Goal: Information Seeking & Learning: Learn about a topic

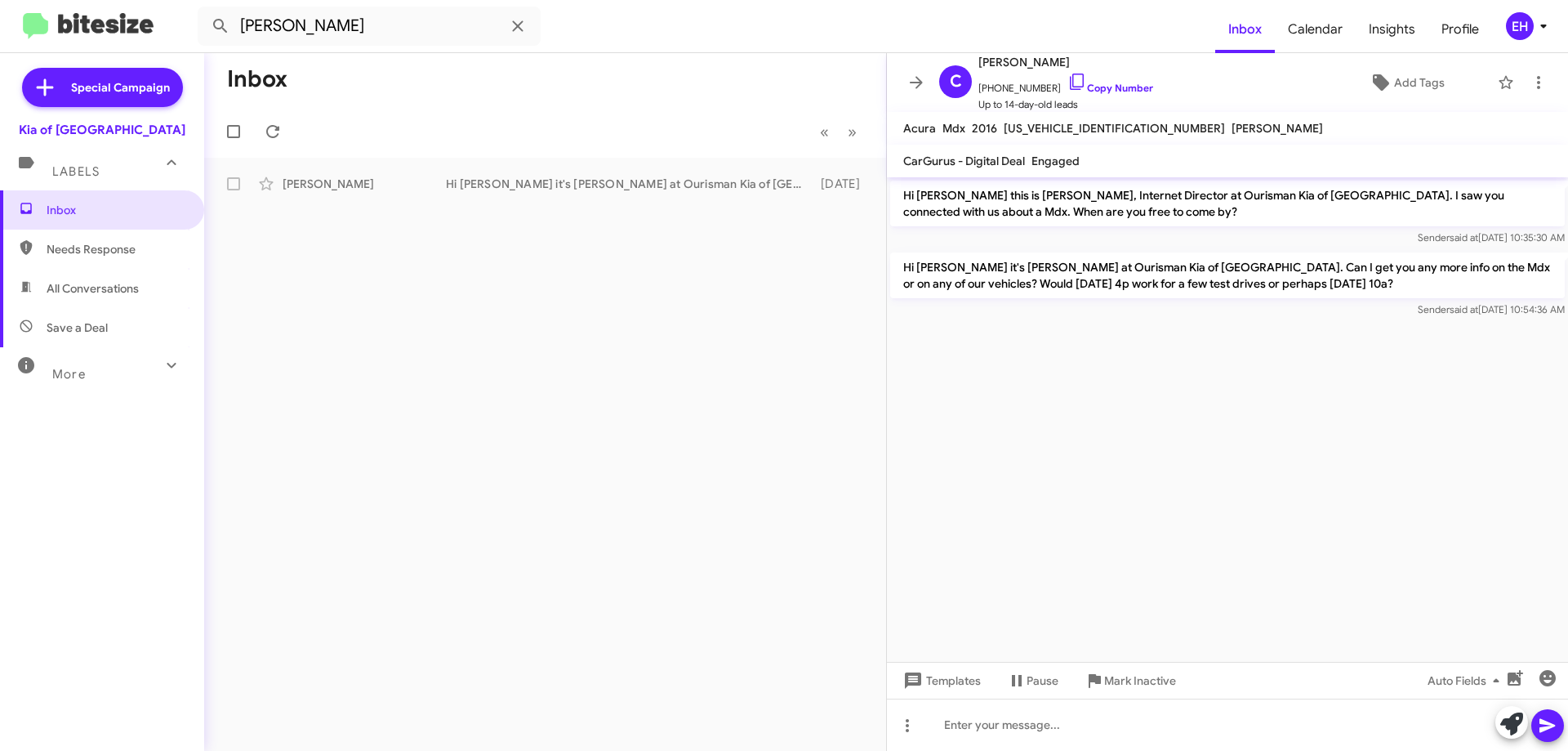
click at [102, 171] on div "Labels" at bounding box center [86, 165] width 146 height 30
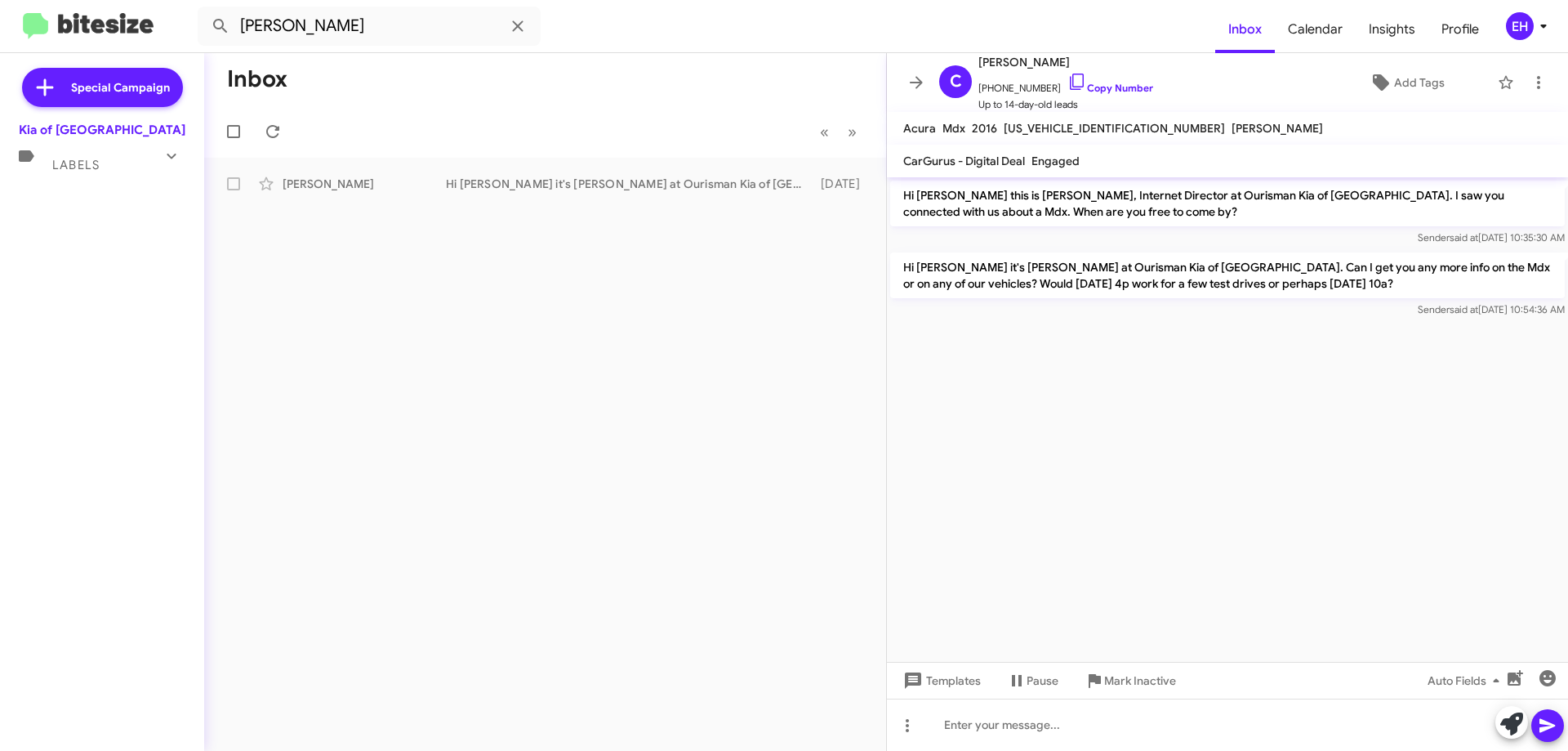
click at [77, 167] on span "Labels" at bounding box center [75, 165] width 48 height 15
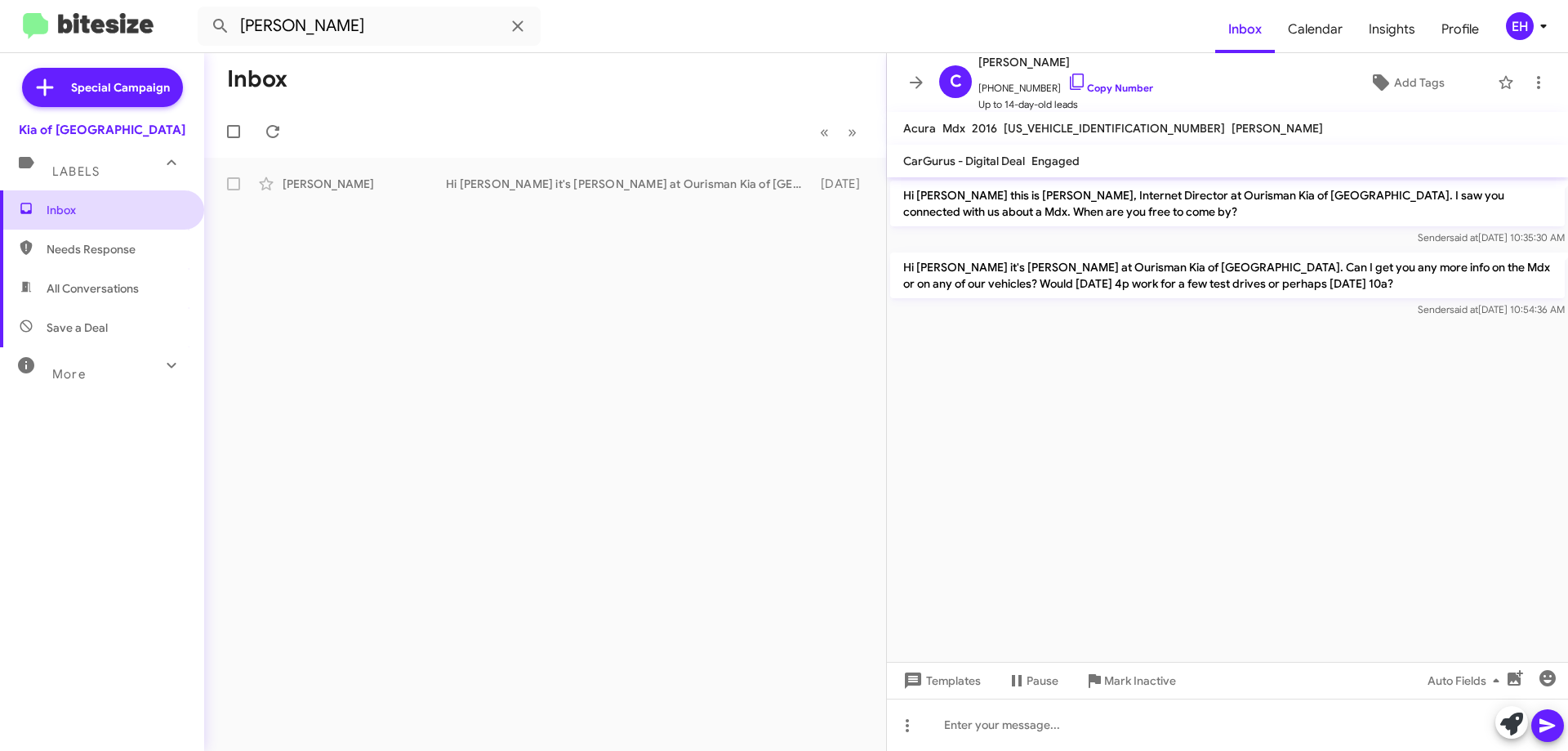
click at [73, 213] on span "Inbox" at bounding box center [116, 210] width 139 height 17
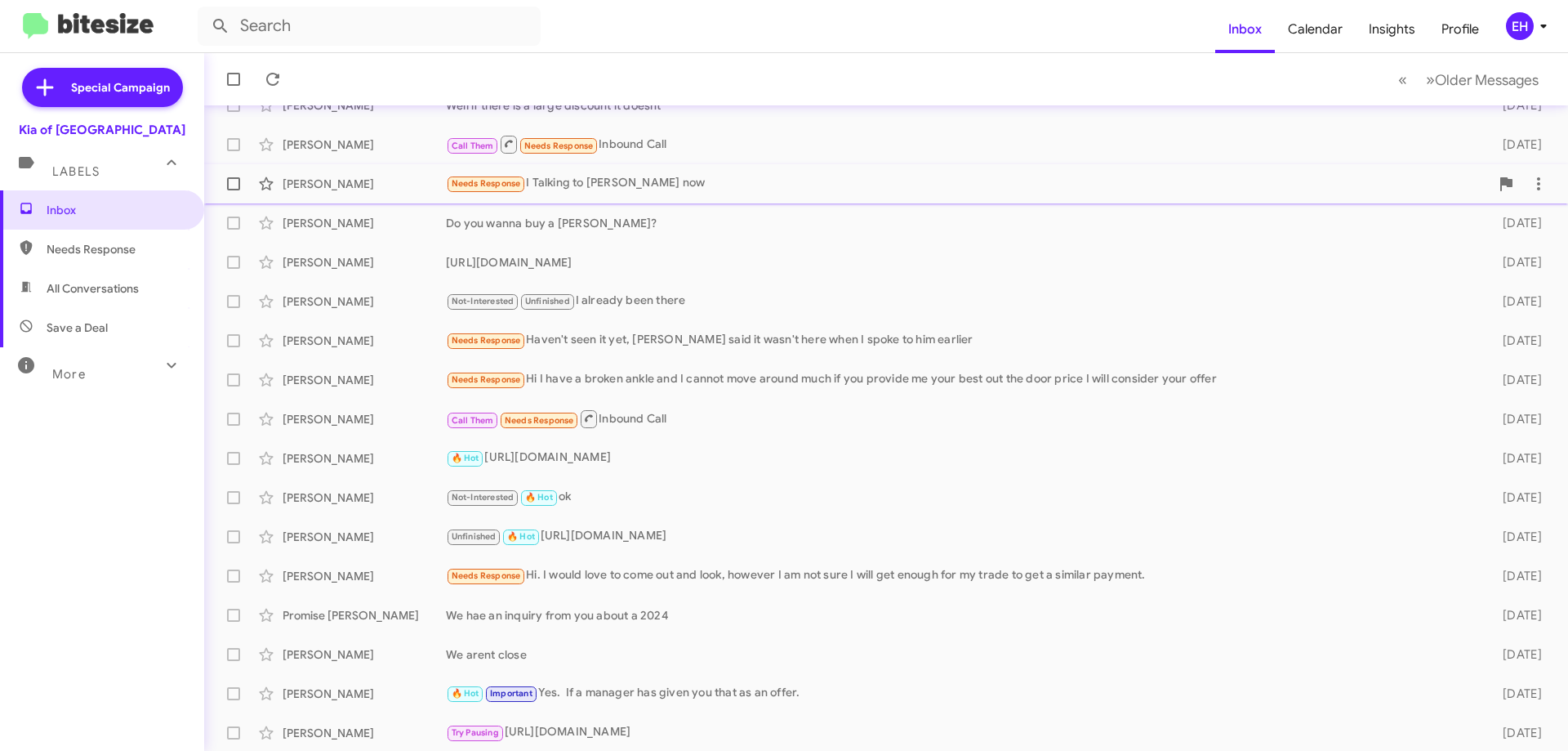
scroll to position [198, 0]
click at [0, 190] on link "Inbox" at bounding box center [102, 209] width 204 height 39
click at [70, 204] on span "Inbox" at bounding box center [116, 210] width 139 height 17
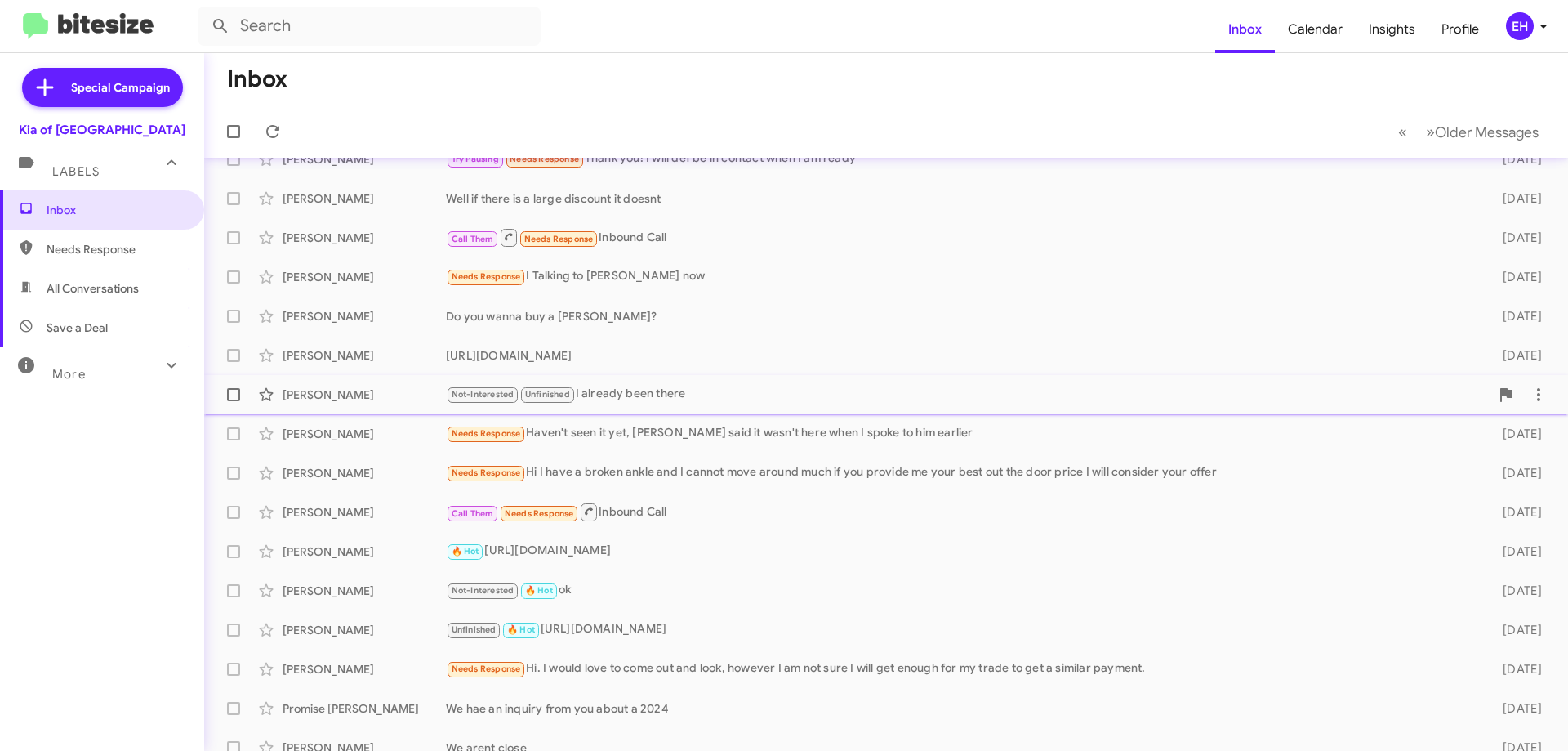
scroll to position [0, 0]
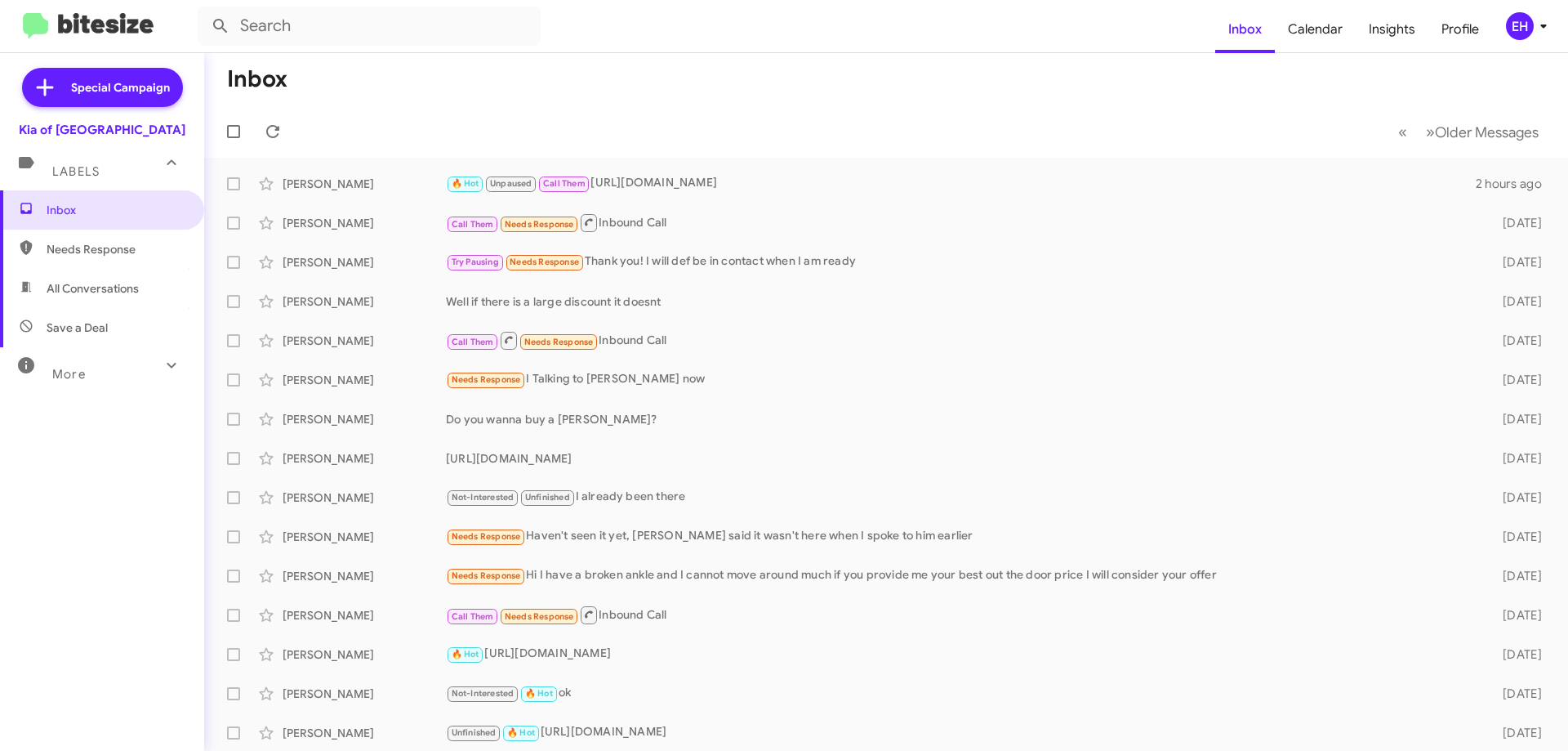
click at [97, 249] on span "Needs Response" at bounding box center [116, 249] width 139 height 17
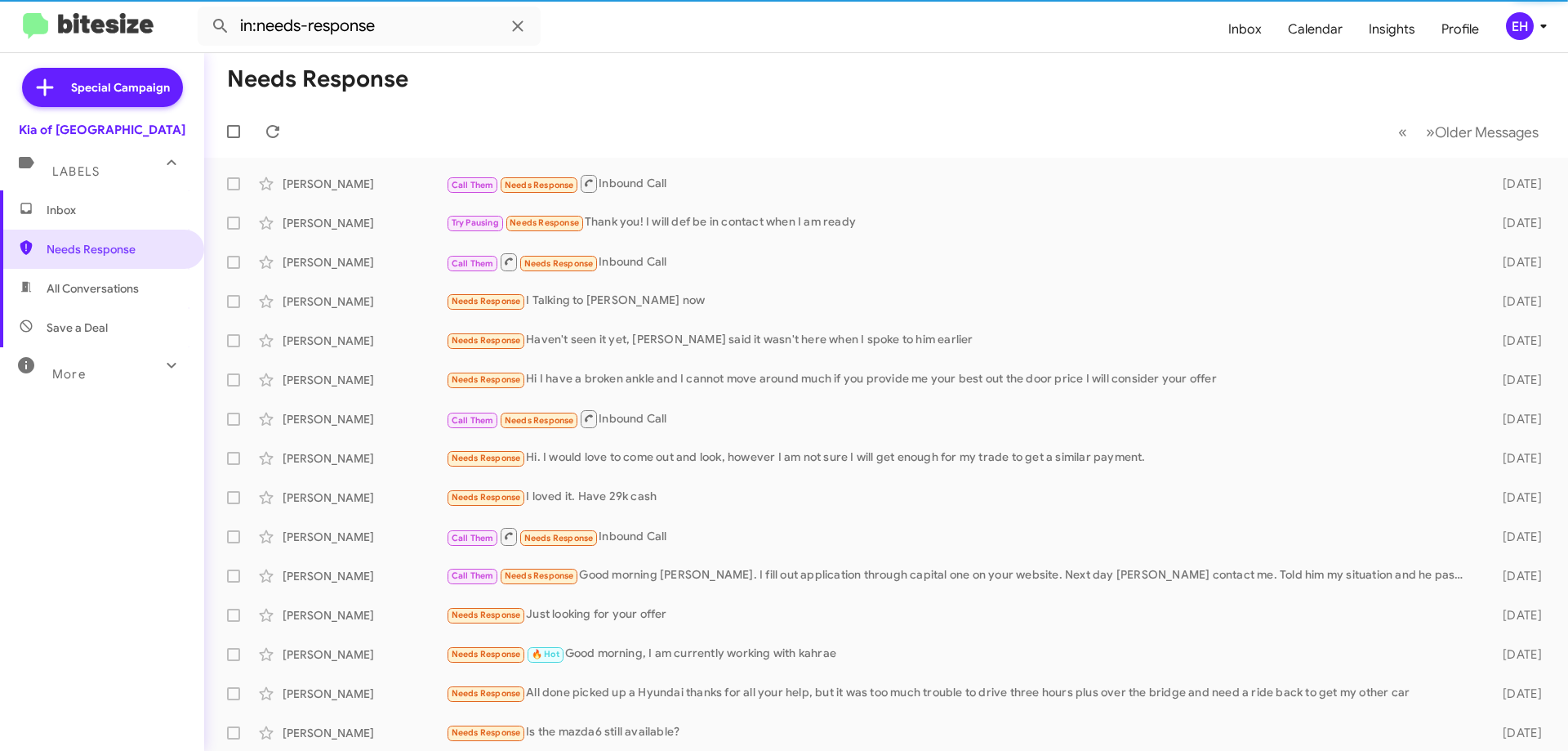
click at [116, 292] on span "All Conversations" at bounding box center [93, 289] width 92 height 17
type input "in:all-conversations"
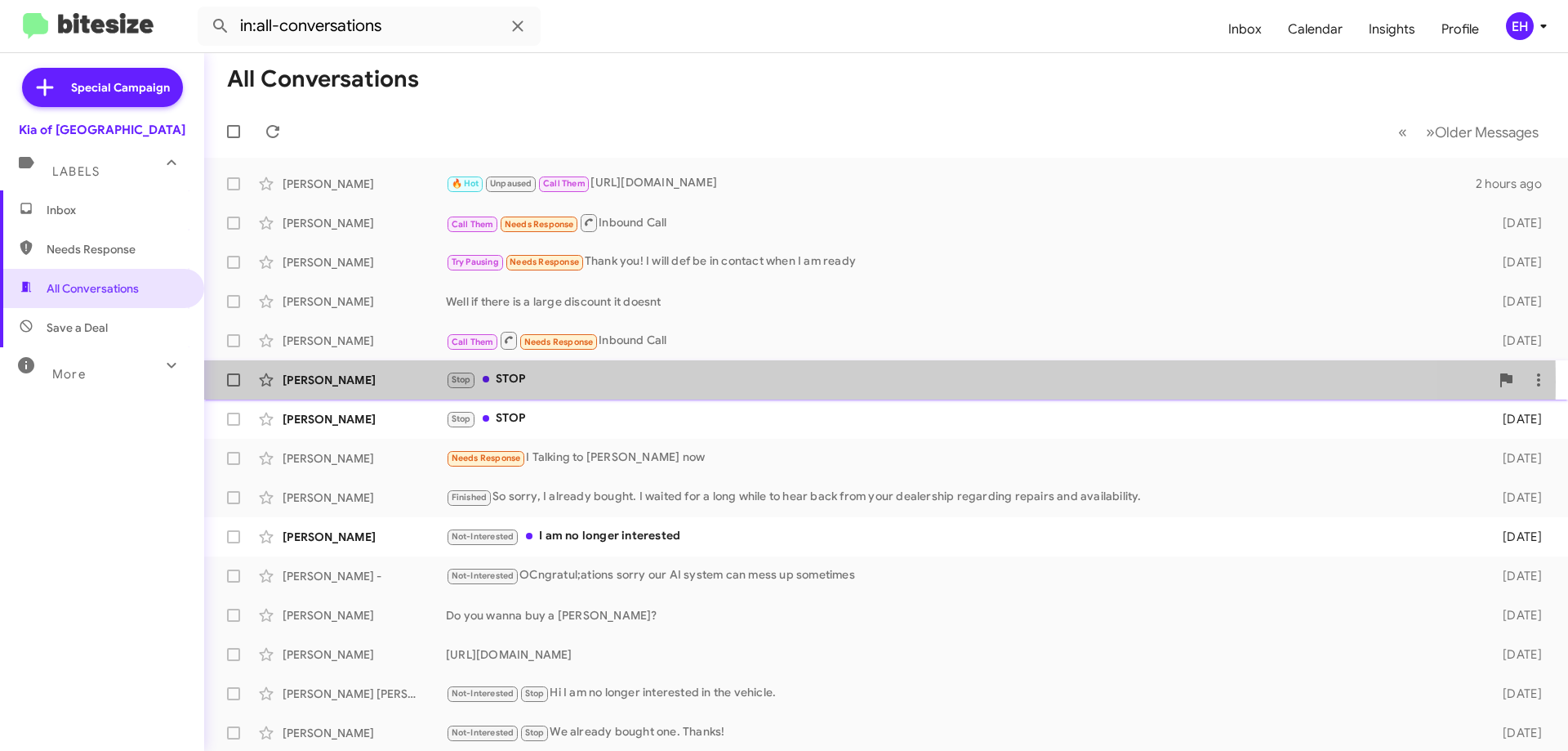
click at [563, 382] on div "Stop STOP" at bounding box center [968, 379] width 1044 height 18
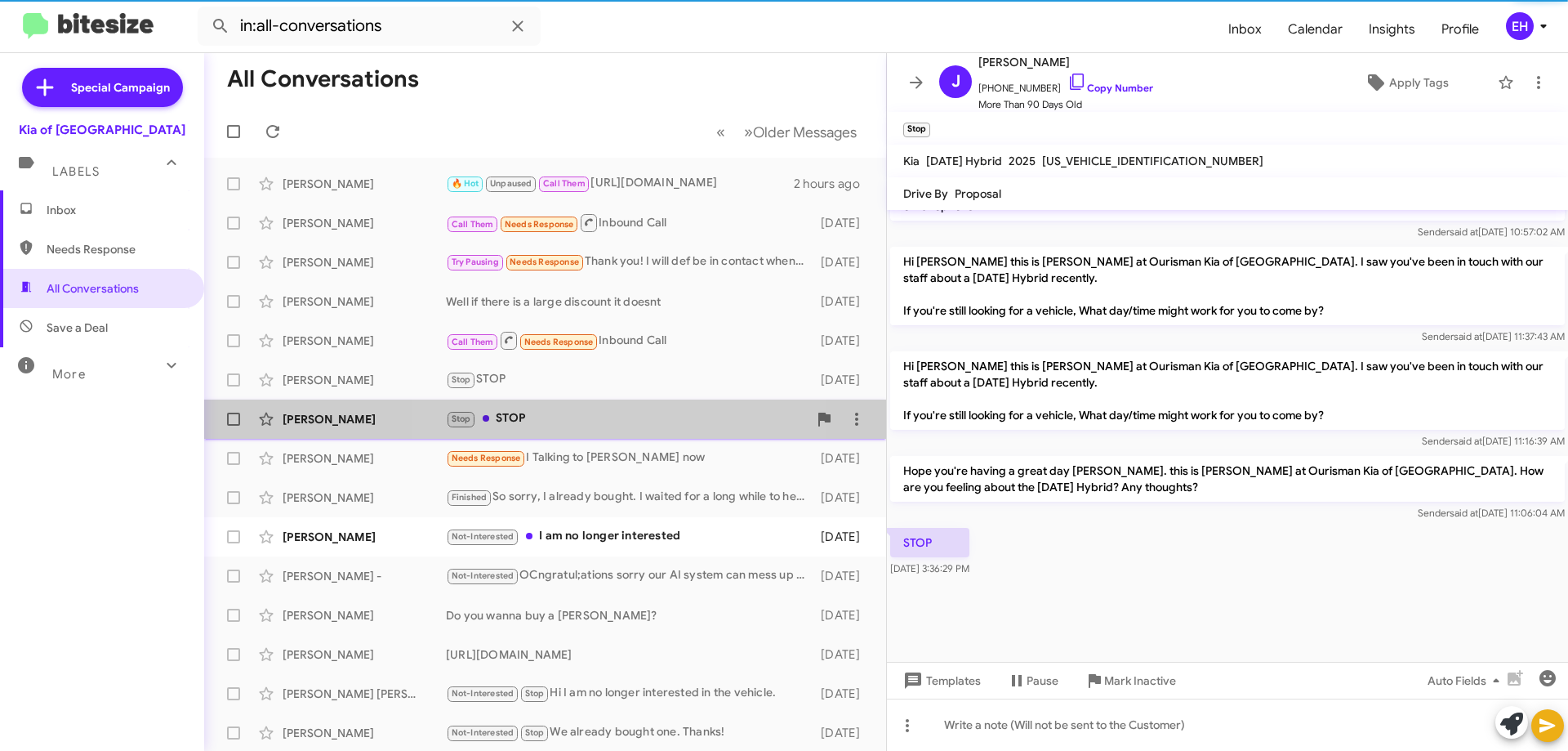
click at [563, 417] on div "Stop STOP" at bounding box center [627, 419] width 362 height 18
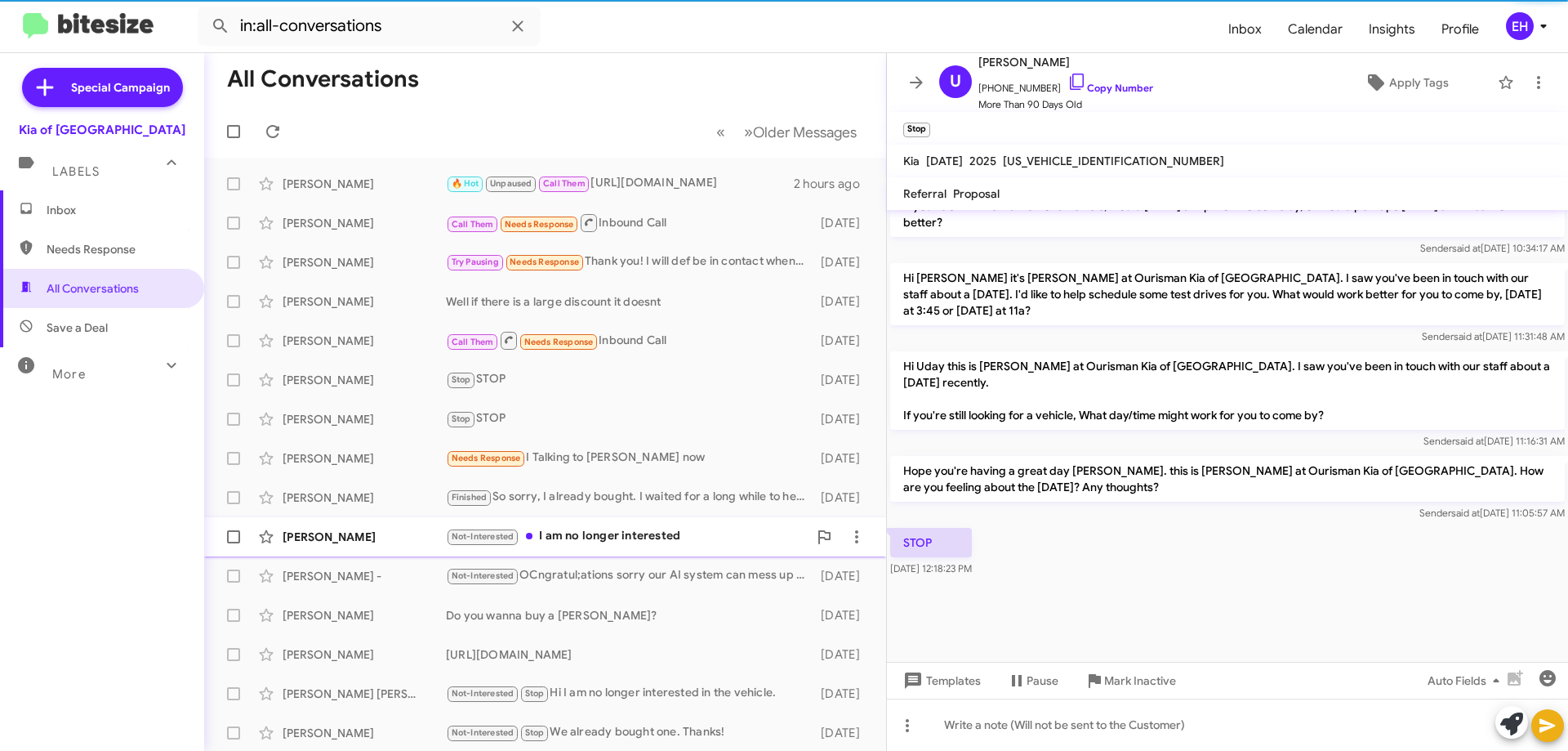
click at [661, 548] on div "[PERSON_NAME] Not-Interested I am no longer interested [DATE]" at bounding box center [546, 537] width 656 height 33
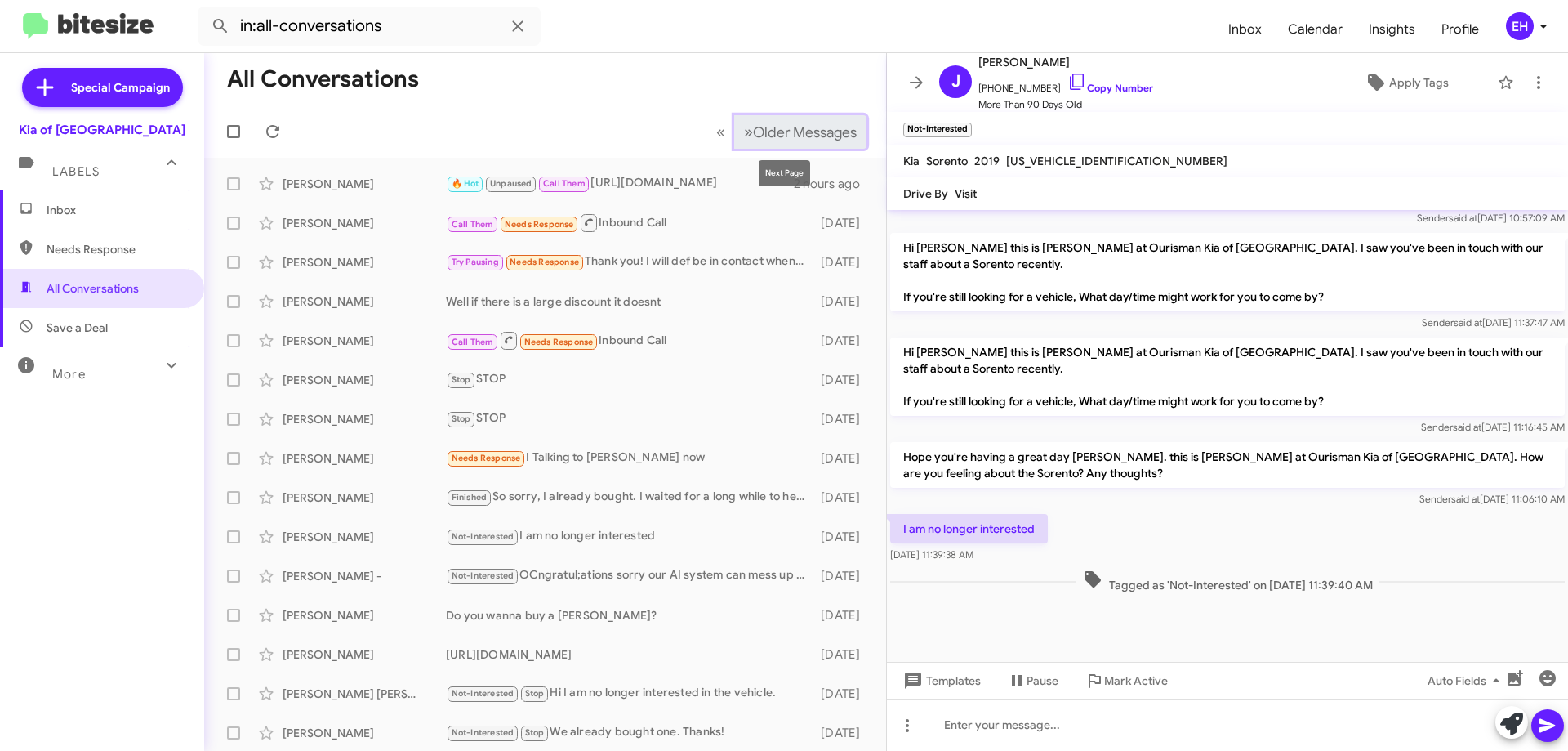
click at [802, 134] on span "Older Messages" at bounding box center [805, 131] width 104 height 18
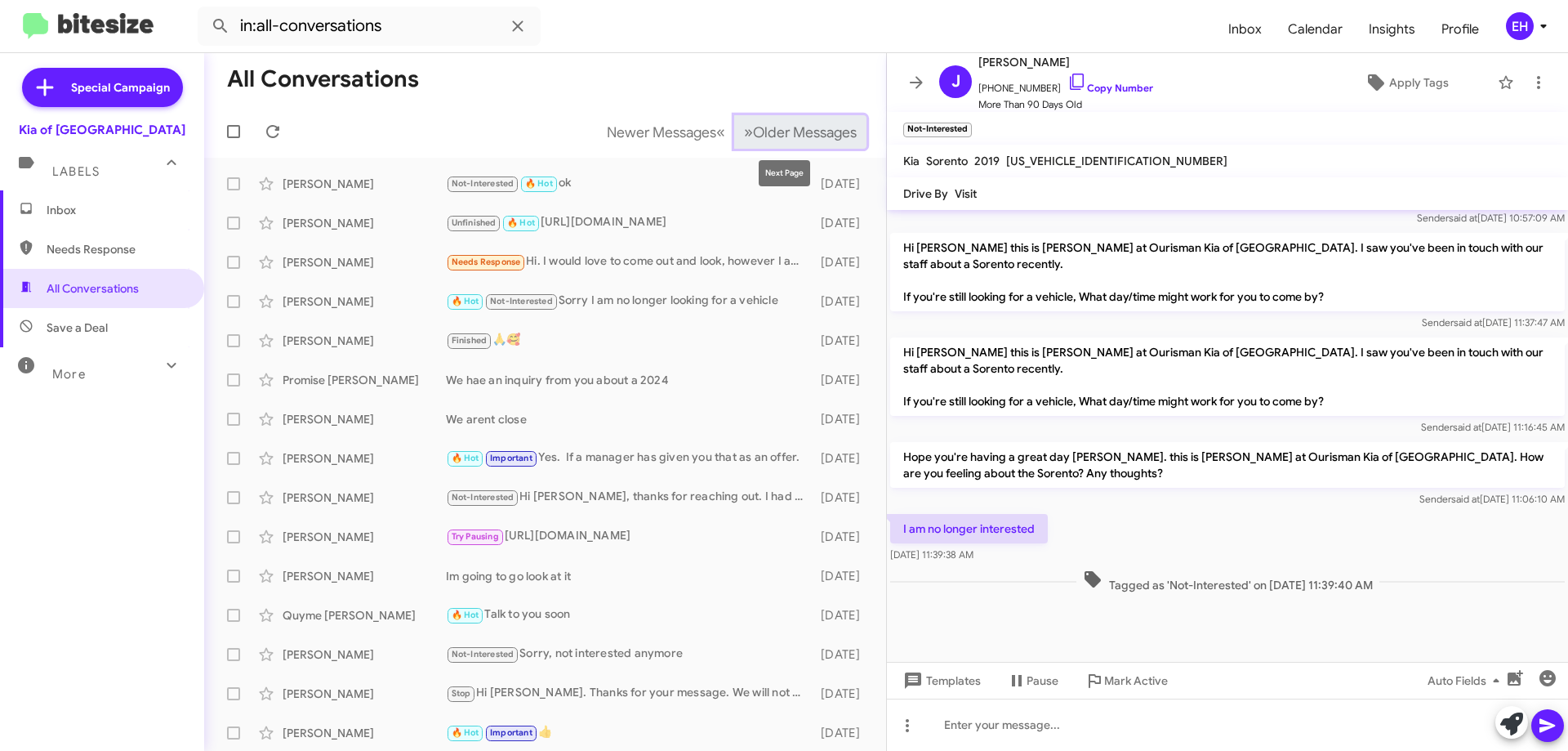
click at [833, 121] on button "» Next Older Messages" at bounding box center [800, 132] width 132 height 33
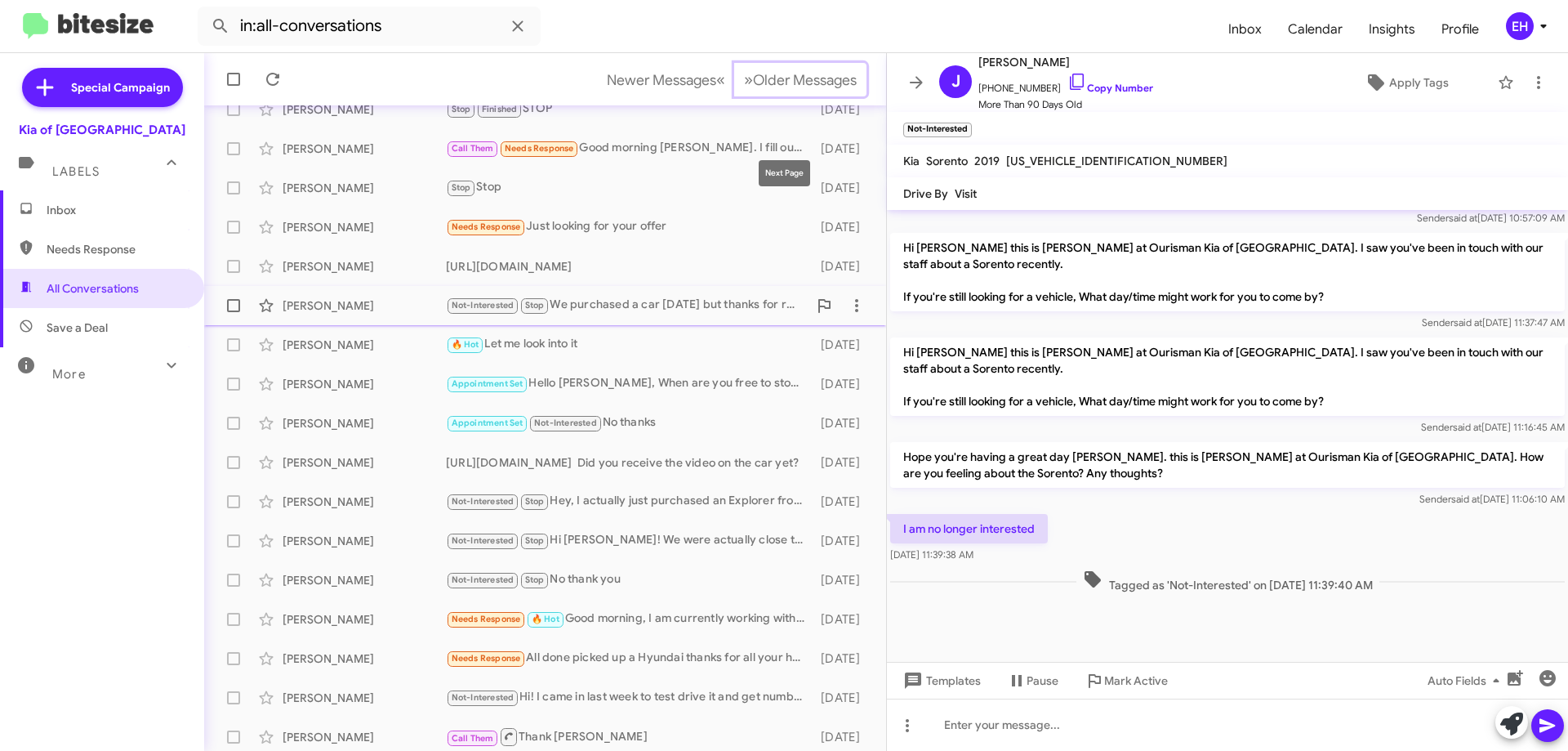
scroll to position [198, 0]
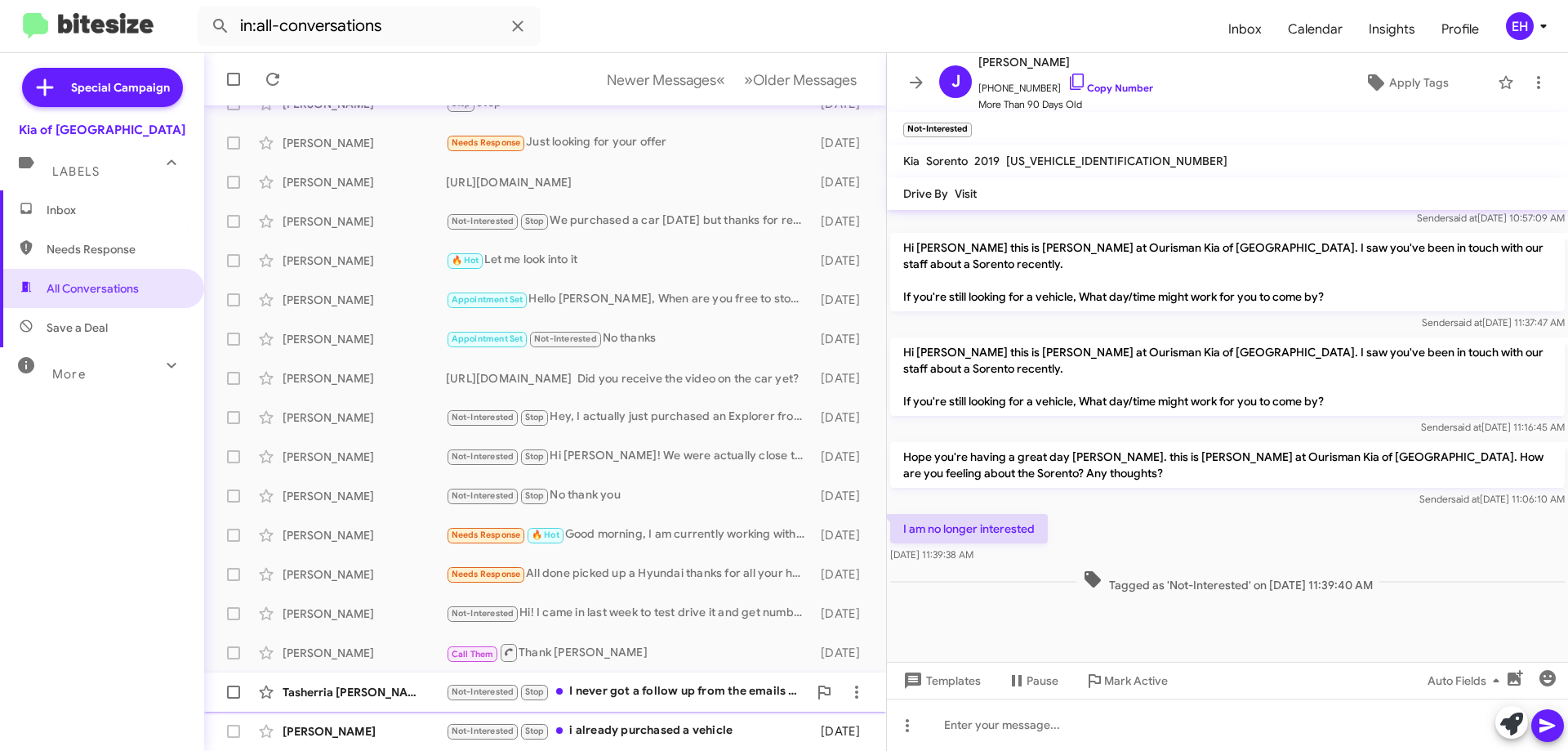
click at [651, 700] on div "Not-Interested Stop I never got a follow up from the emails I sent your contain…" at bounding box center [627, 692] width 362 height 18
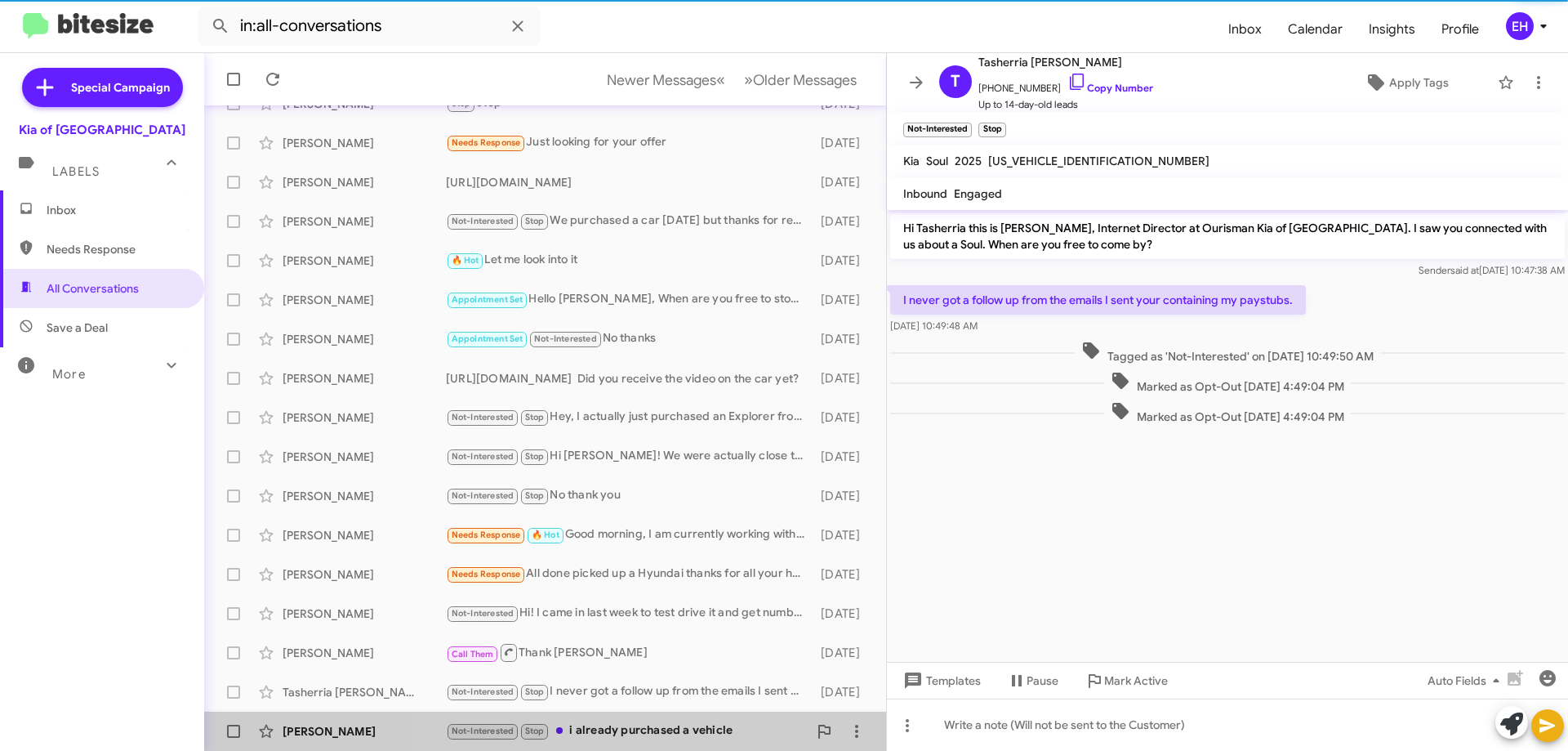
click at [643, 736] on div "Not-Interested Stop i already purchased a vehicle" at bounding box center [627, 731] width 362 height 18
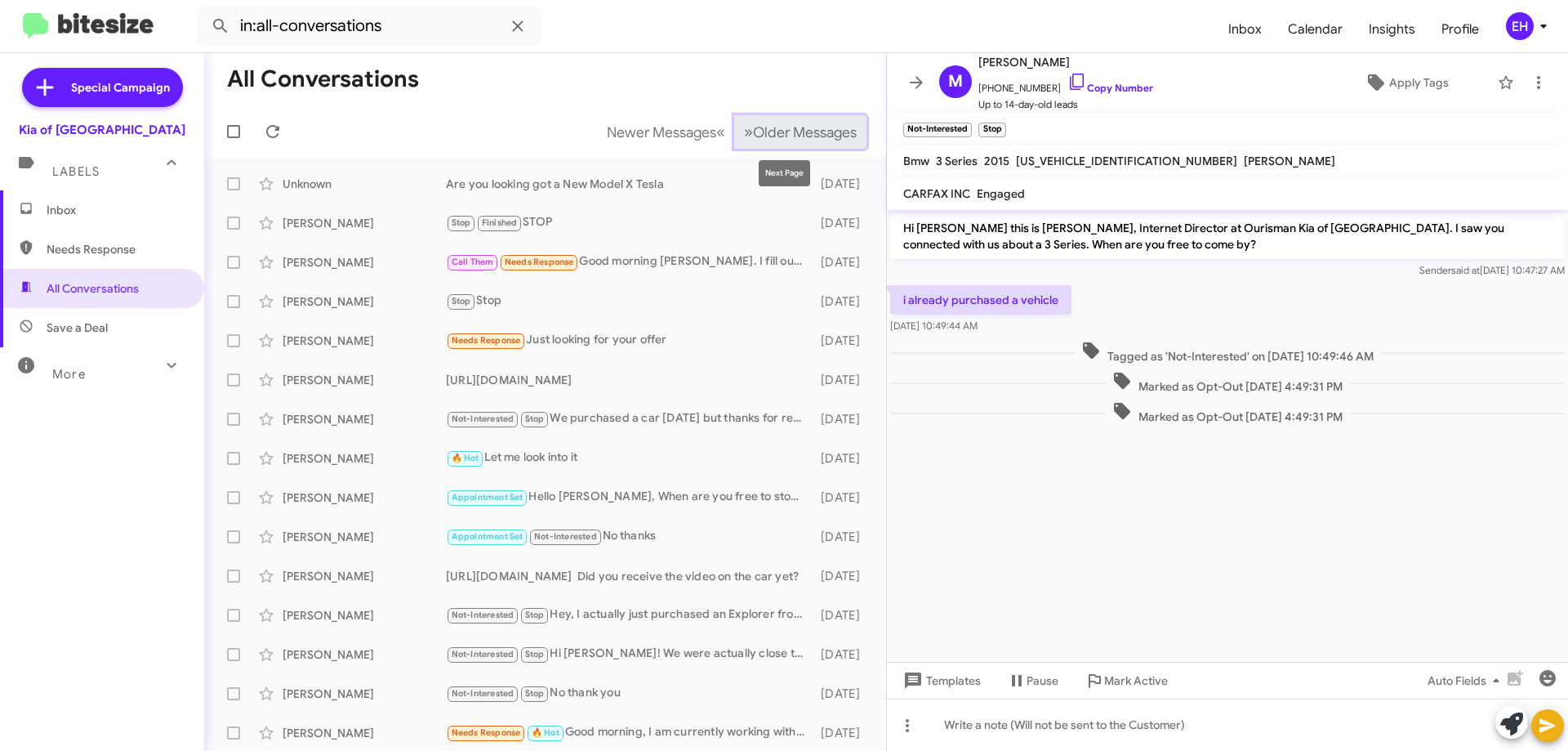
click at [812, 121] on button "» Next Older Messages" at bounding box center [800, 132] width 132 height 33
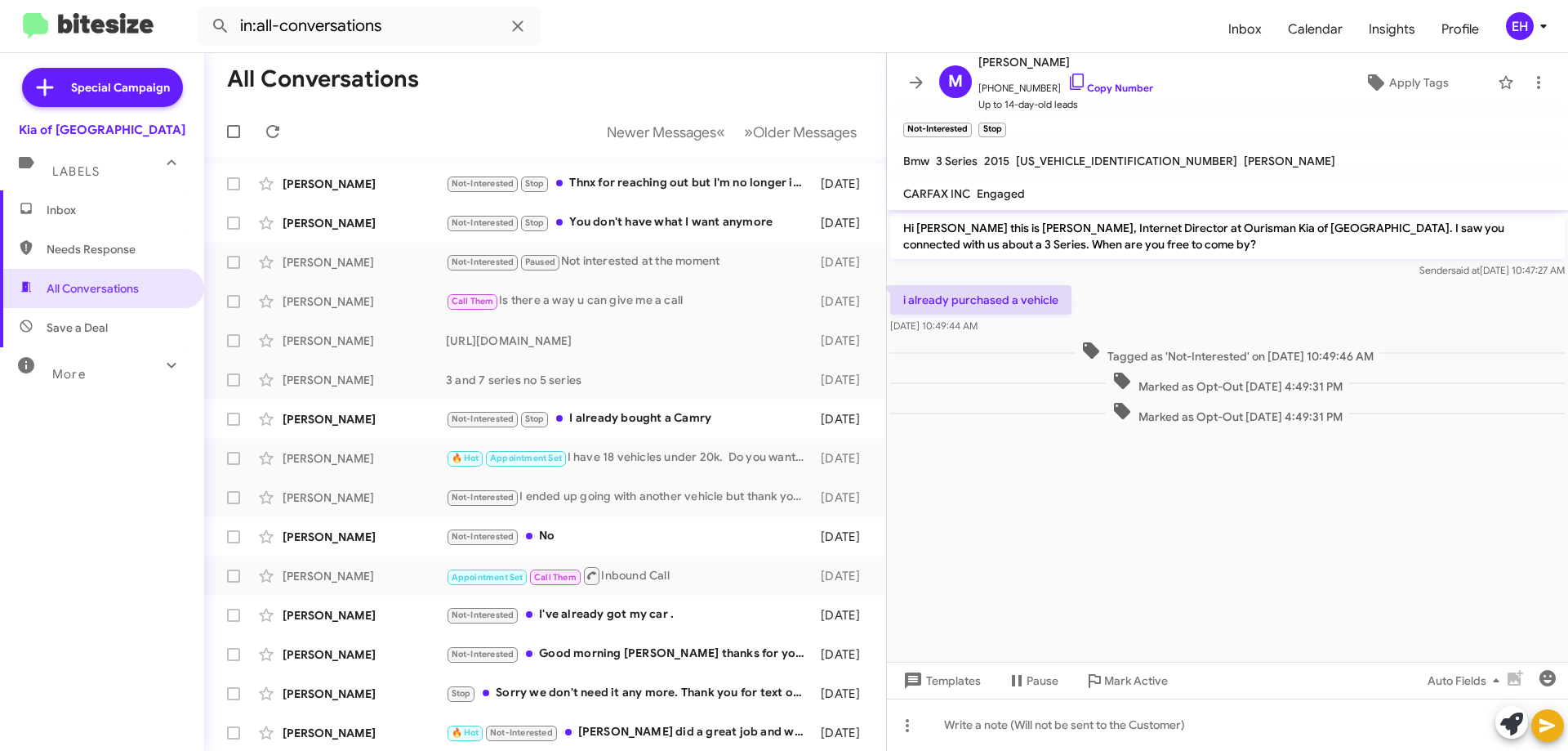
click at [627, 161] on mat-action-list "[PERSON_NAME] Not-Interested Stop Thnx for reaching out but I'm no longer inter…" at bounding box center [545, 553] width 682 height 791
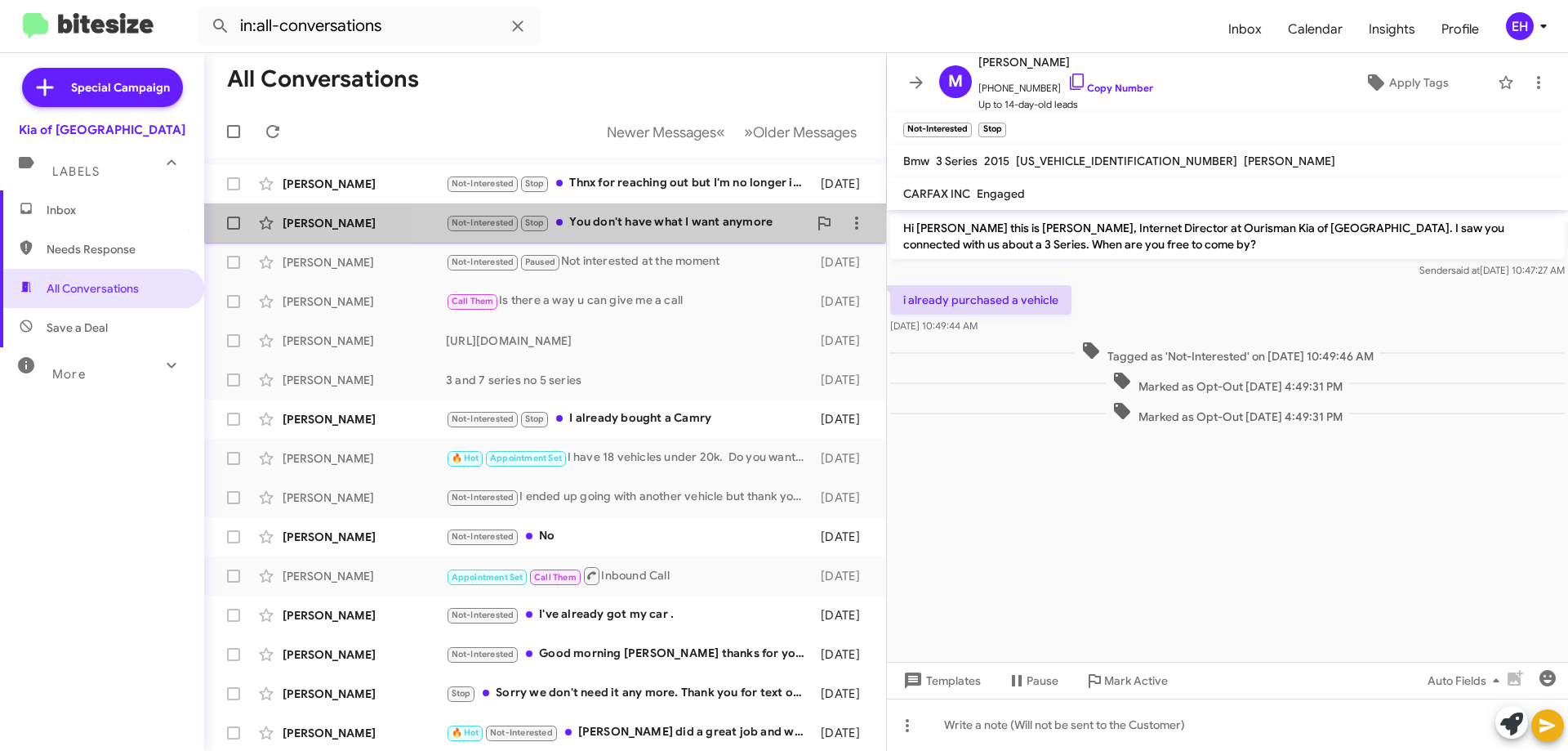
click at [647, 219] on div "Not-Interested Stop You don't have what I want anymore" at bounding box center [627, 223] width 362 height 18
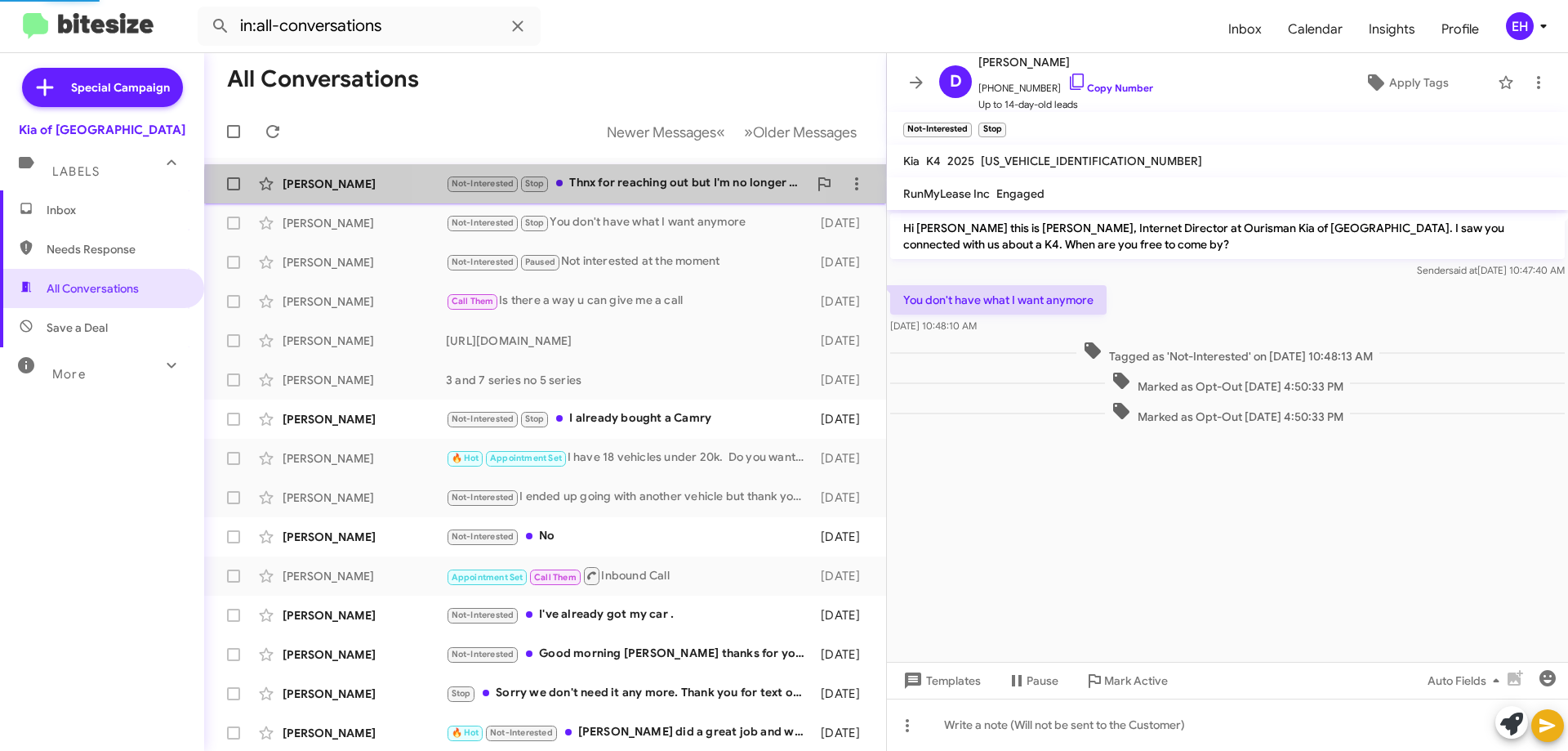
click at [637, 196] on div "[PERSON_NAME] Not-Interested Stop Thnx for reaching out but I'm no longer inter…" at bounding box center [546, 183] width 656 height 33
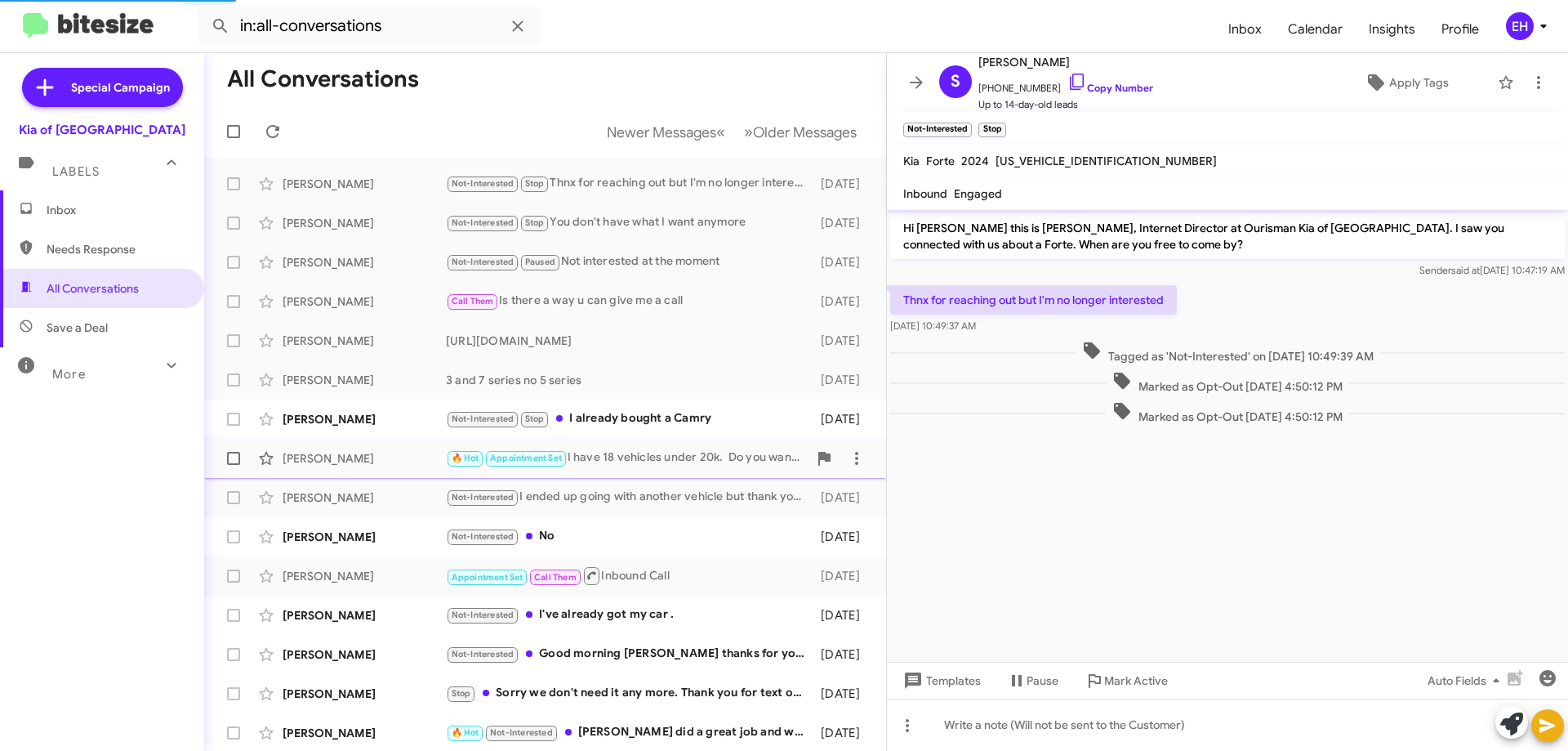
click at [633, 444] on div "[PERSON_NAME] 🔥 Hot Appointment Set I have 18 vehicles under 20k. Do you want c…" at bounding box center [546, 458] width 656 height 33
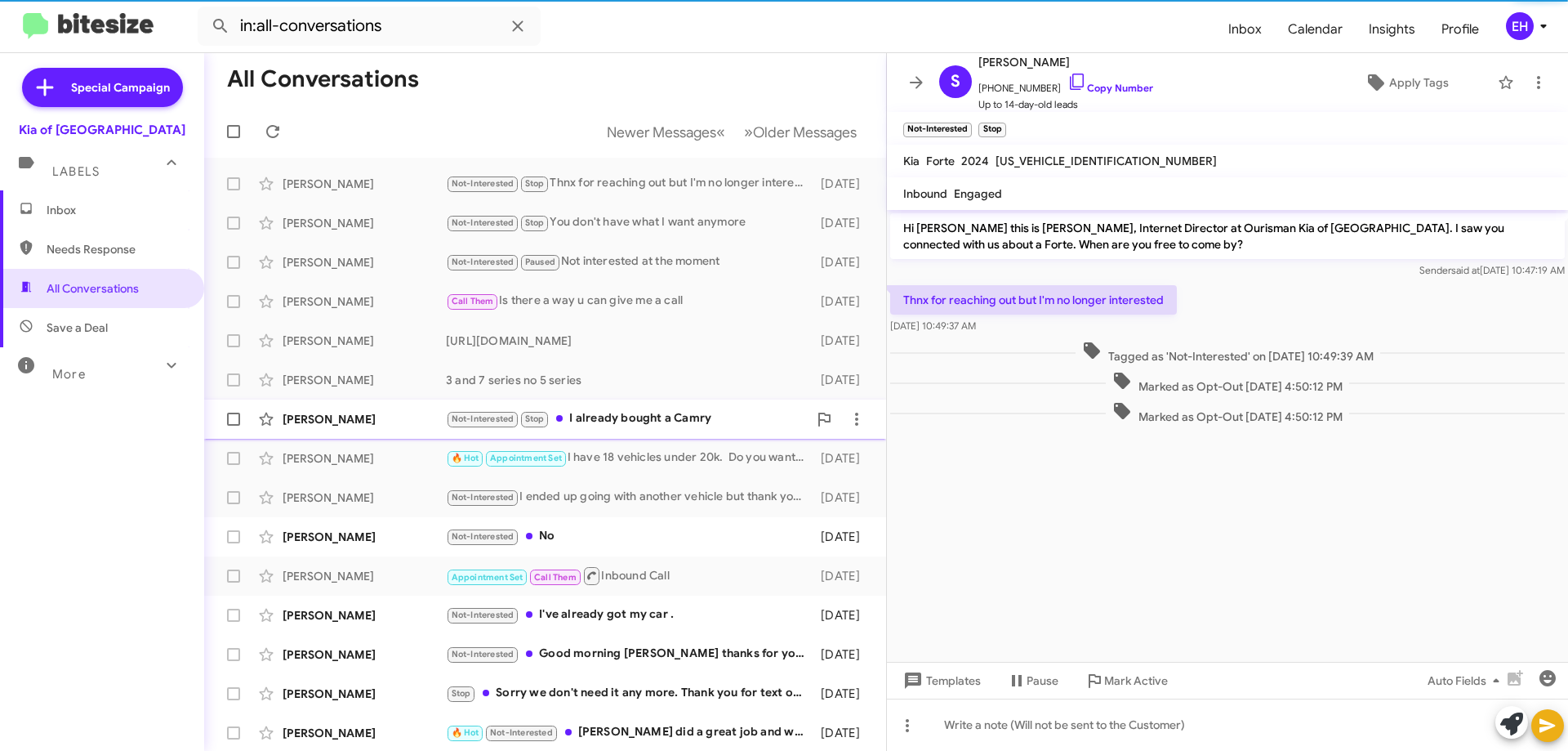
click at [633, 434] on div "[PERSON_NAME] Not-Interested Stop I already bought a Camry [DATE]" at bounding box center [546, 419] width 656 height 33
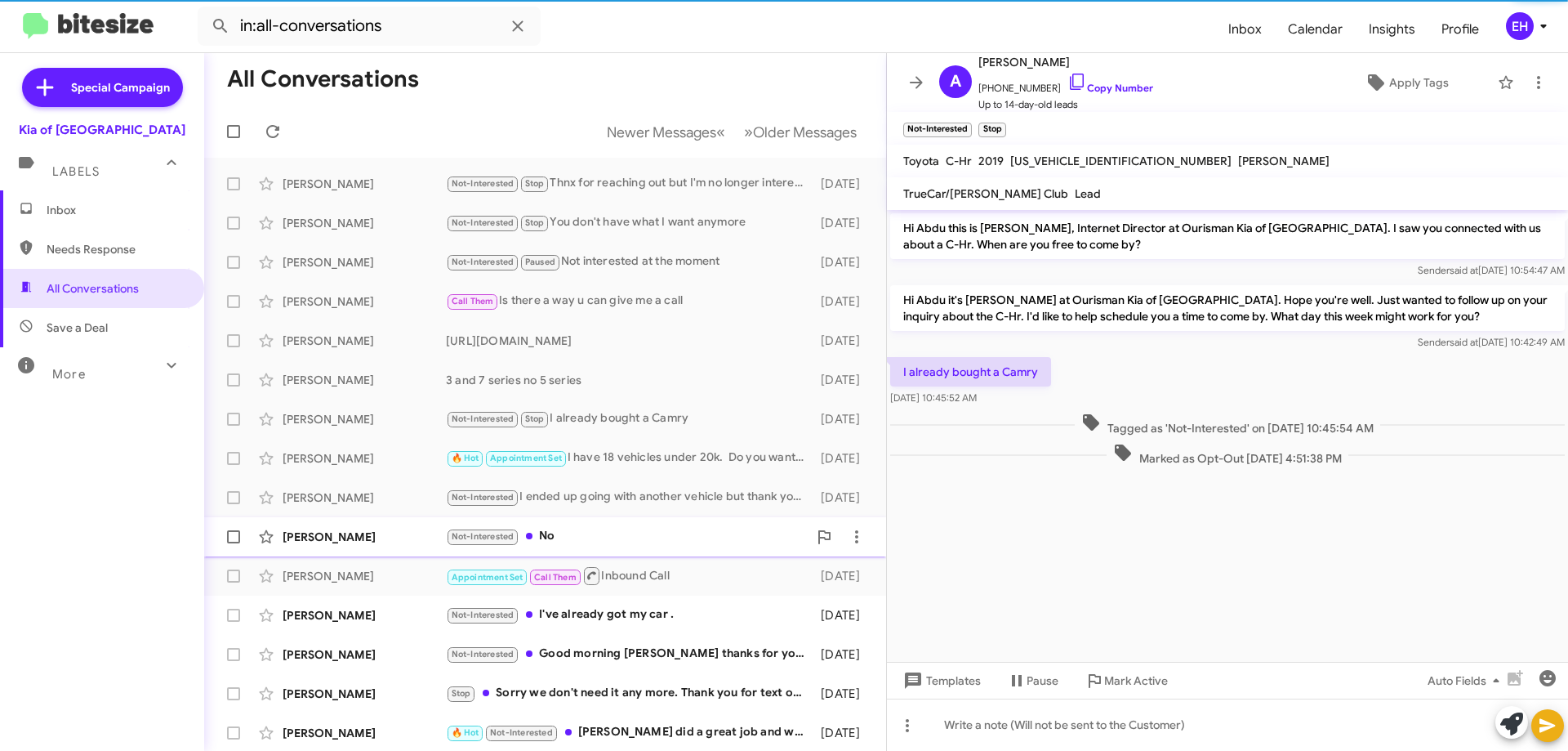
click at [589, 526] on div "[PERSON_NAME] Not-Interested No [DATE]" at bounding box center [546, 537] width 656 height 33
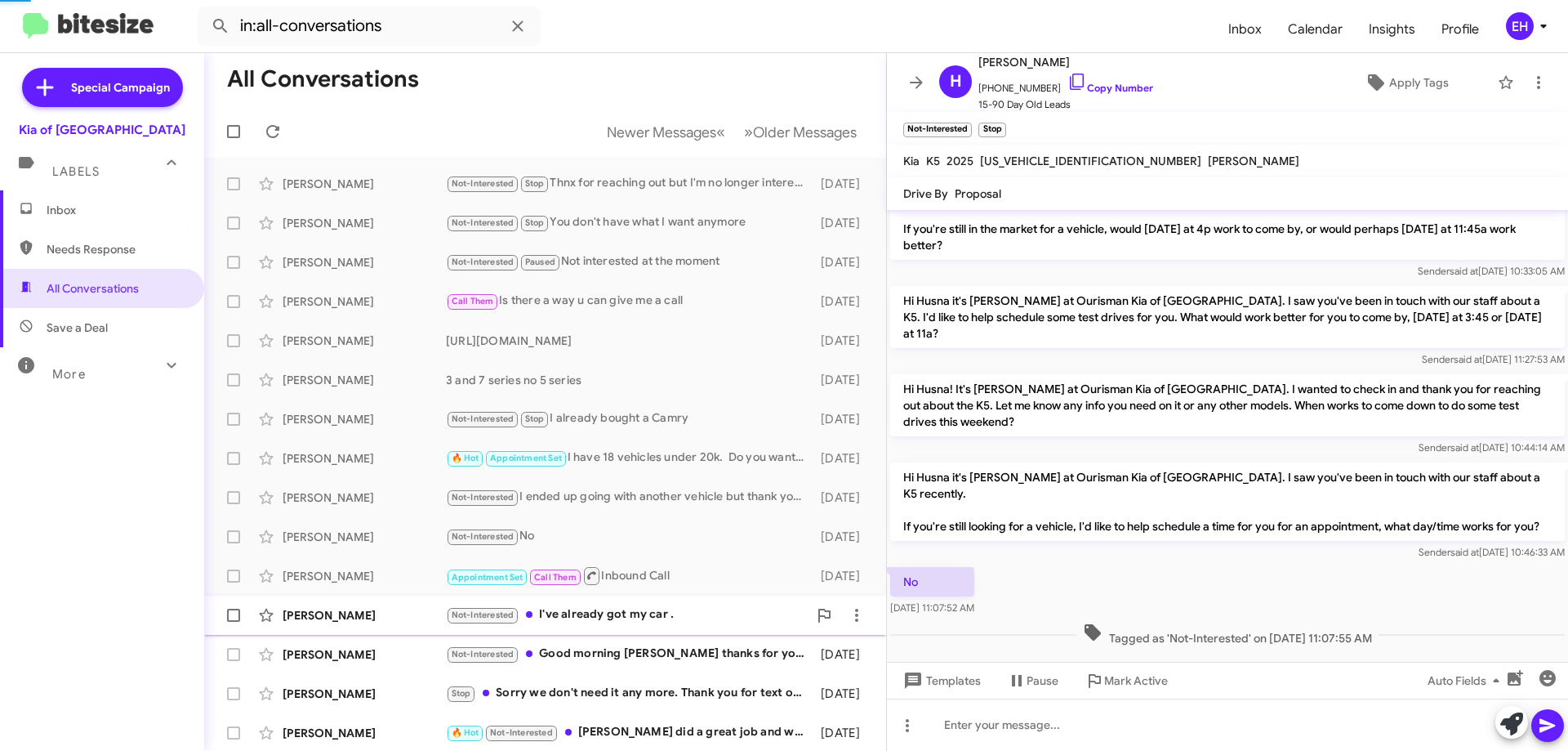
click at [601, 608] on div "Not-Interested I've already got my car ." at bounding box center [627, 615] width 362 height 18
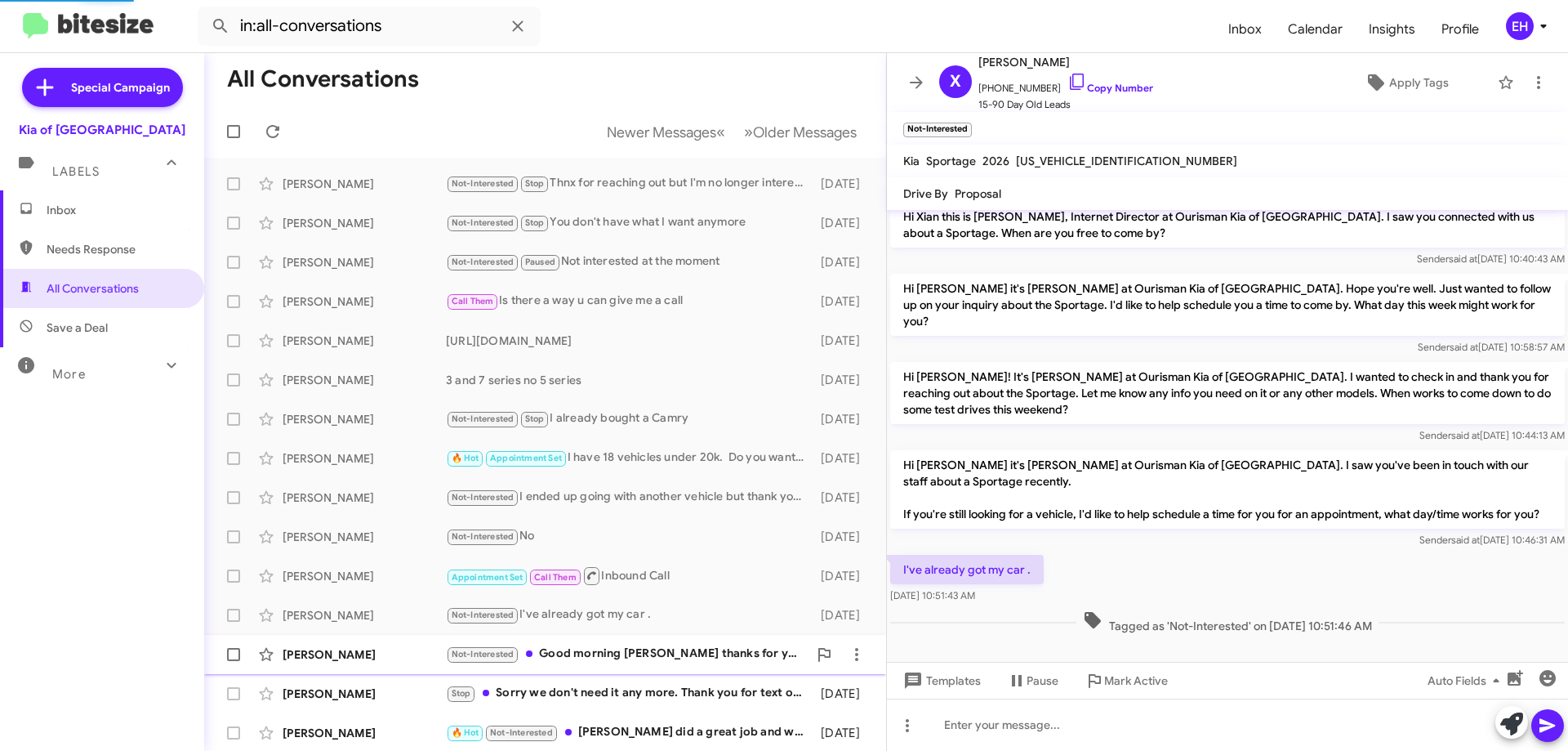
click at [607, 655] on div "Not-Interested Good morning [PERSON_NAME] thanks for your time, but I am no lon…" at bounding box center [627, 654] width 362 height 18
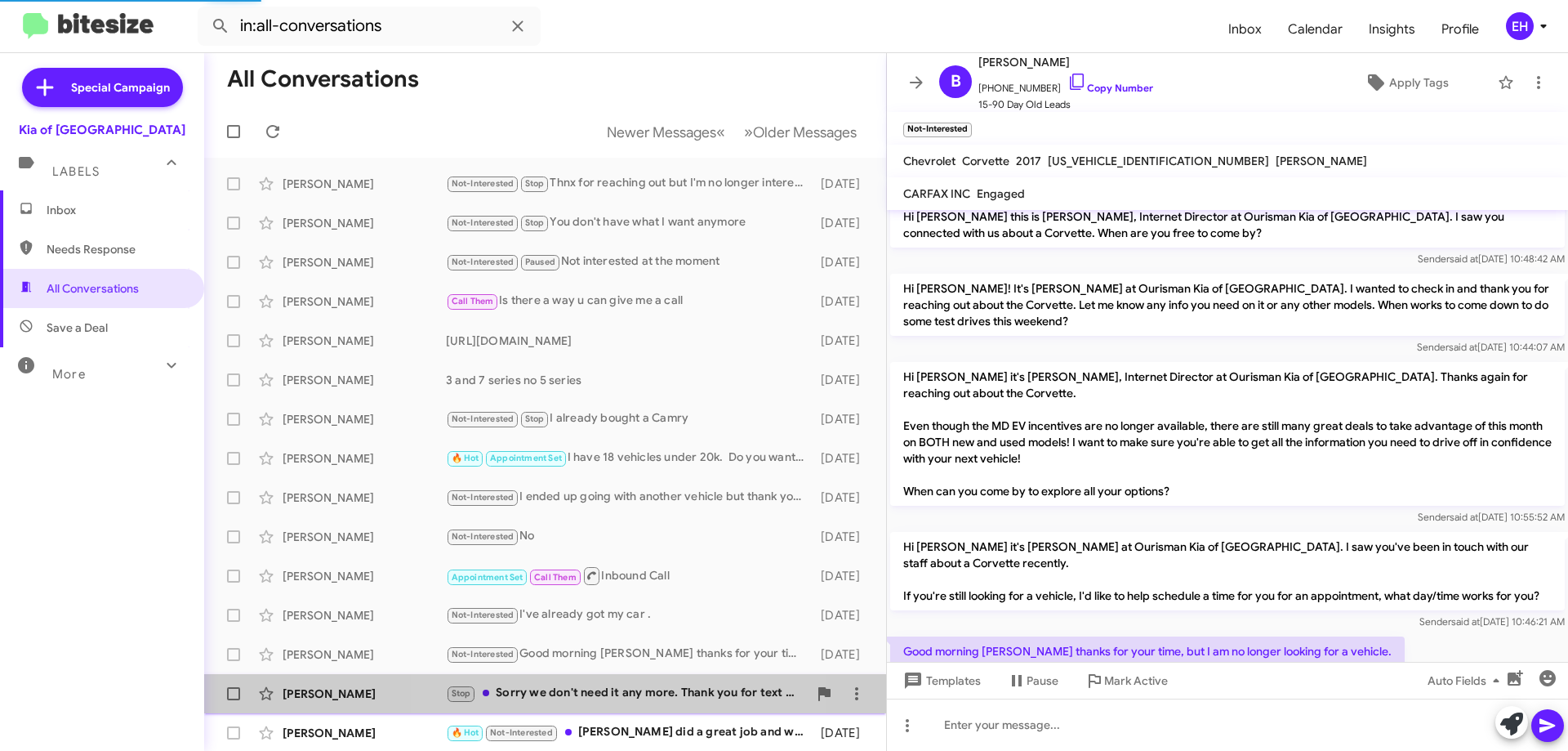
drag, startPoint x: 607, startPoint y: 682, endPoint x: 609, endPoint y: 711, distance: 29.1
click at [607, 684] on div "Youngji Ko Stop Sorry we don't need it any more. Thank you for text offering. […" at bounding box center [546, 693] width 656 height 33
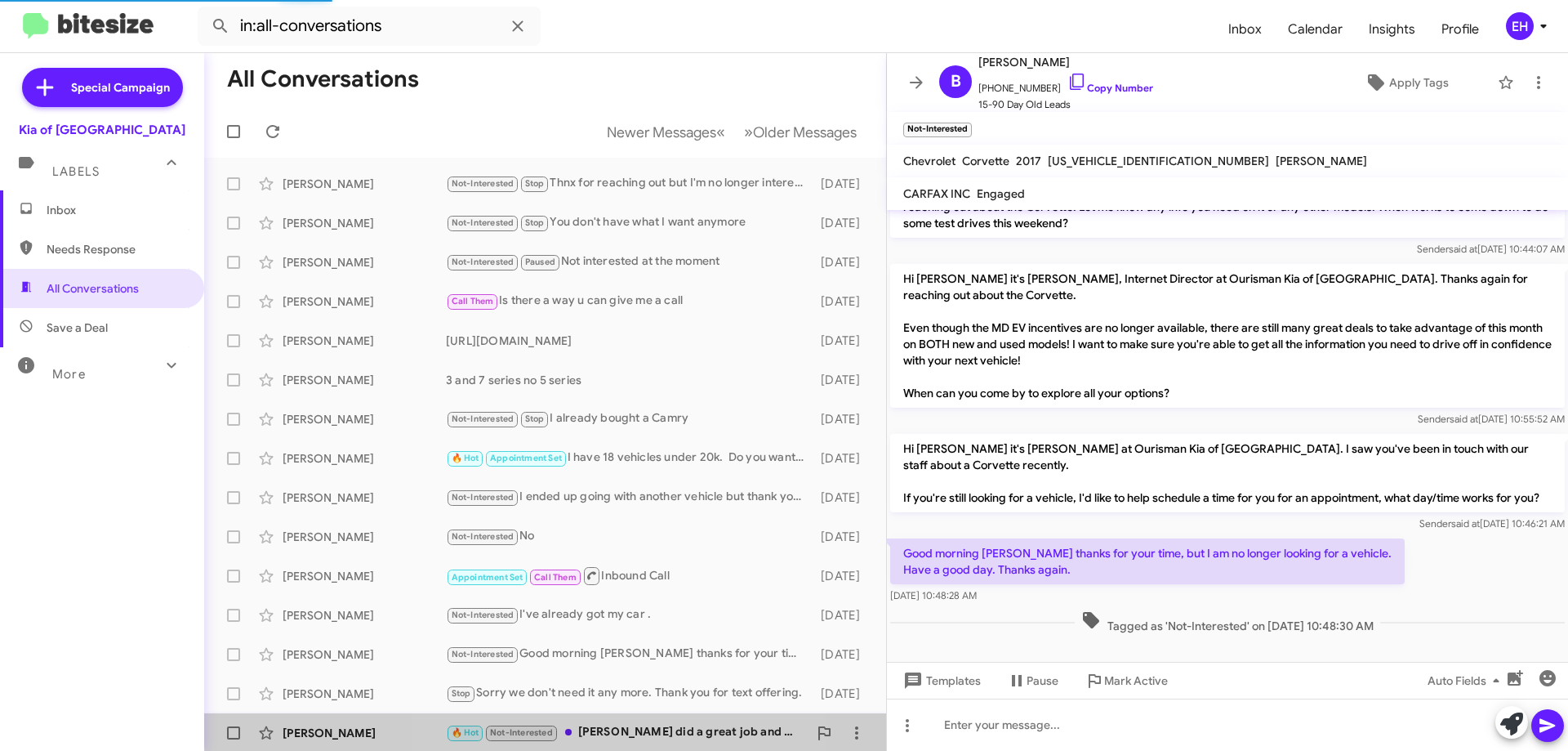
click at [612, 723] on div "🔥 Hot Not-Interested [PERSON_NAME] did a great job and was a pleasure to work w…" at bounding box center [627, 733] width 362 height 18
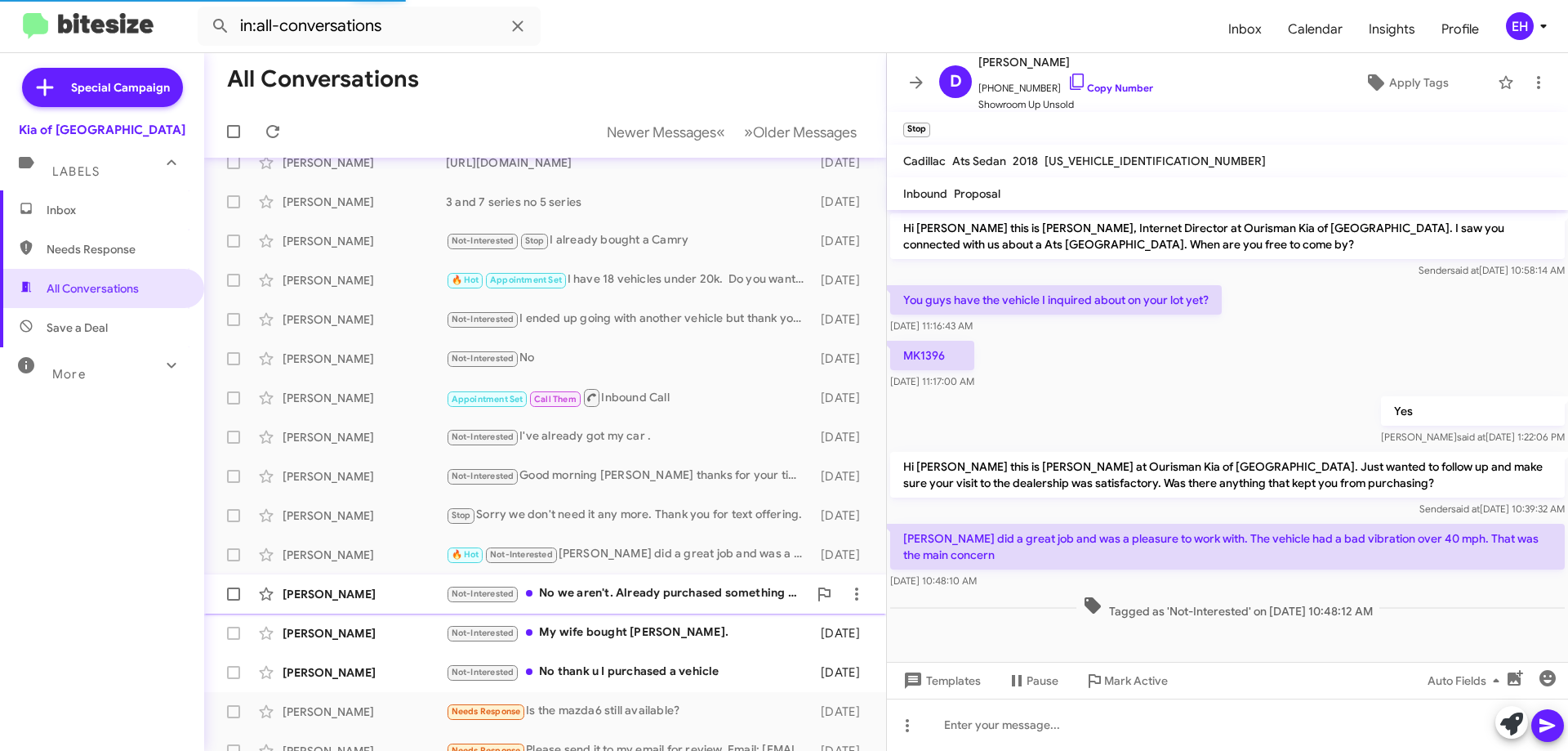
scroll to position [198, 0]
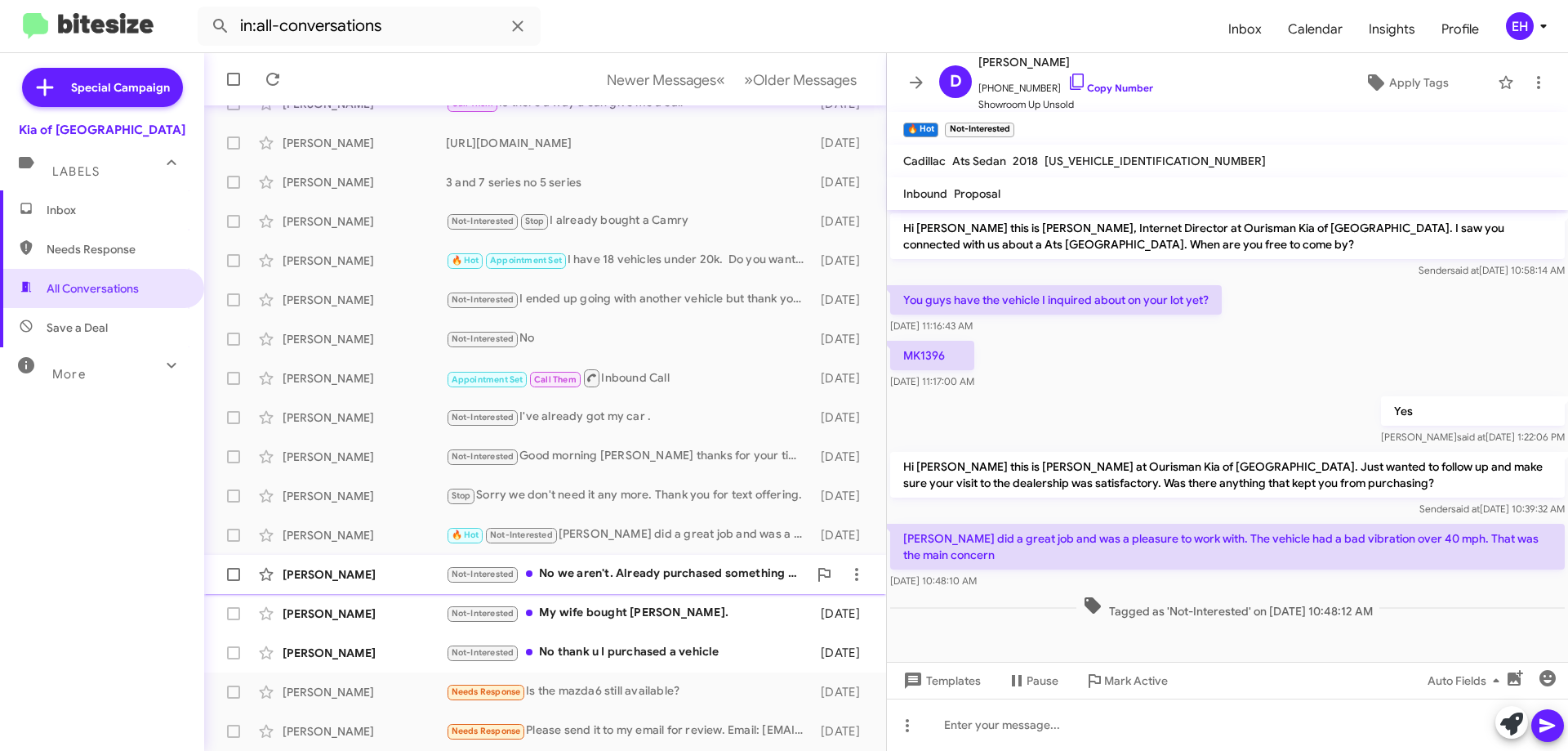
click at [619, 584] on div "Not-Interested No we aren't. Already purchased something else" at bounding box center [627, 574] width 362 height 18
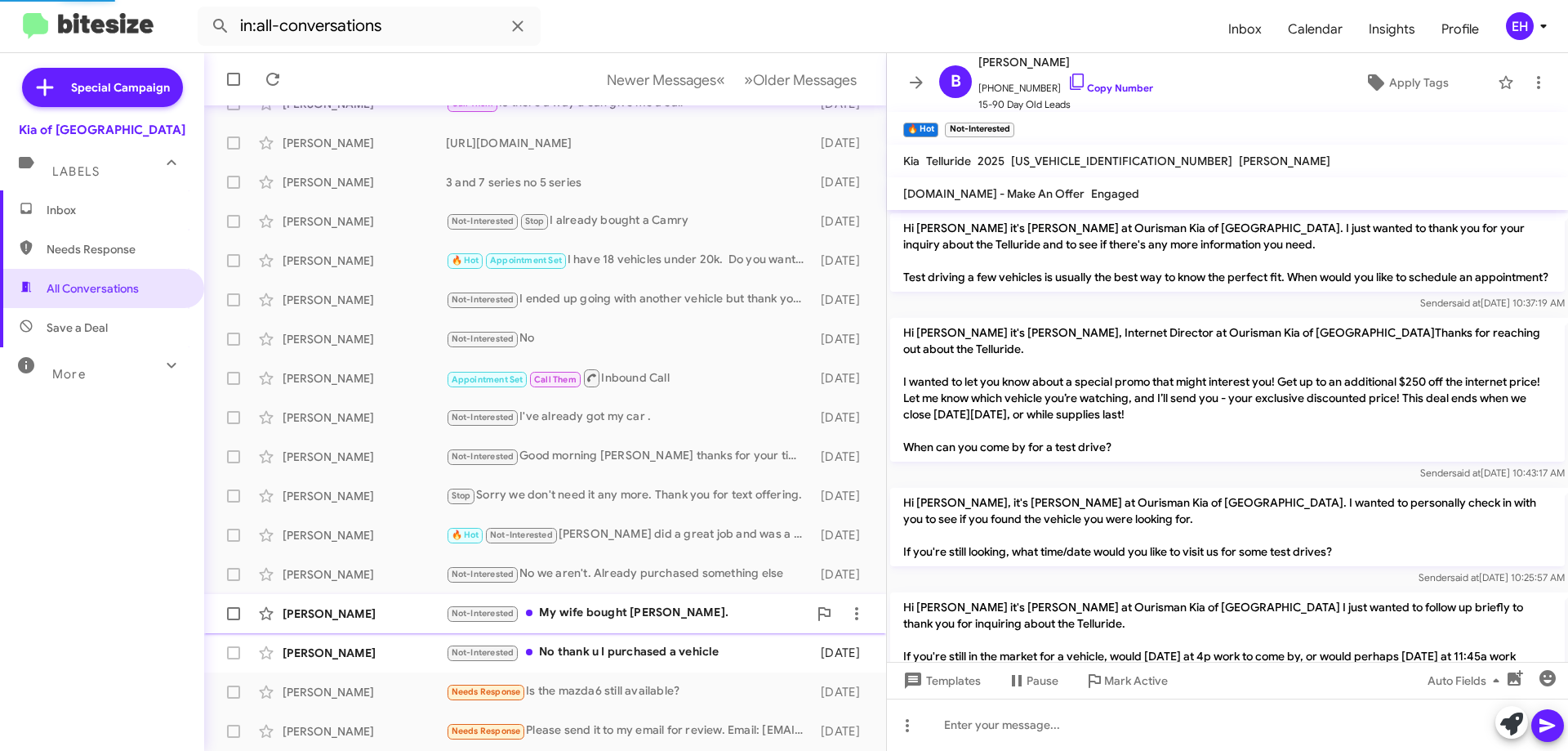
click at [619, 612] on div "Not-Interested My wife bought [PERSON_NAME]." at bounding box center [627, 613] width 362 height 18
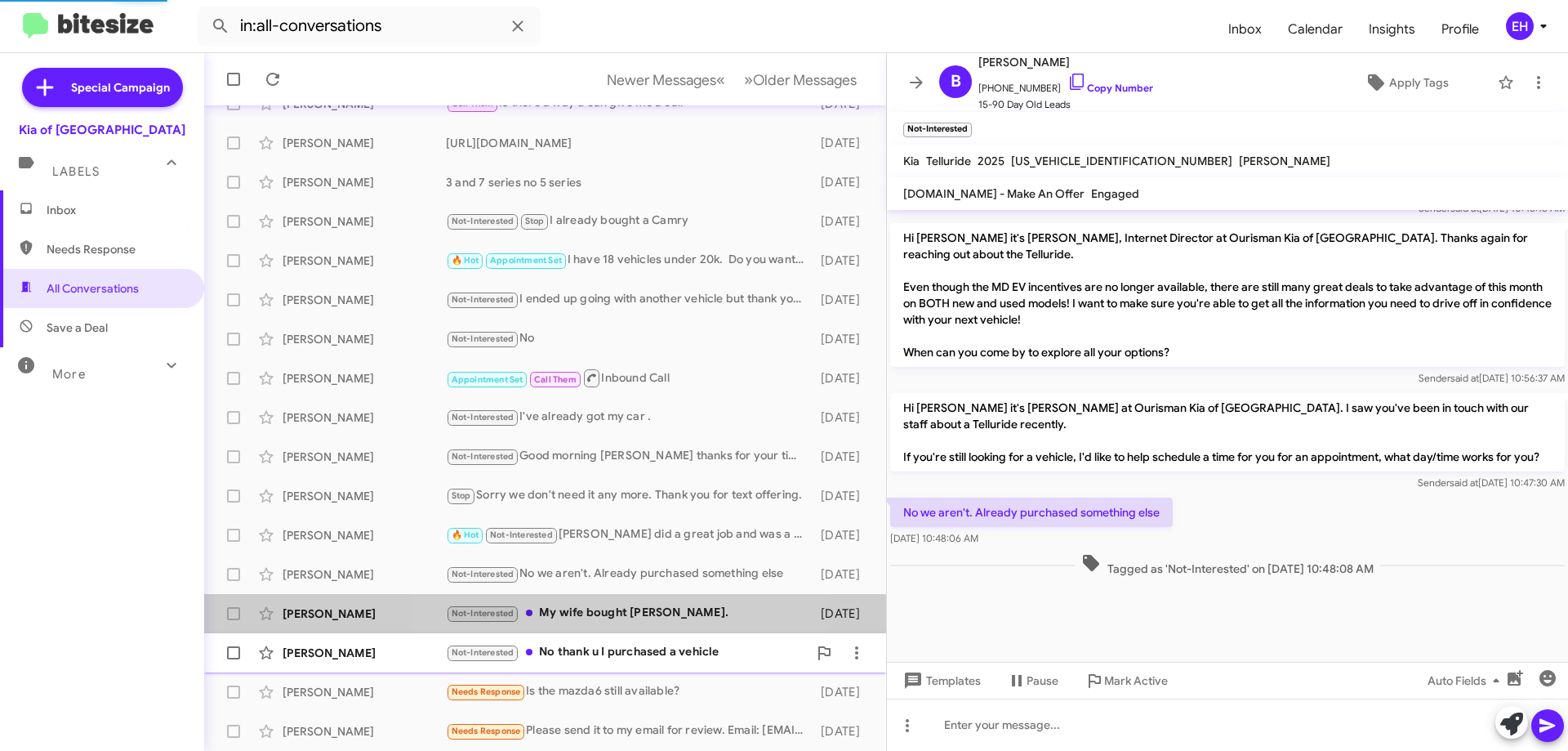
click at [615, 639] on span "[PERSON_NAME] Not-Interested No thank u I purchased a vehicle [DATE]" at bounding box center [545, 652] width 682 height 39
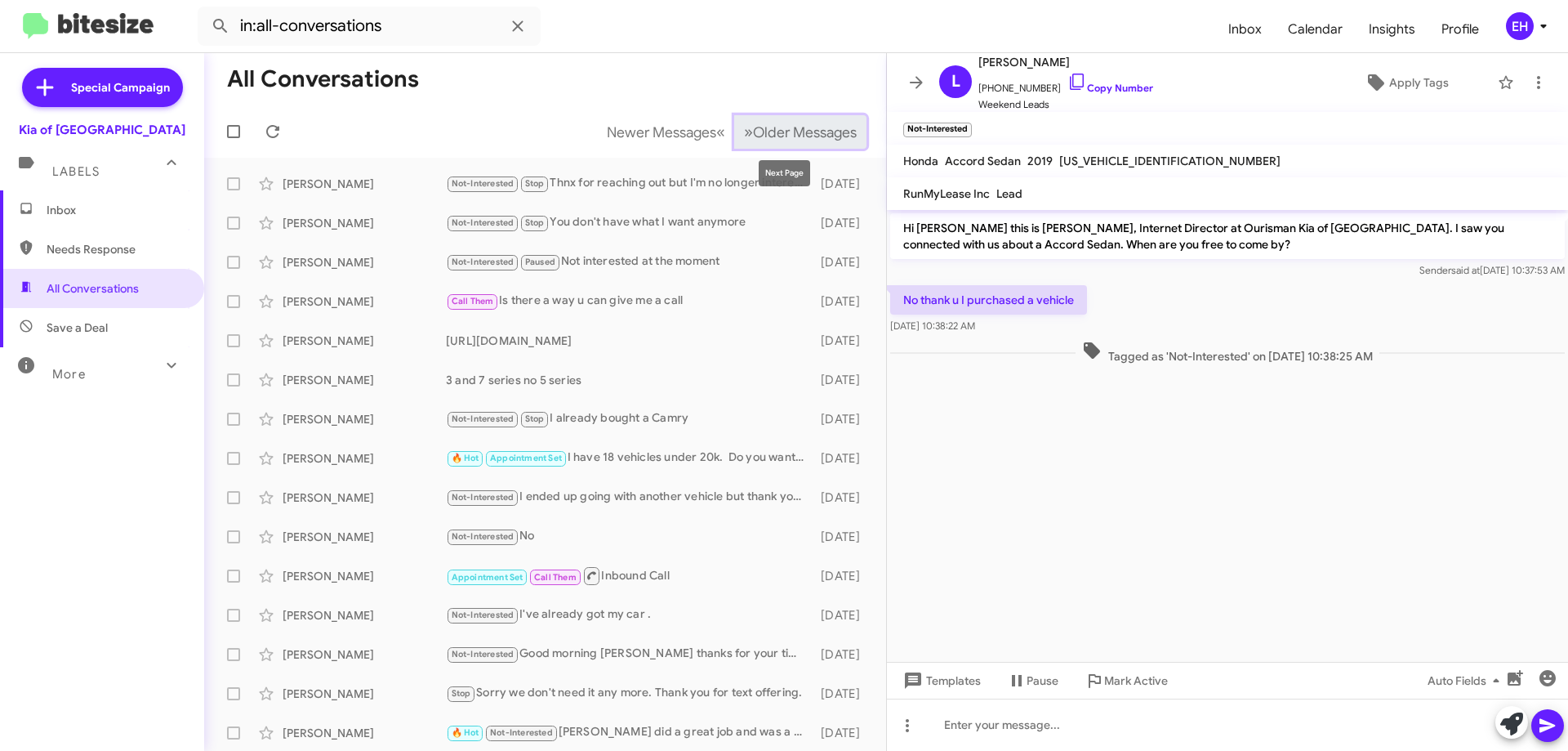
click at [783, 135] on span "Older Messages" at bounding box center [805, 131] width 104 height 18
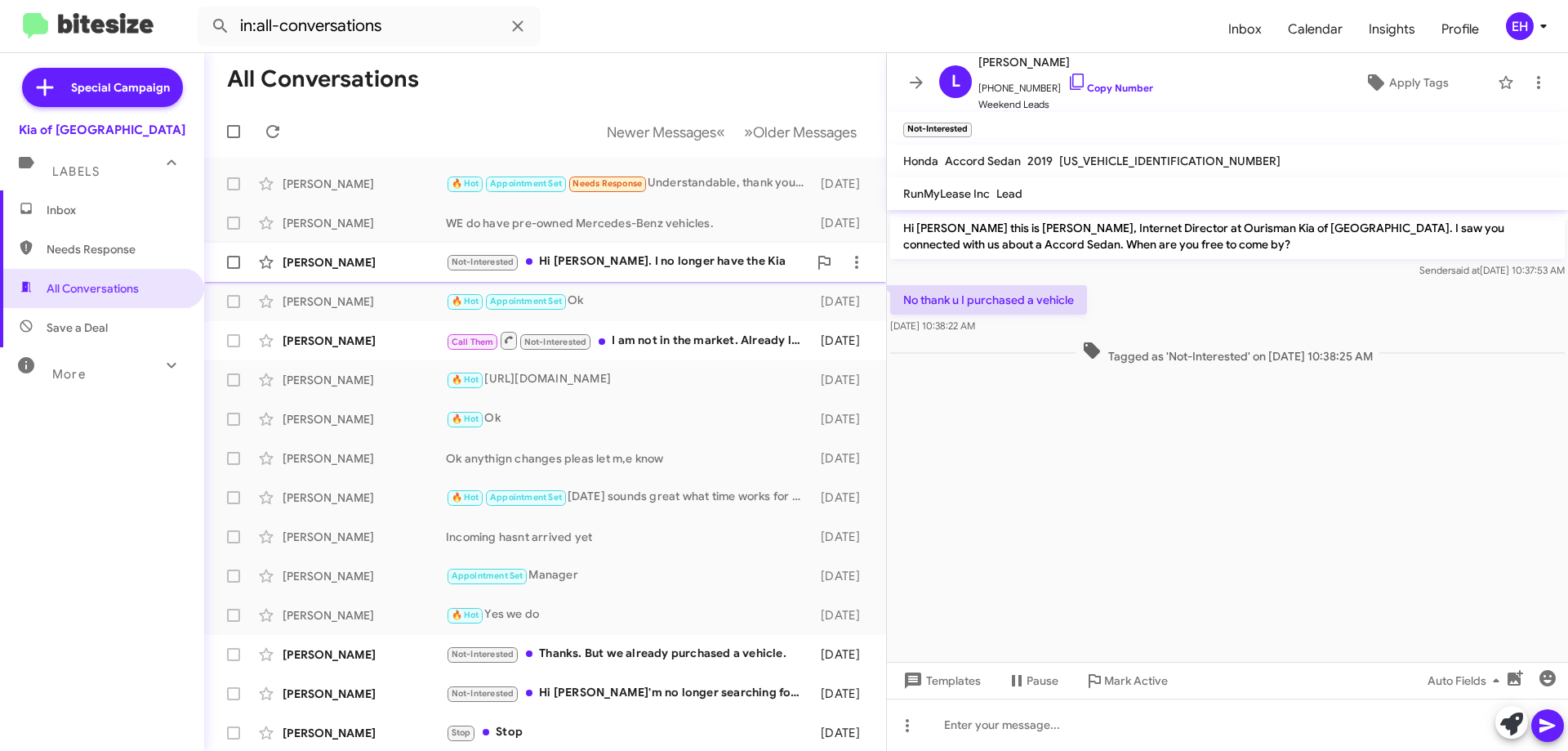
click at [625, 266] on div "Not-Interested Hi [PERSON_NAME]. I no longer have the Kia" at bounding box center [627, 262] width 362 height 18
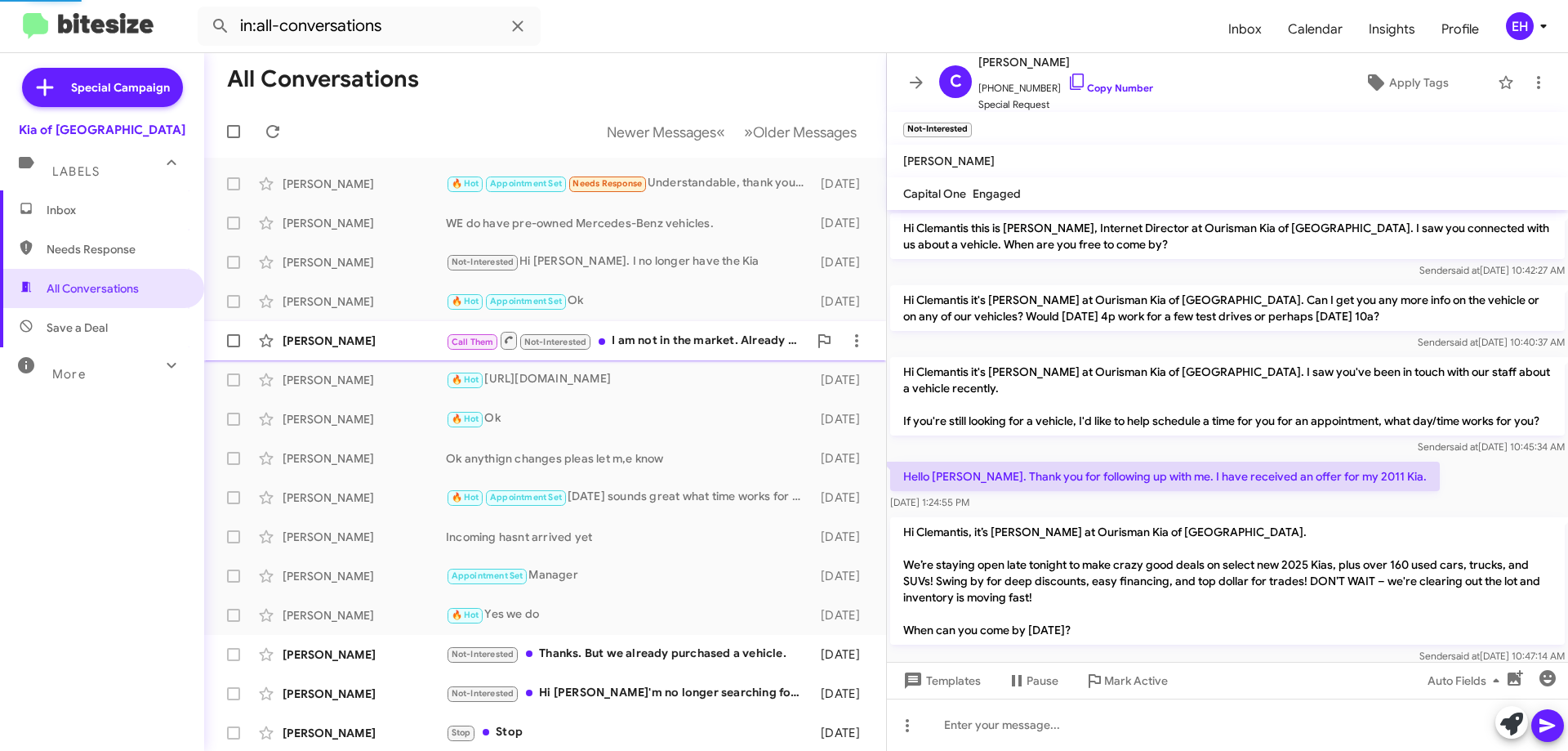
scroll to position [294, 0]
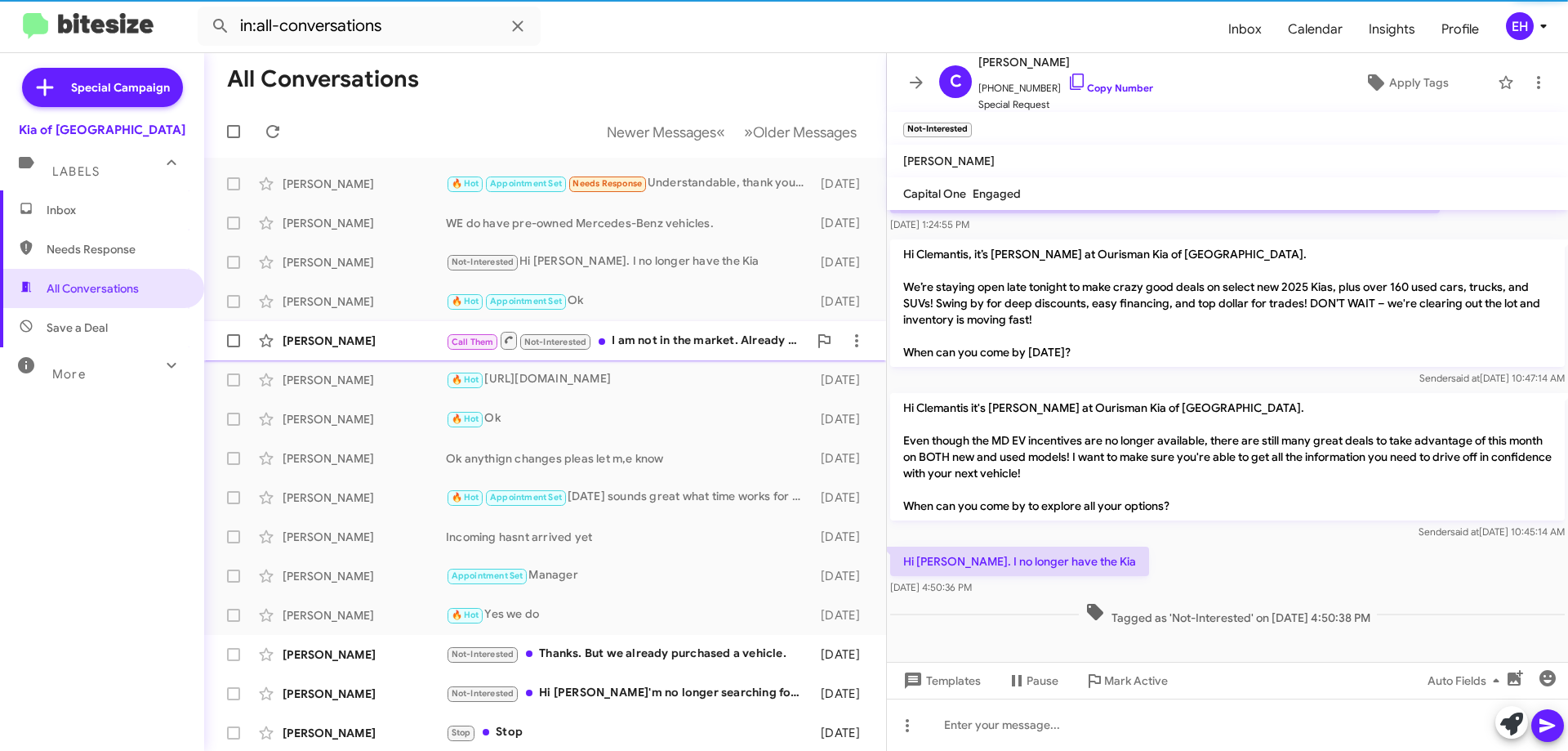
click at [644, 346] on div "Call Them Not-Interested I am not in the market. Already leased a Telluride las…" at bounding box center [627, 340] width 362 height 20
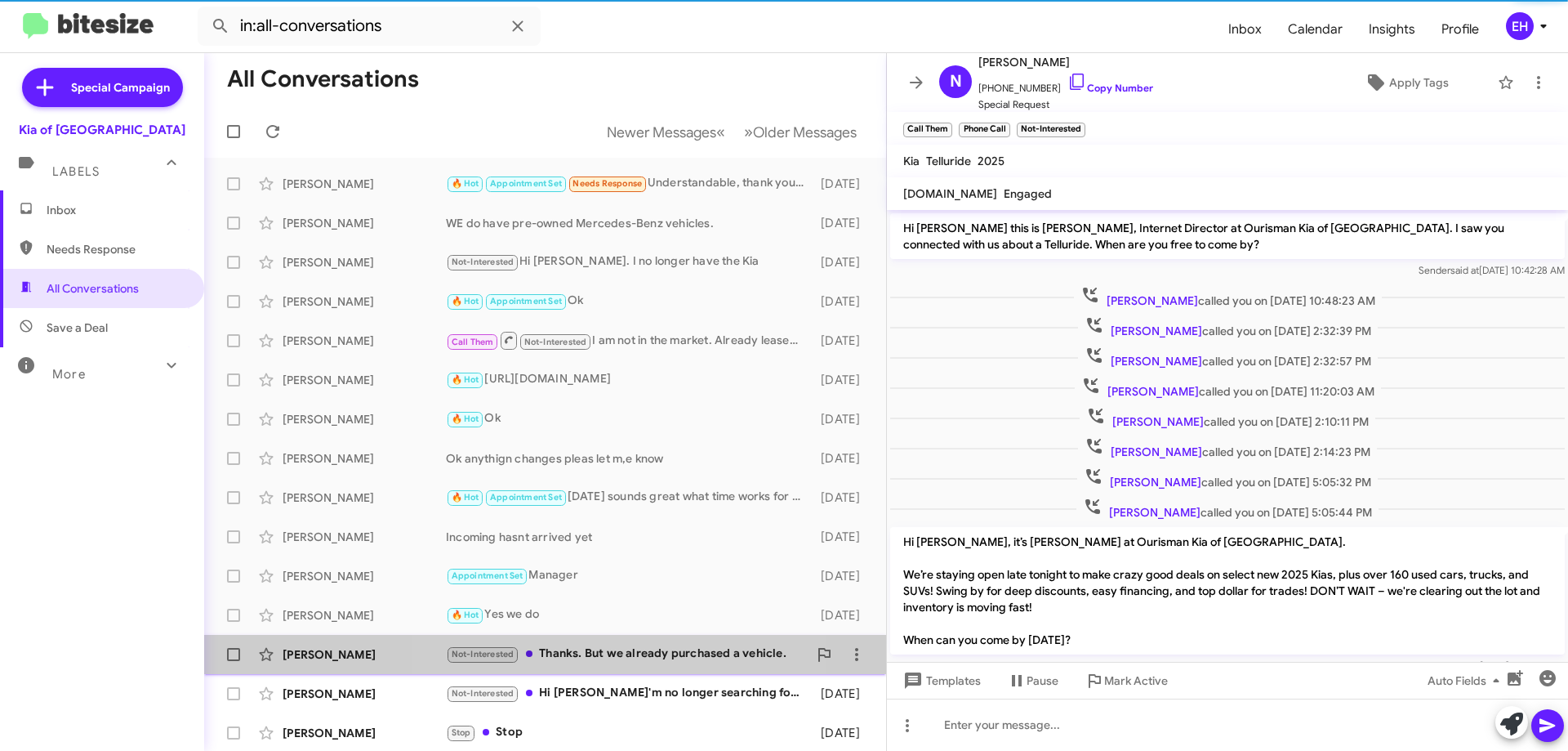
click at [608, 653] on div "Not-Interested Thanks. But we already purchased a vehicle." at bounding box center [627, 654] width 362 height 18
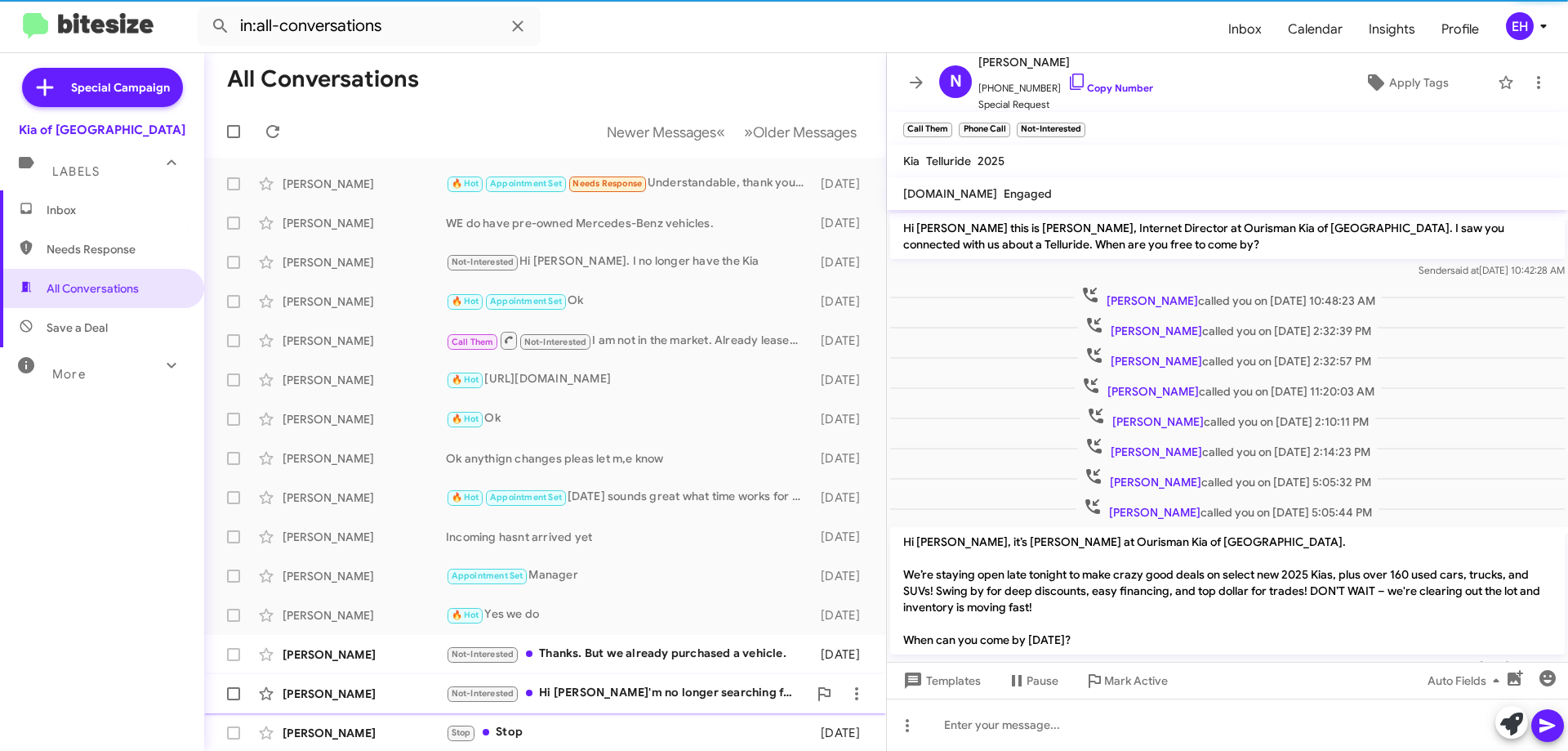
click at [613, 686] on div "Not-Interested Hi [PERSON_NAME]'m no longer searching for a vehicle. I've purch…" at bounding box center [627, 693] width 362 height 18
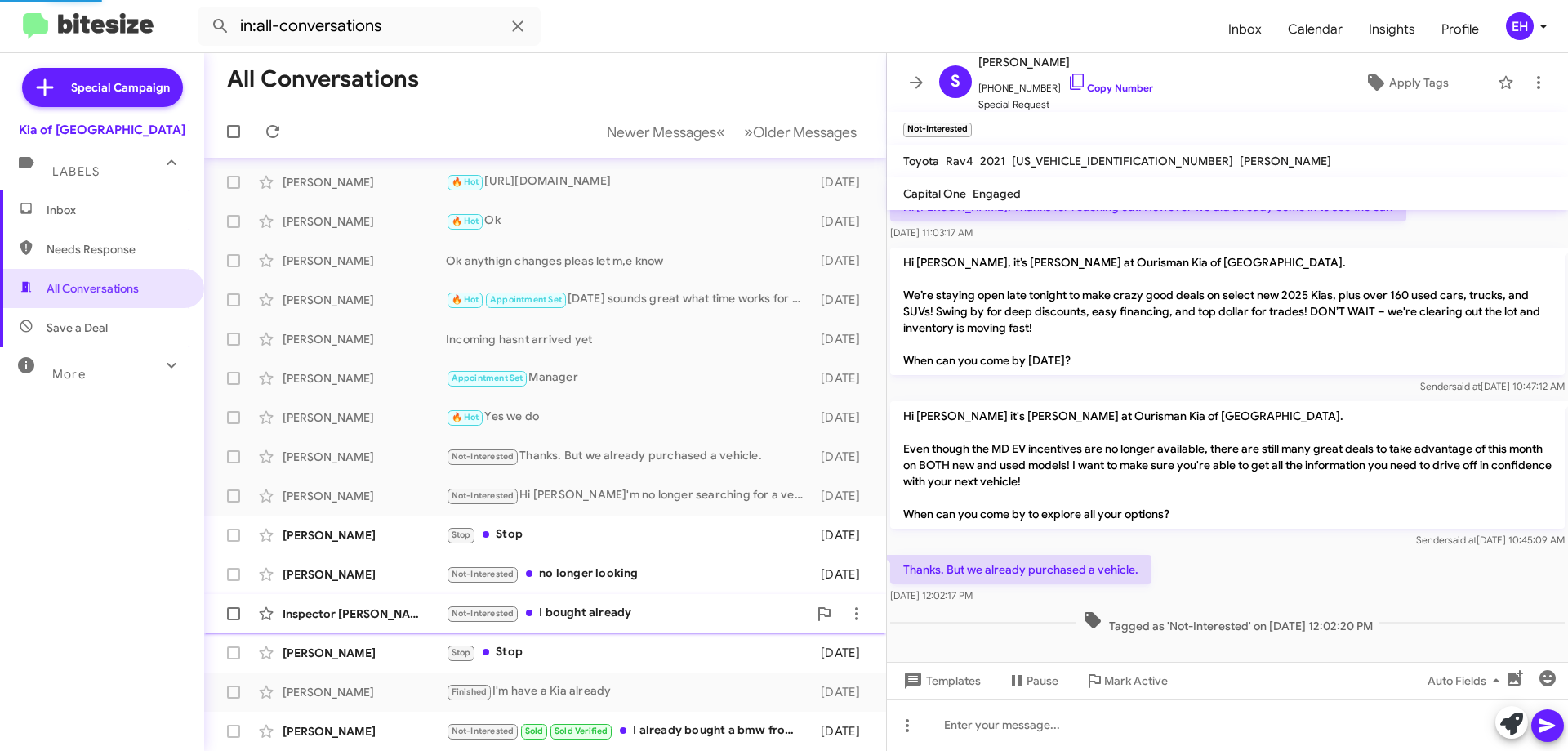
scroll to position [1535, 0]
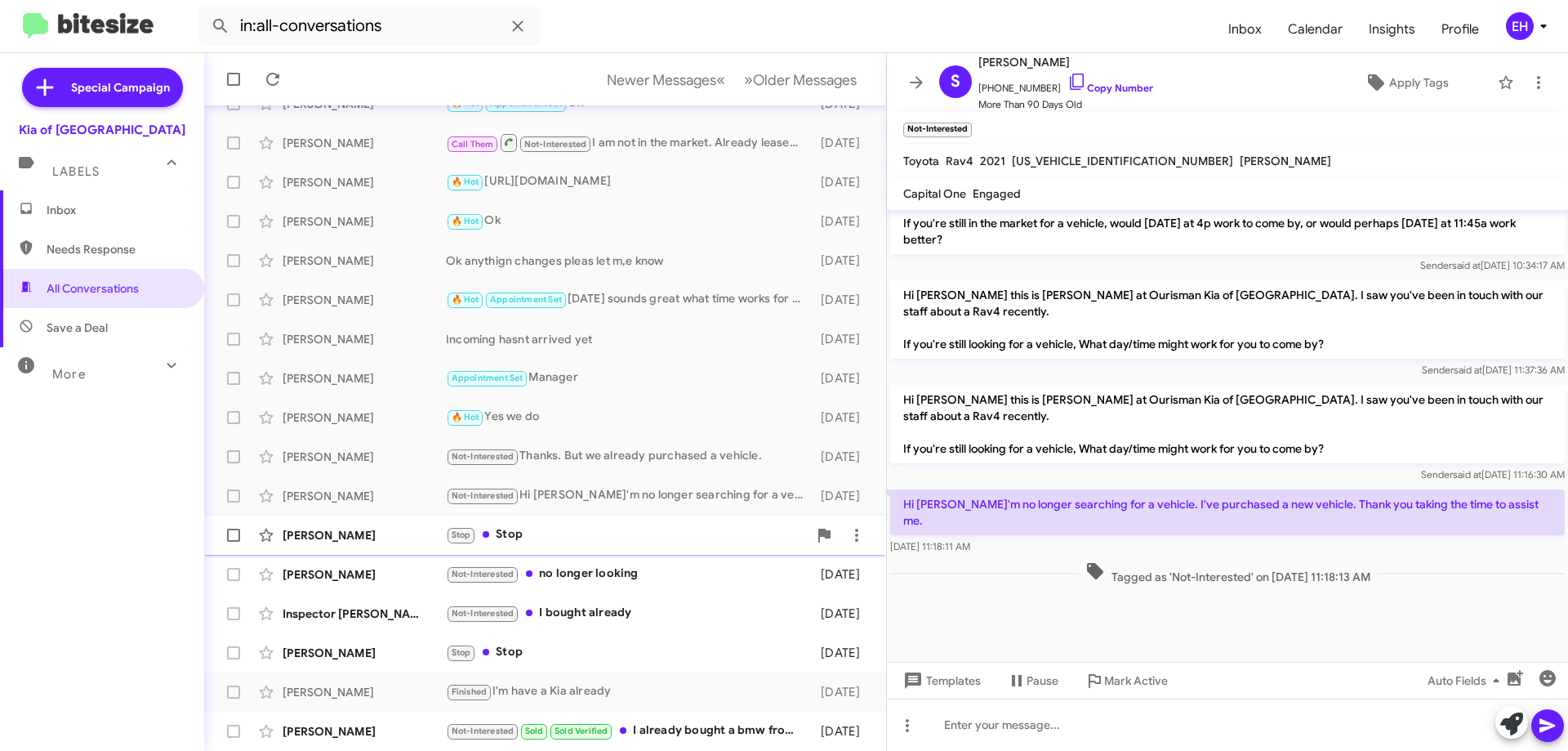
click at [536, 535] on div "Stop Stop" at bounding box center [627, 534] width 362 height 18
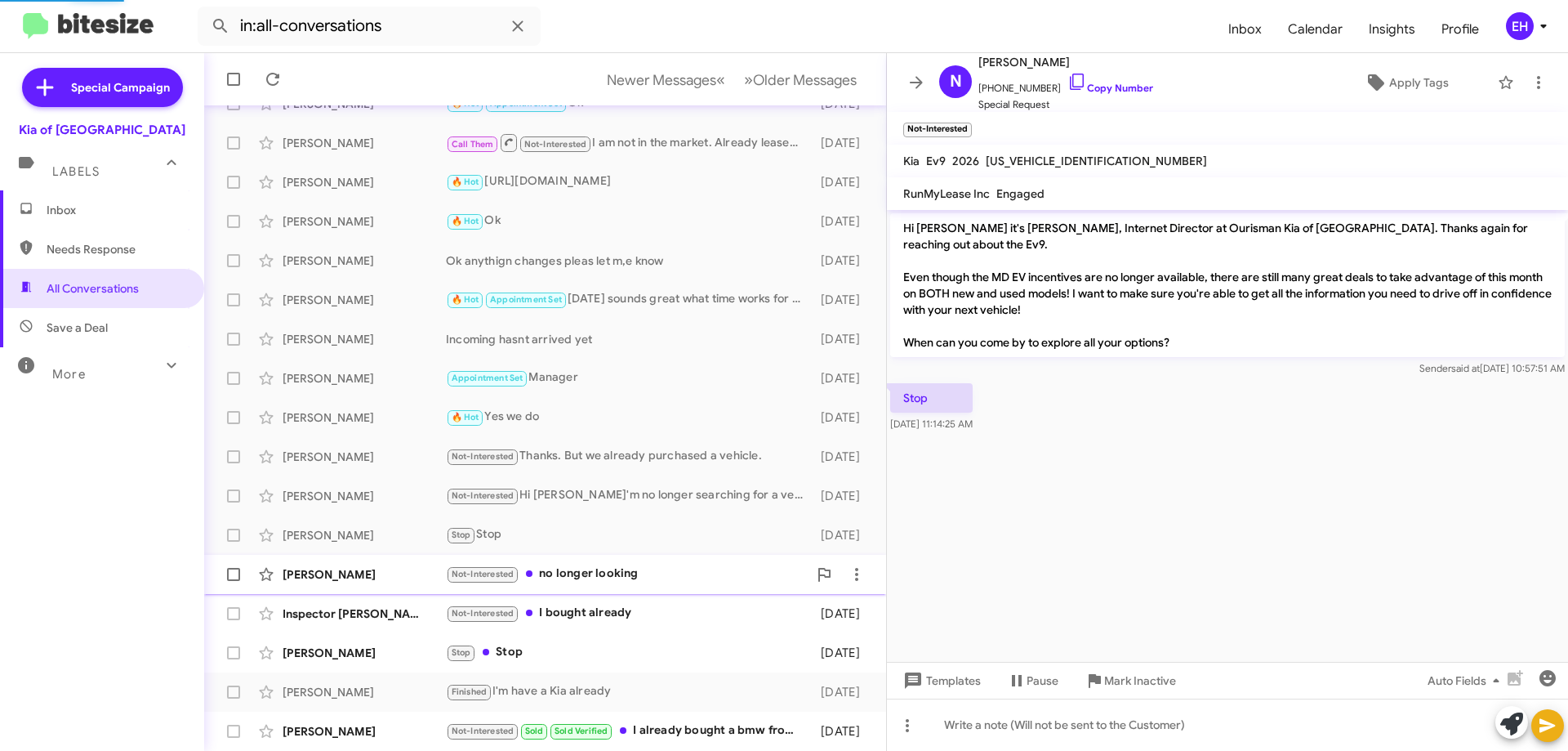
click at [567, 571] on div "Not-Interested no longer looking" at bounding box center [627, 574] width 362 height 18
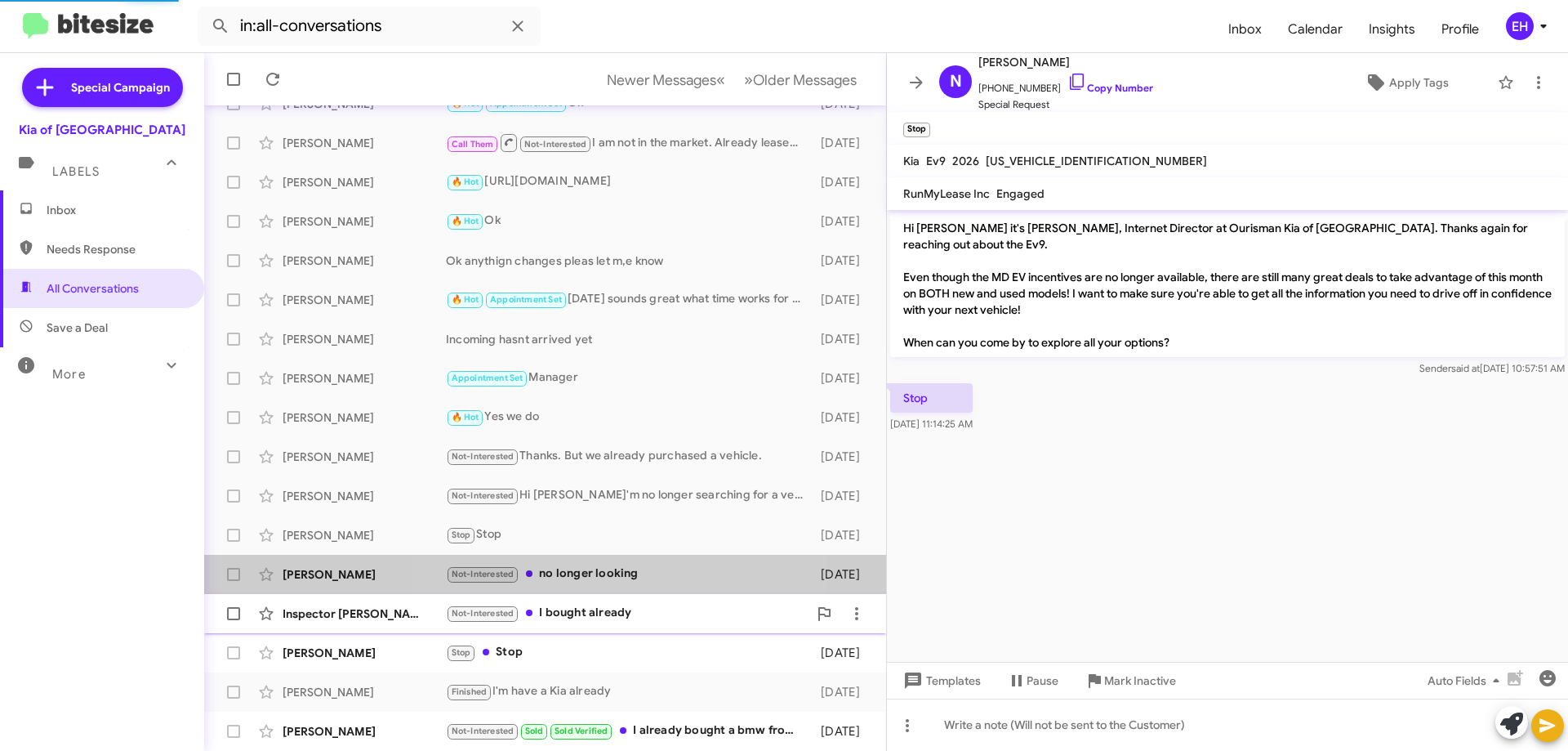
click at [590, 603] on div "Inspector [PERSON_NAME] Not-Interested I bought already [DATE]" at bounding box center [546, 613] width 656 height 33
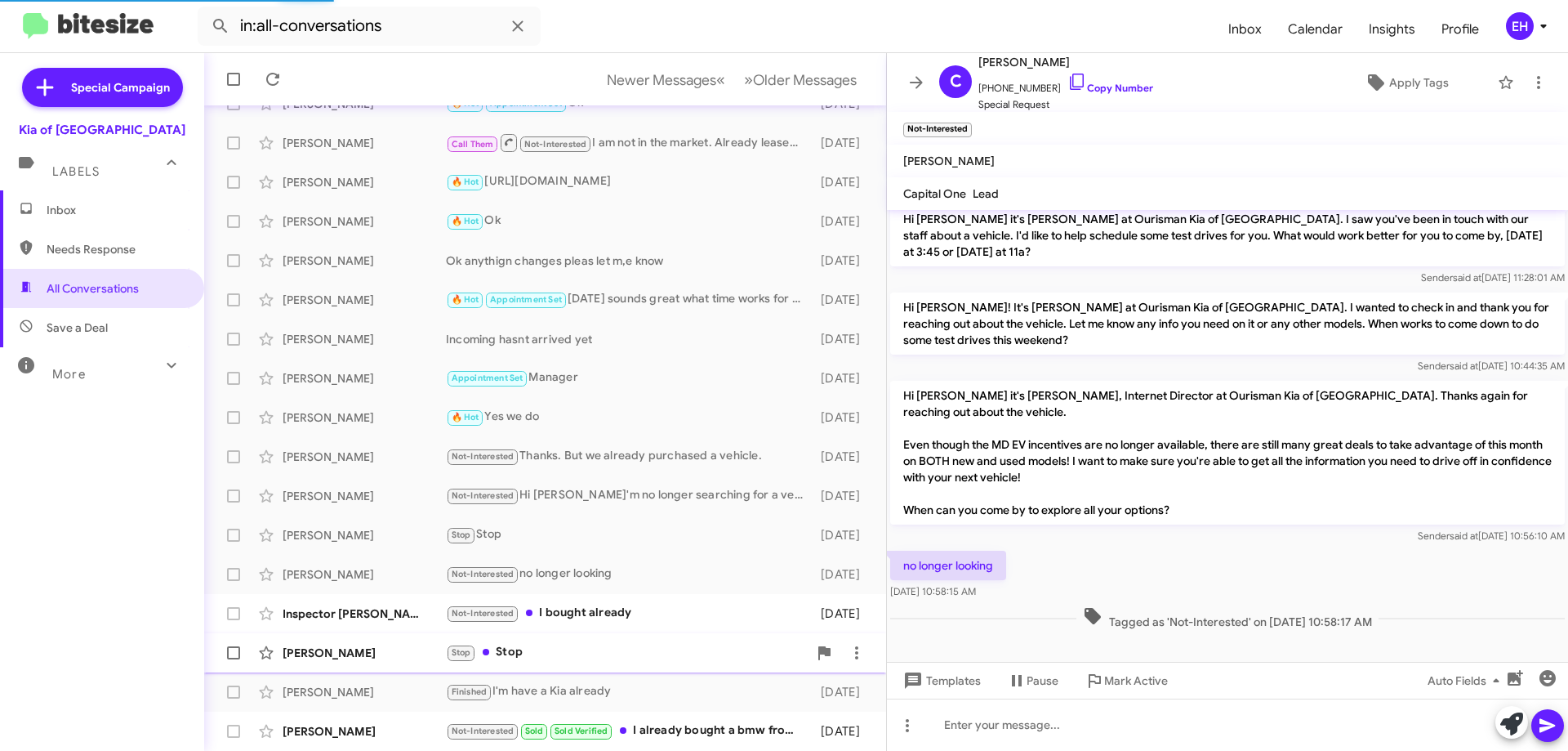
click at [556, 647] on div "Stop Stop" at bounding box center [627, 652] width 362 height 18
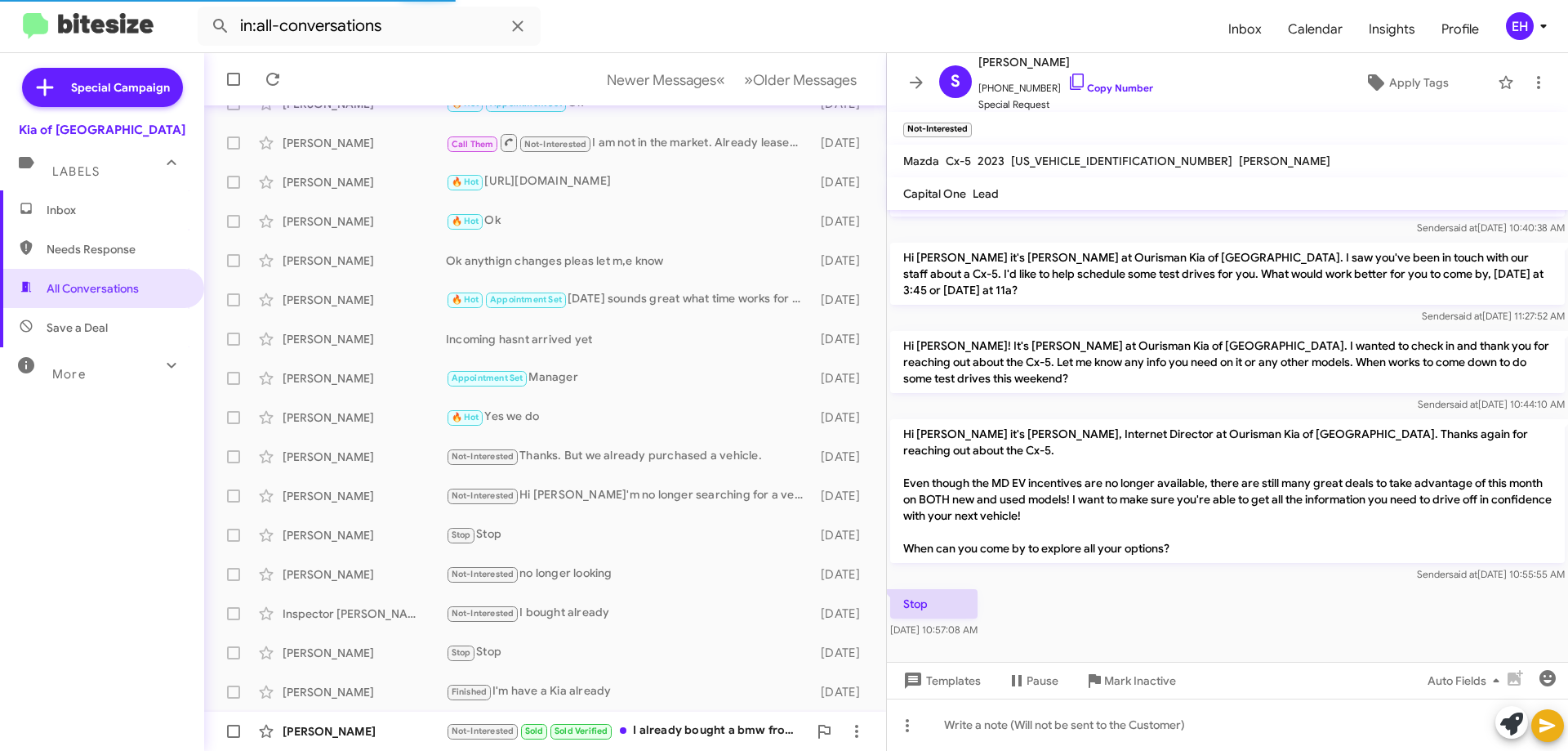
click at [666, 738] on div "Not-Interested Sold Sold Verified I already bought a bmw from you guys and I al…" at bounding box center [627, 731] width 362 height 18
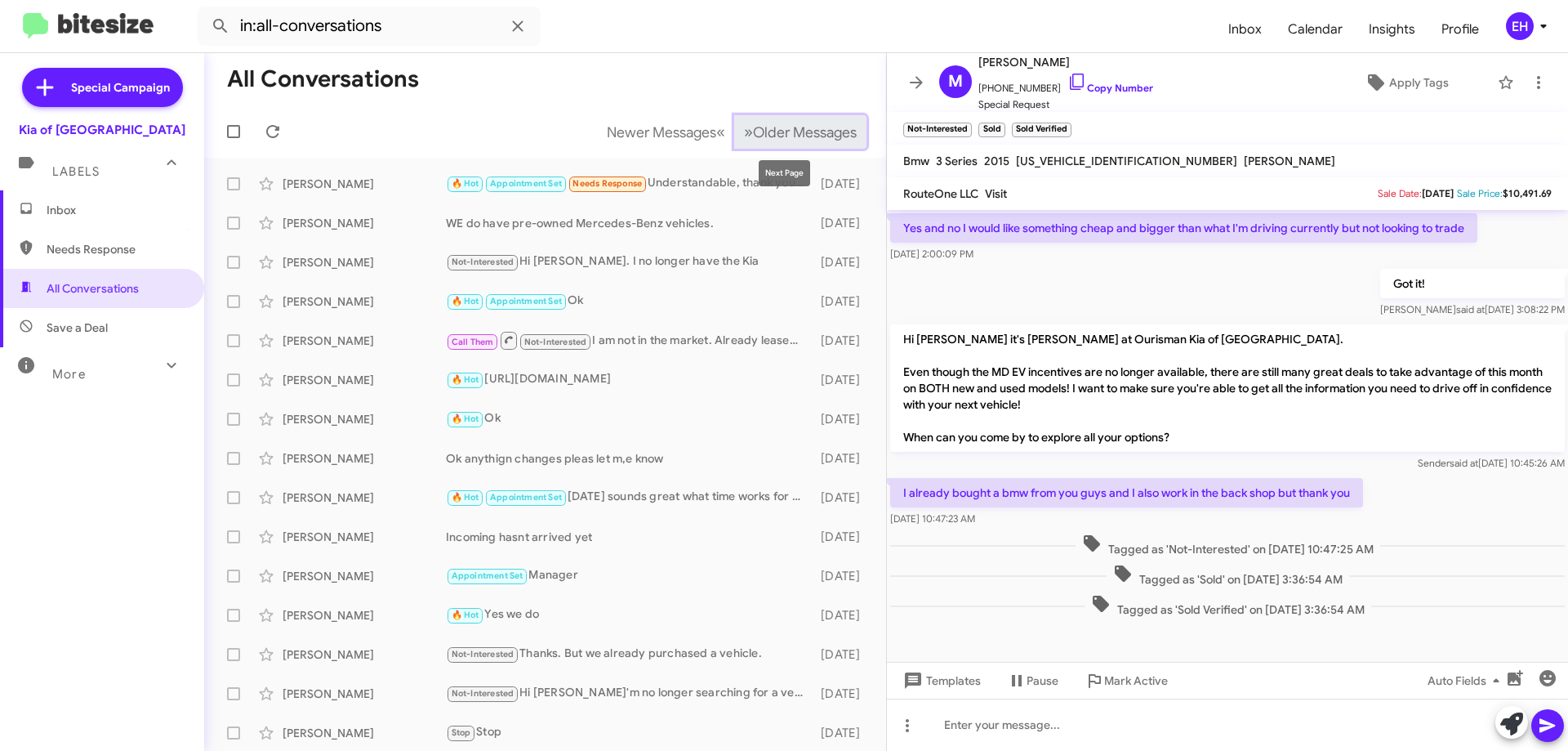
click at [775, 127] on span "Older Messages" at bounding box center [805, 131] width 104 height 18
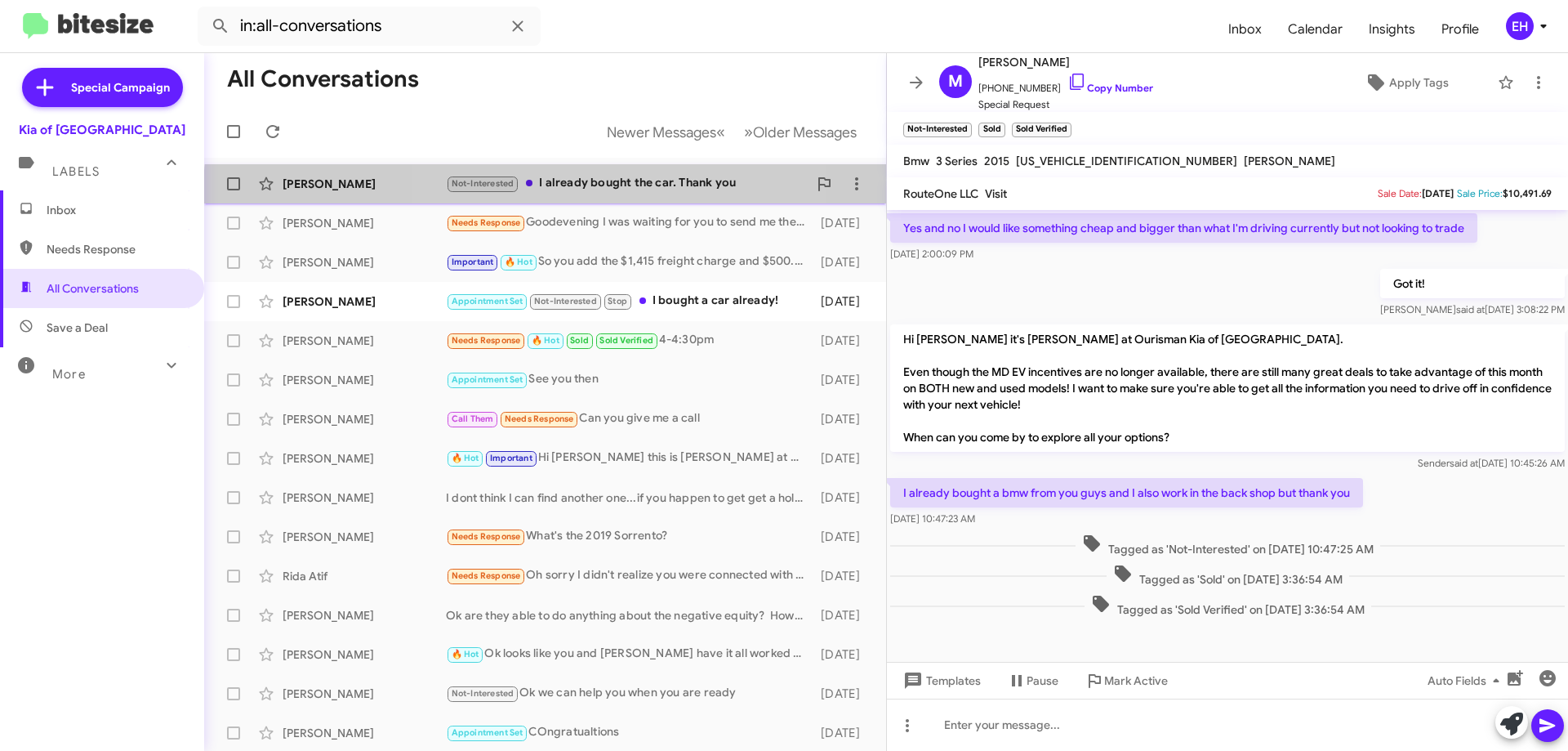
click at [598, 193] on div "[PERSON_NAME] Not-Interested I already bought the car. Thank you [DATE]" at bounding box center [546, 183] width 656 height 33
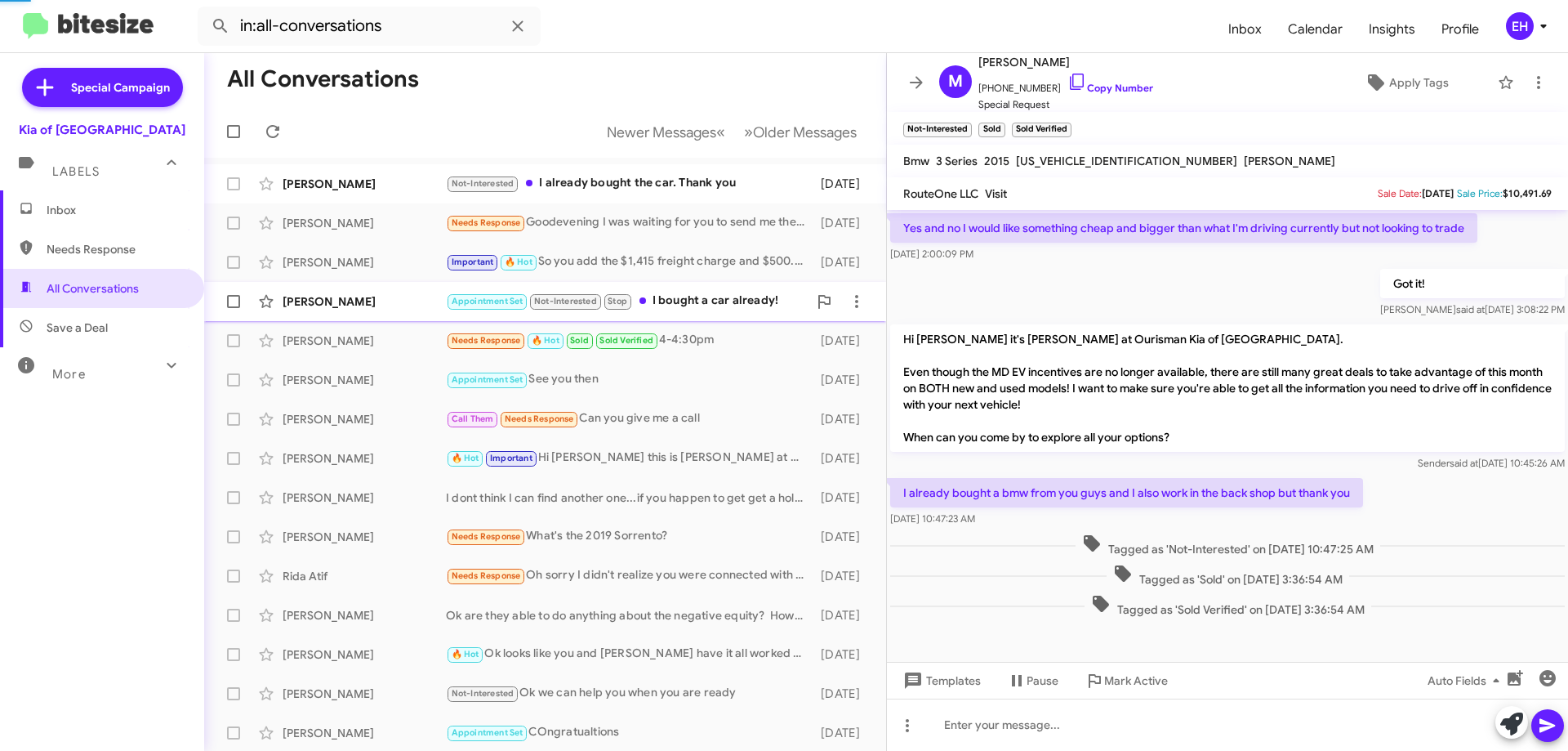
scroll to position [321, 0]
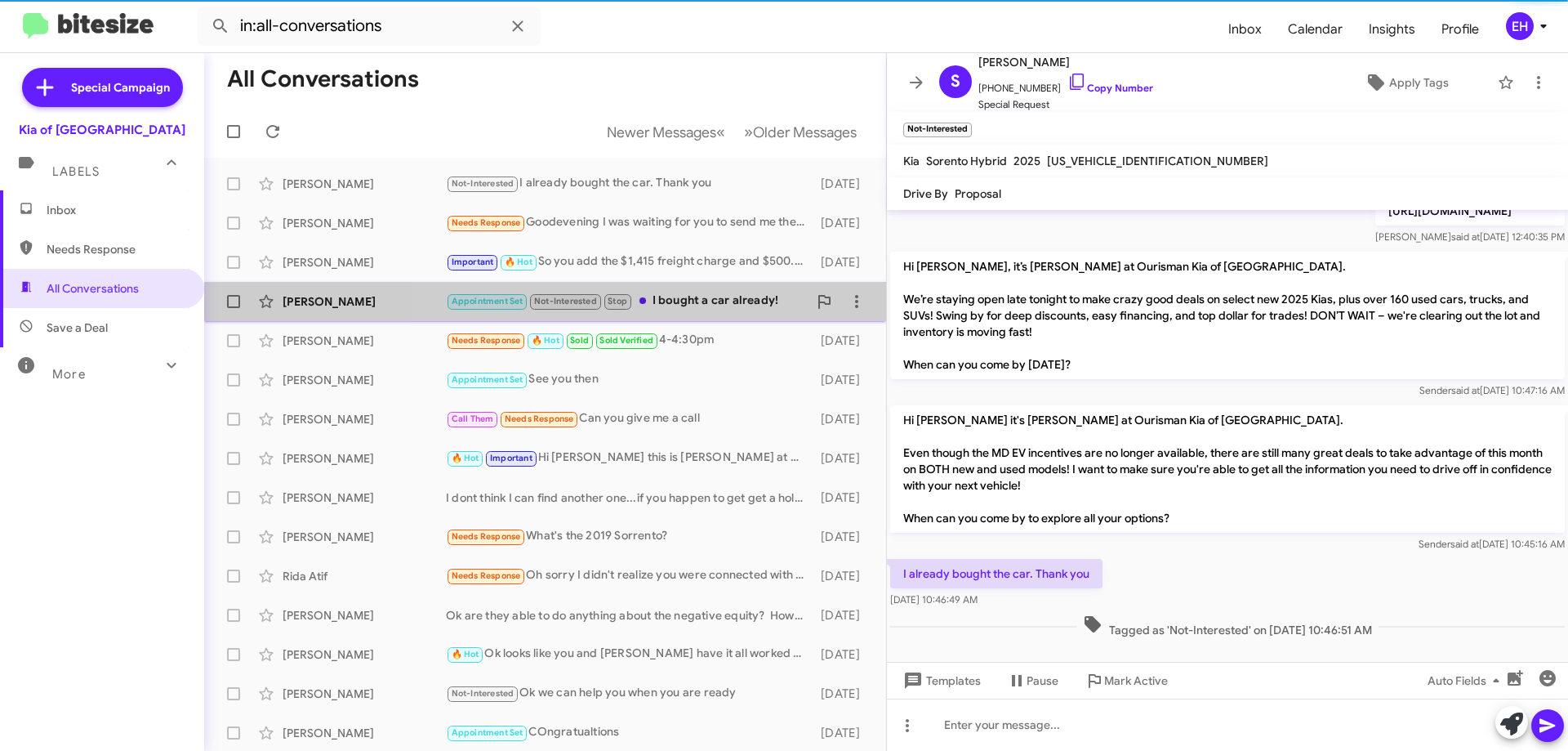
click at [666, 309] on div "Appointment Set Not-Interested Stop I bought a car already!" at bounding box center [627, 301] width 362 height 18
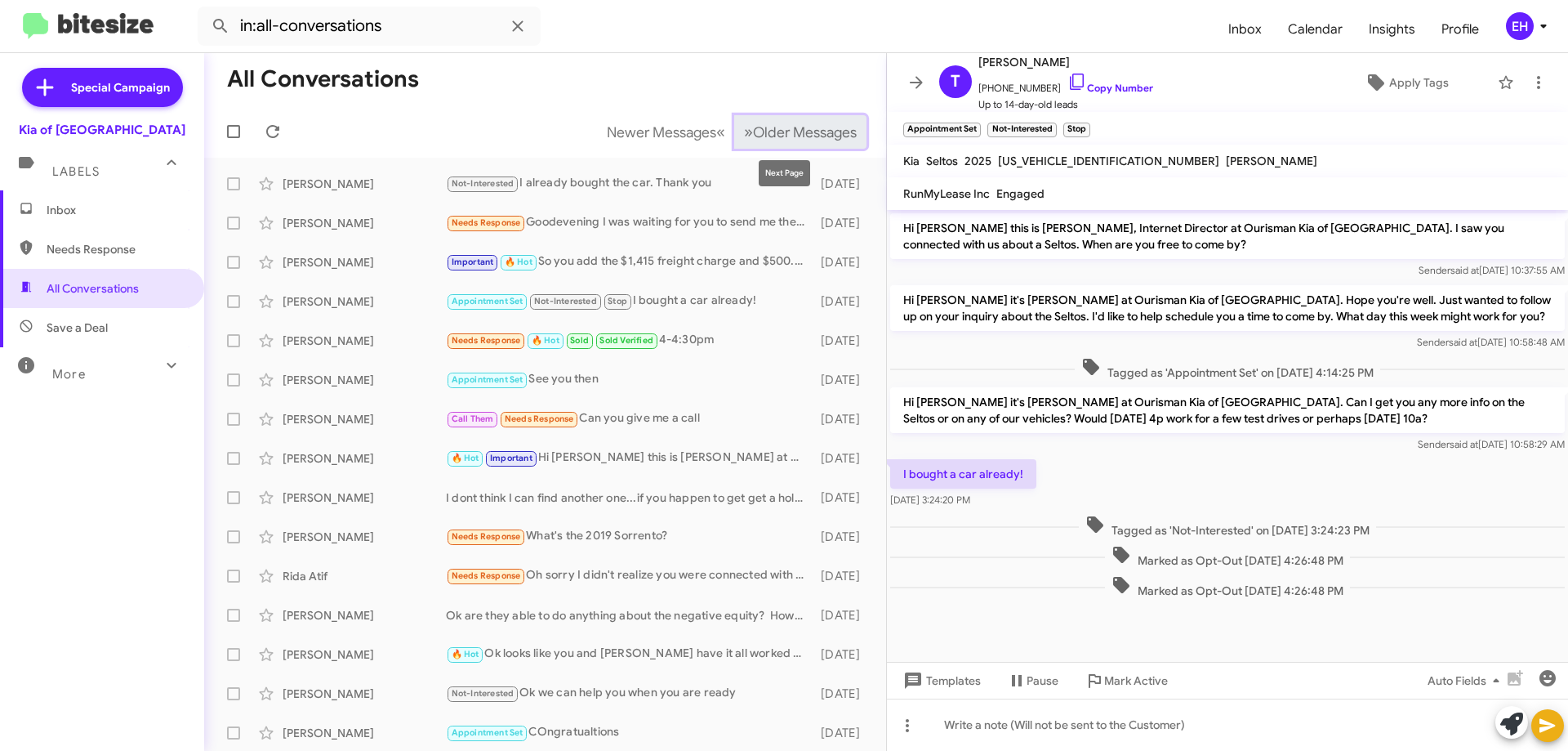
click at [763, 141] on button "» Next Older Messages" at bounding box center [800, 132] width 132 height 33
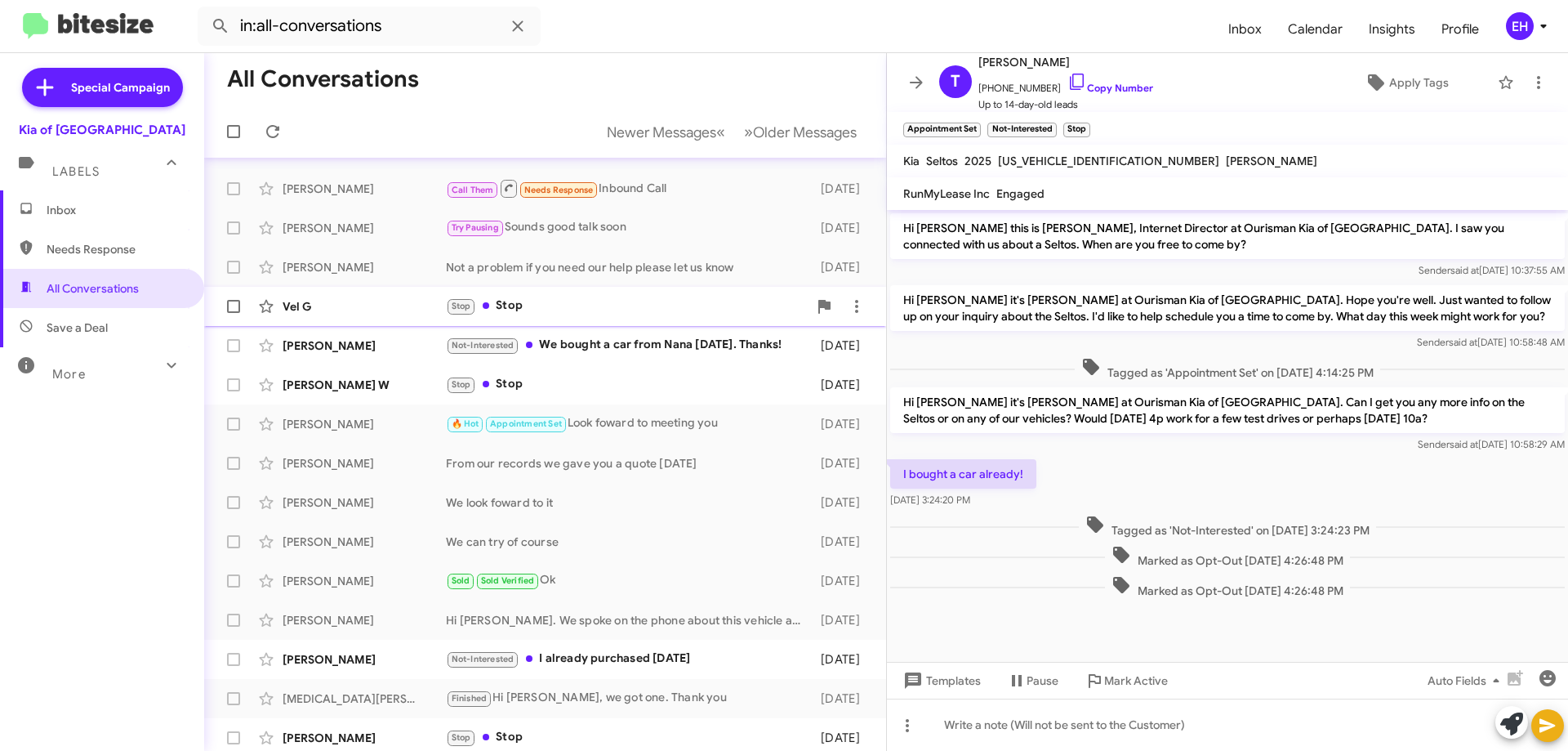
click at [573, 302] on div "Stop Stop" at bounding box center [627, 306] width 362 height 18
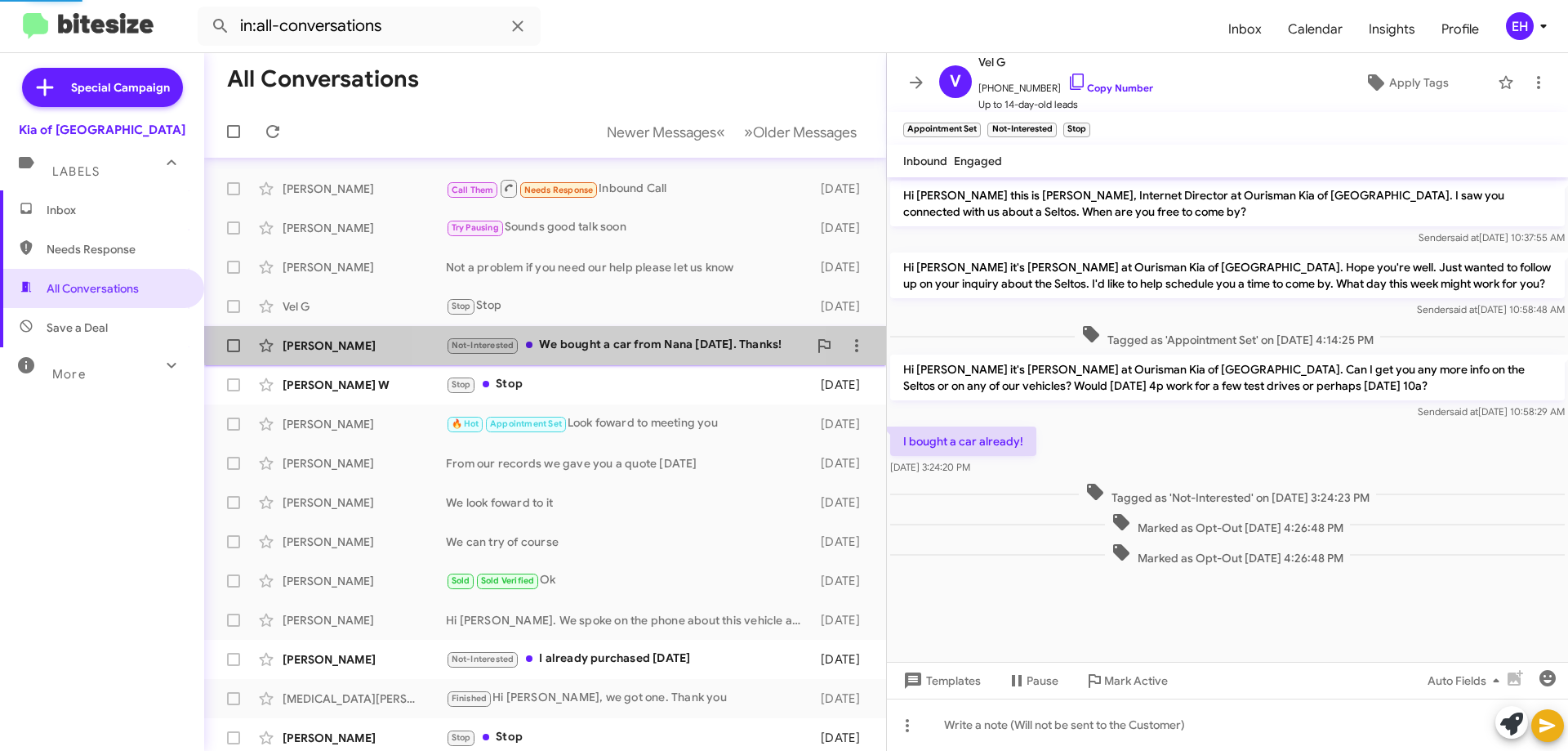
click at [592, 337] on div "Not-Interested We bought a car from [PERSON_NAME] [DATE]. Thanks!" at bounding box center [627, 345] width 362 height 18
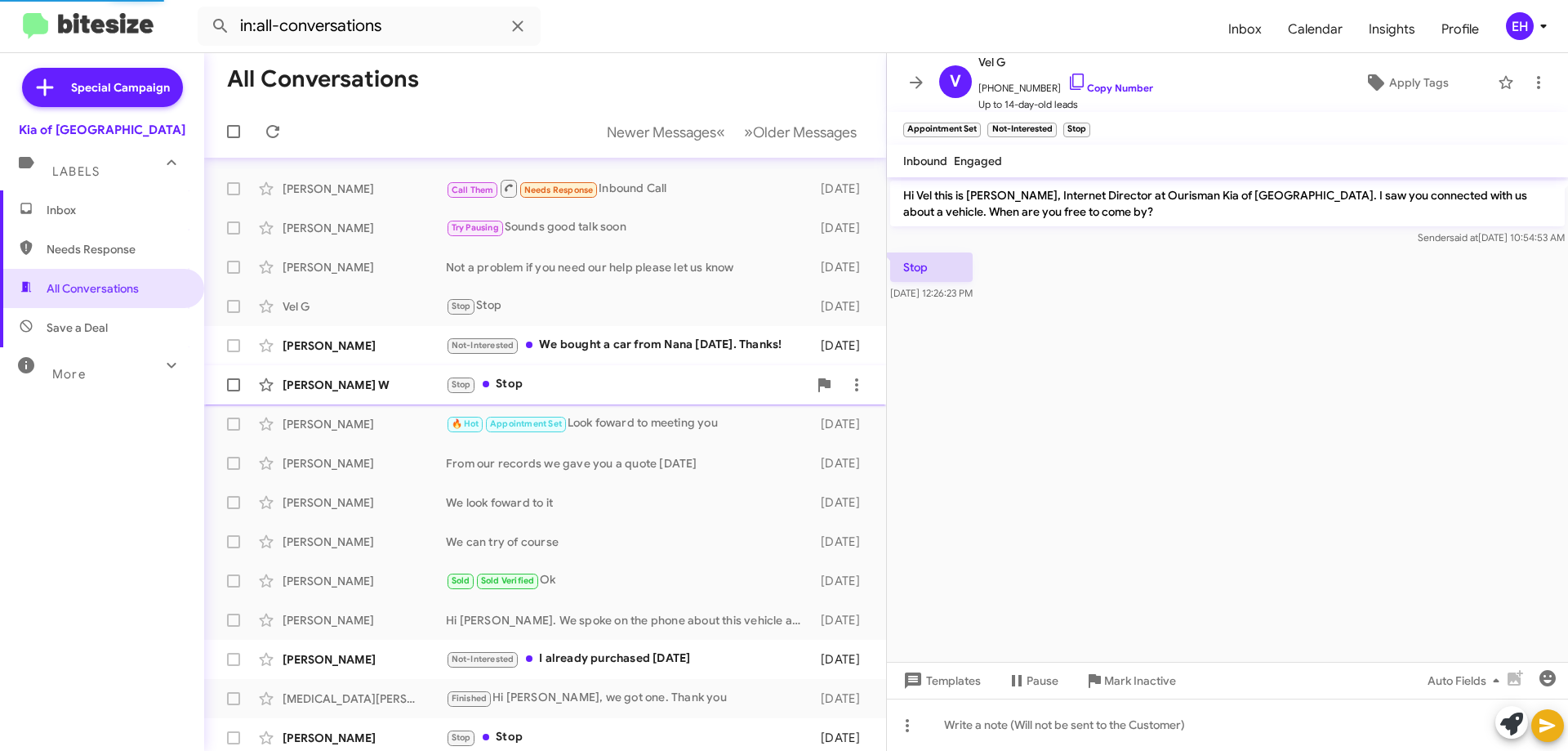
drag, startPoint x: 574, startPoint y: 372, endPoint x: 574, endPoint y: 382, distance: 10.0
click at [574, 373] on div "[PERSON_NAME] W Stop Stop [DATE]" at bounding box center [546, 384] width 656 height 33
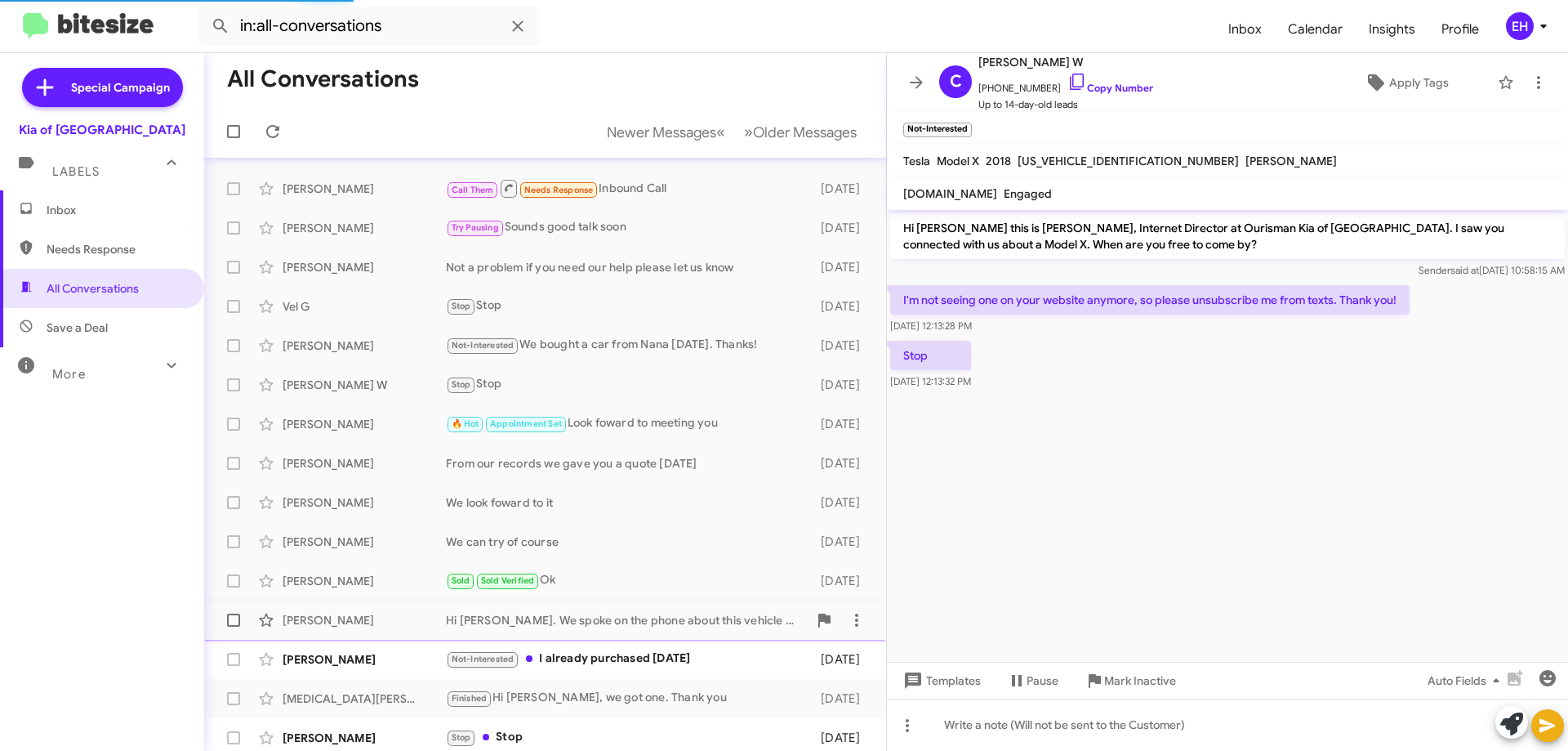
click at [605, 630] on div "[PERSON_NAME] Hi [PERSON_NAME]. We spoke on the phone about this vehicle as wel…" at bounding box center [546, 620] width 656 height 33
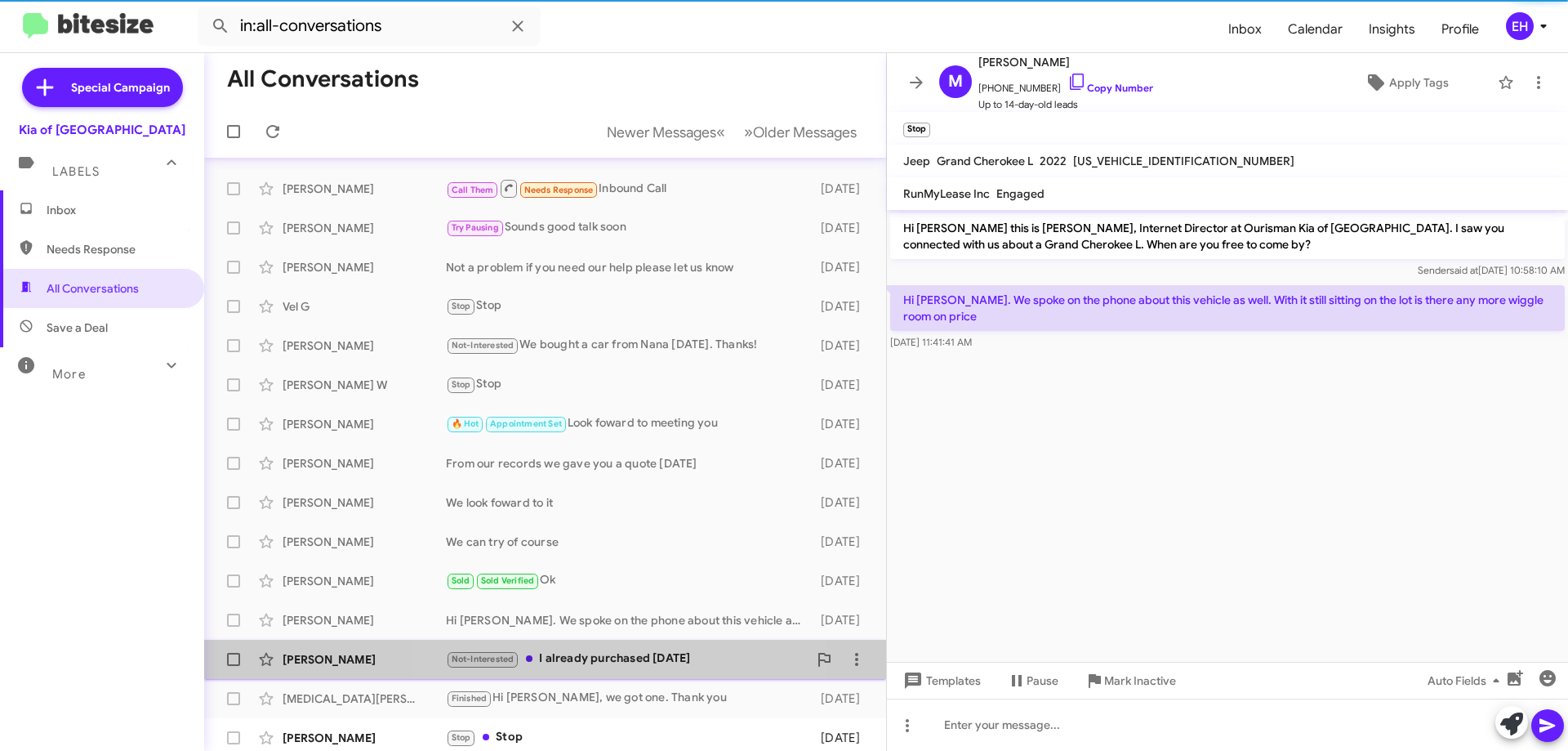
click at [611, 653] on div "Not-Interested I already purchased [DATE]" at bounding box center [627, 659] width 362 height 18
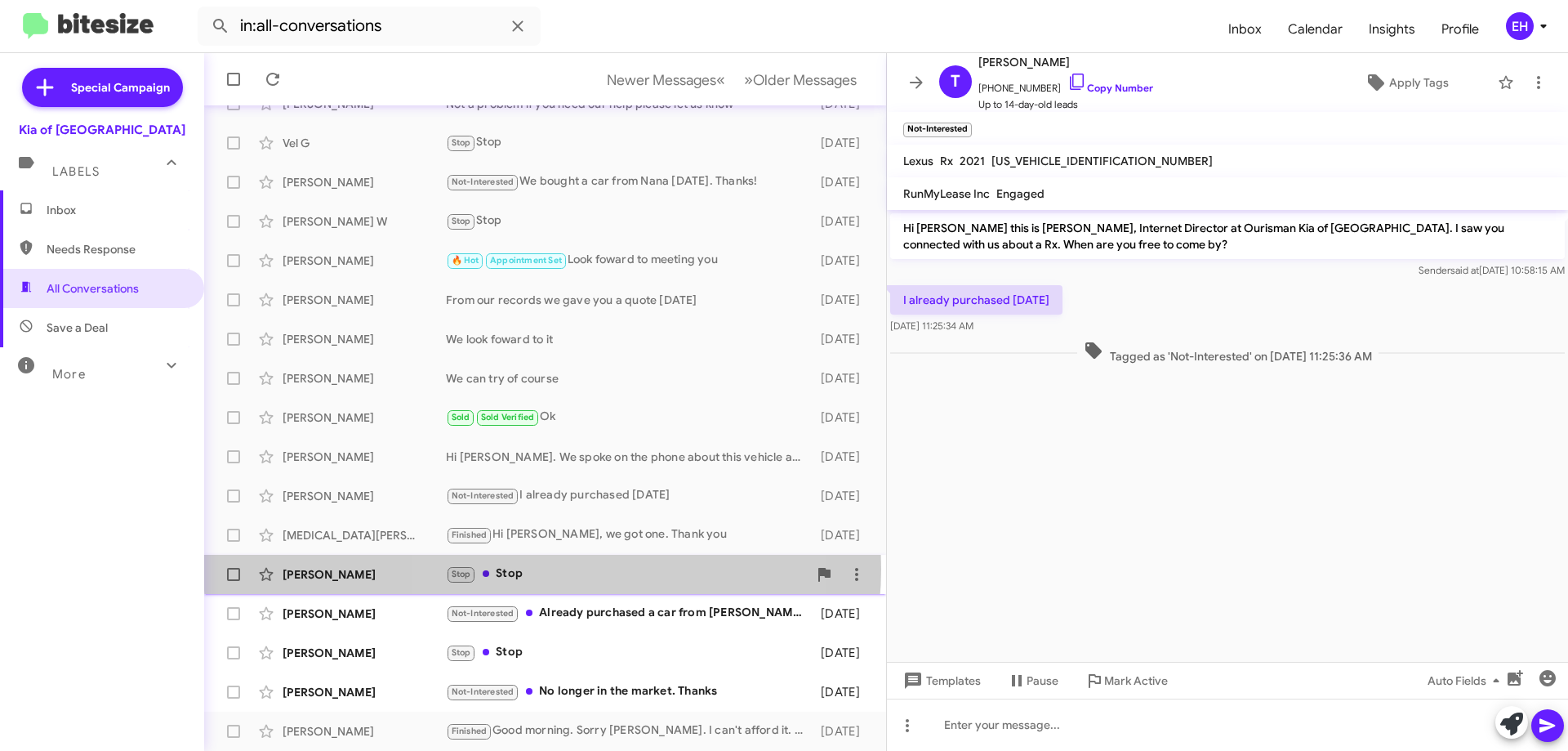
click at [542, 569] on div "Stop Stop" at bounding box center [627, 574] width 362 height 18
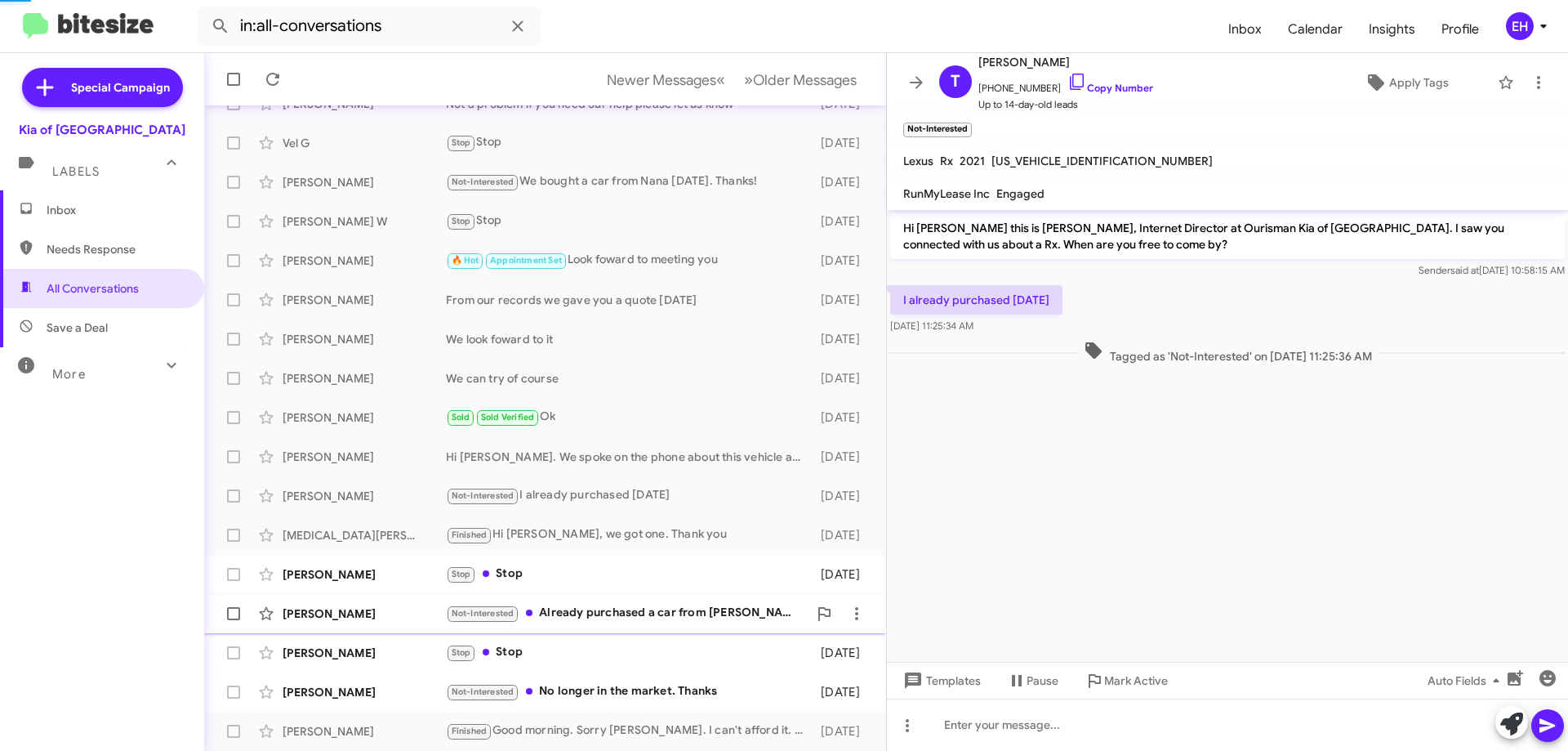
drag, startPoint x: 564, startPoint y: 620, endPoint x: 564, endPoint y: 632, distance: 12.0
click at [564, 621] on div "Not-Interested Already purchased a car from [PERSON_NAME] a few days ago" at bounding box center [627, 613] width 362 height 18
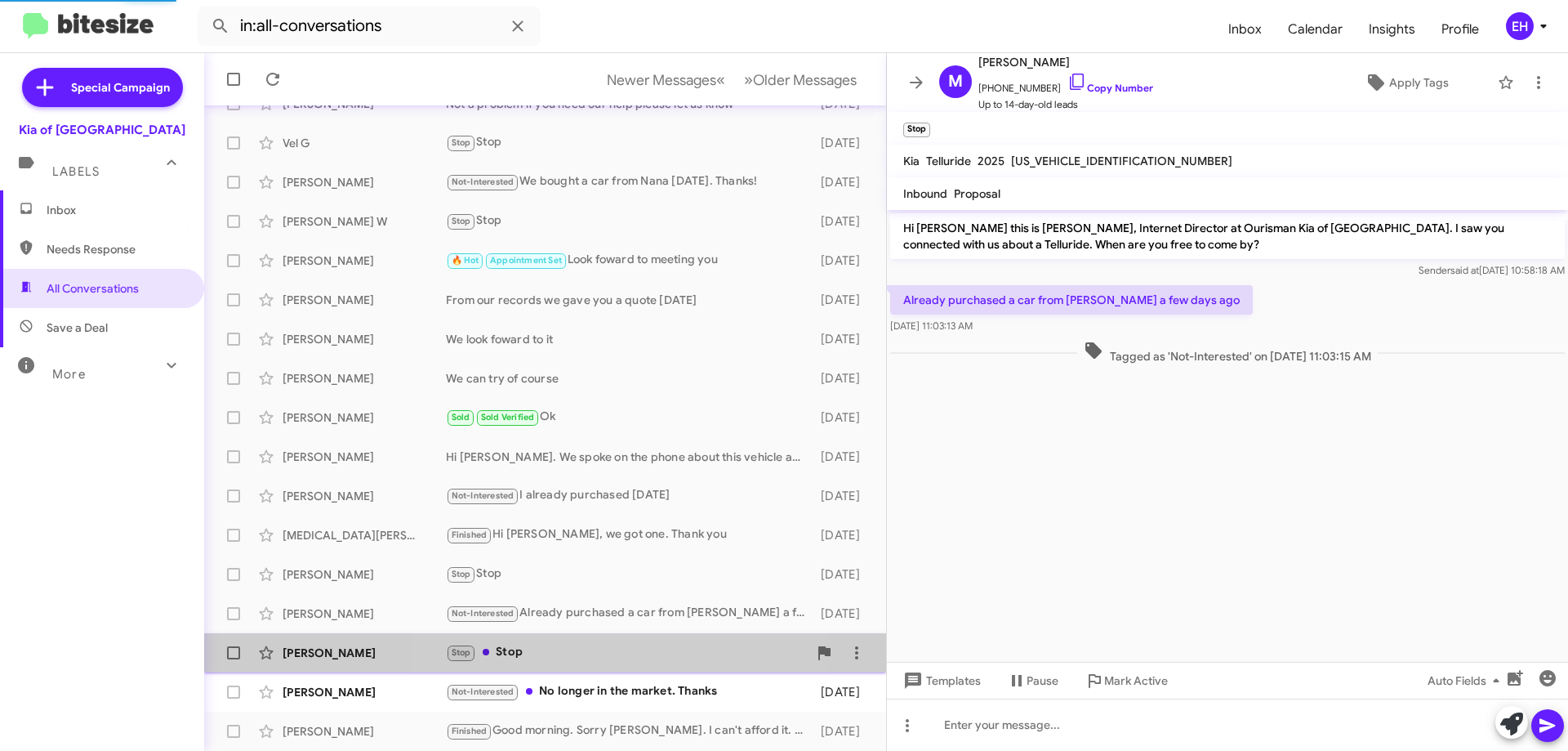
drag, startPoint x: 565, startPoint y: 651, endPoint x: 568, endPoint y: 666, distance: 15.3
click at [565, 656] on div "Stop Stop" at bounding box center [627, 652] width 362 height 18
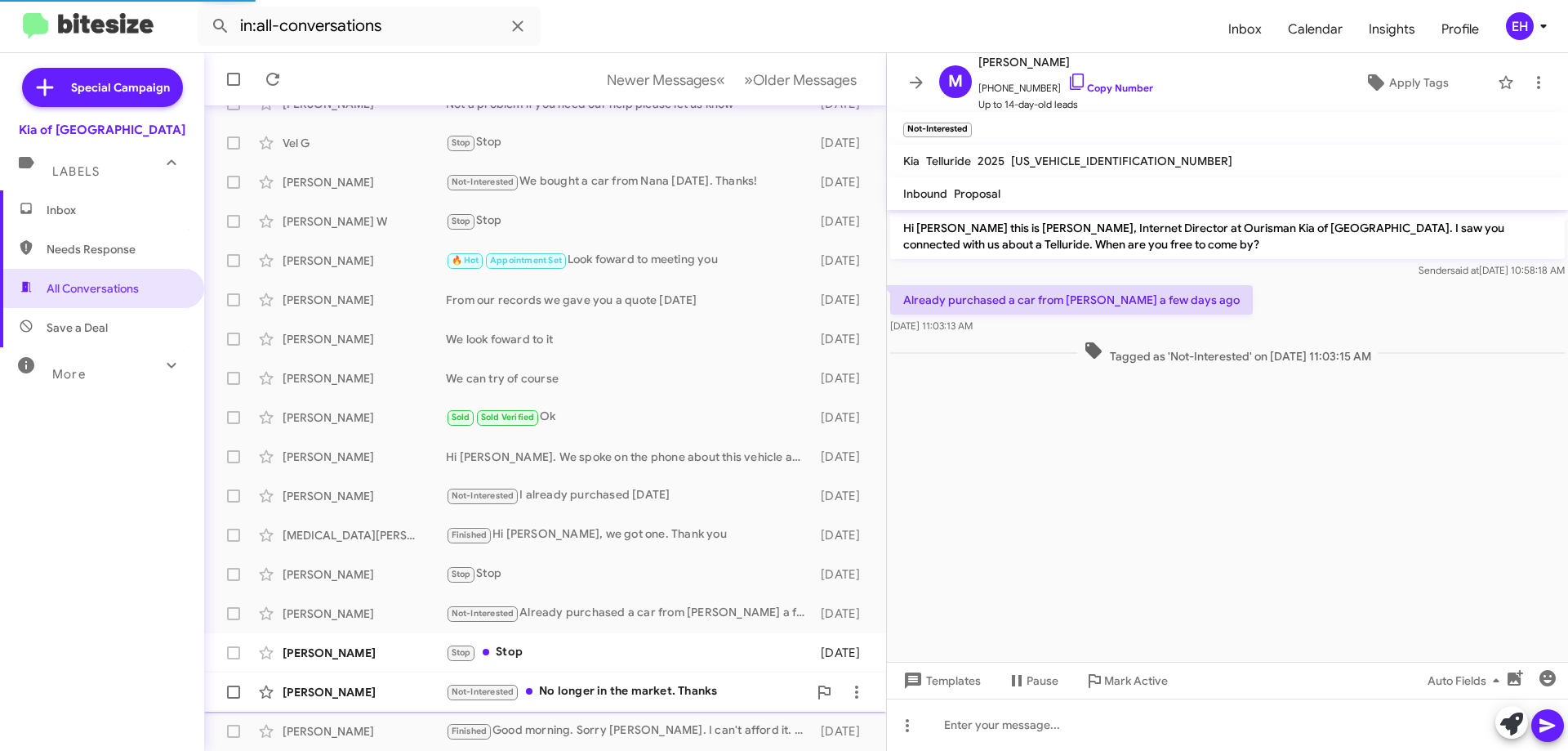
click at [583, 698] on div "Not-Interested No longer in the market. Thanks" at bounding box center [627, 692] width 362 height 18
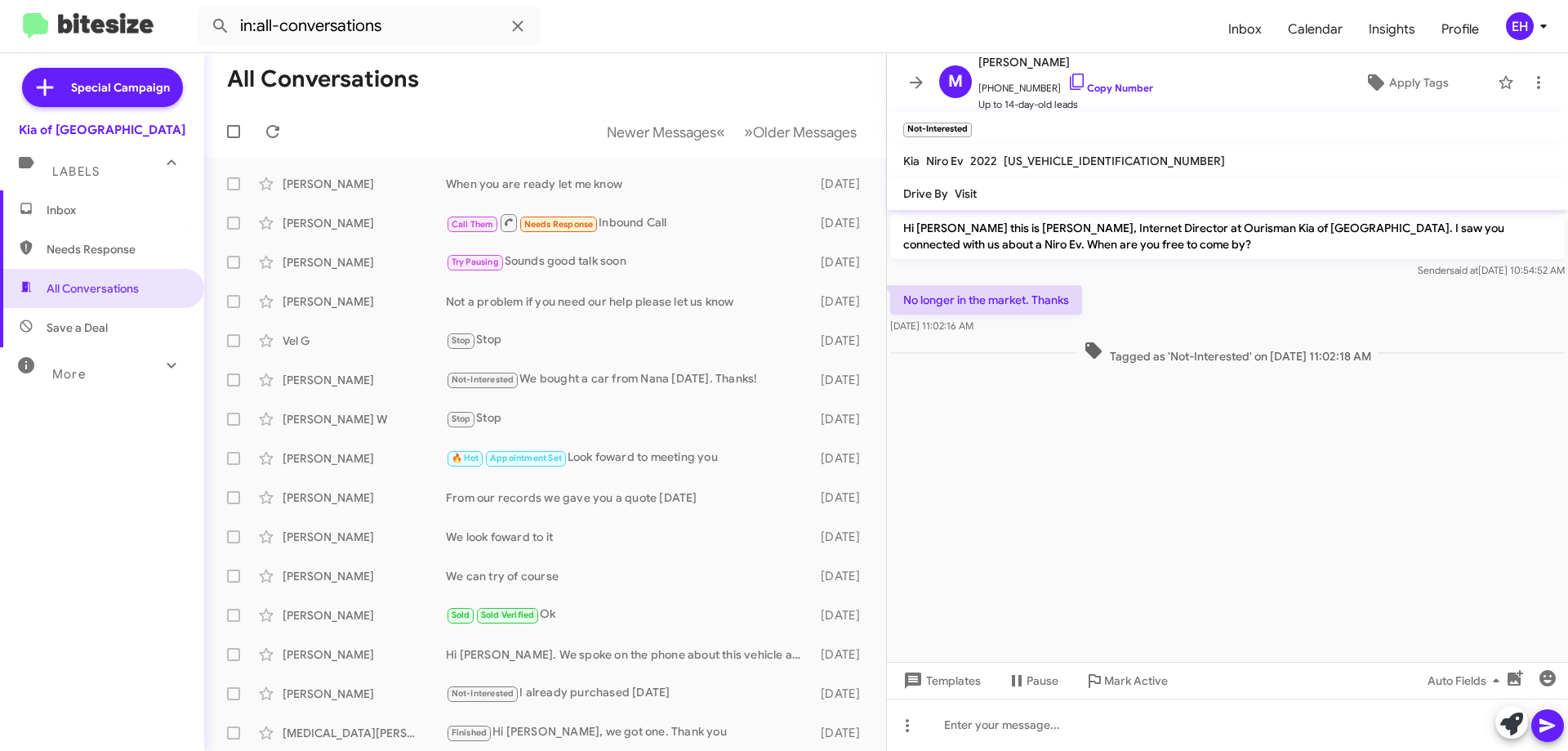
click at [792, 152] on mat-toolbar-row "Newer Messages « Previous » Next Older Messages" at bounding box center [545, 131] width 682 height 52
click at [794, 140] on span "Older Messages" at bounding box center [805, 131] width 104 height 18
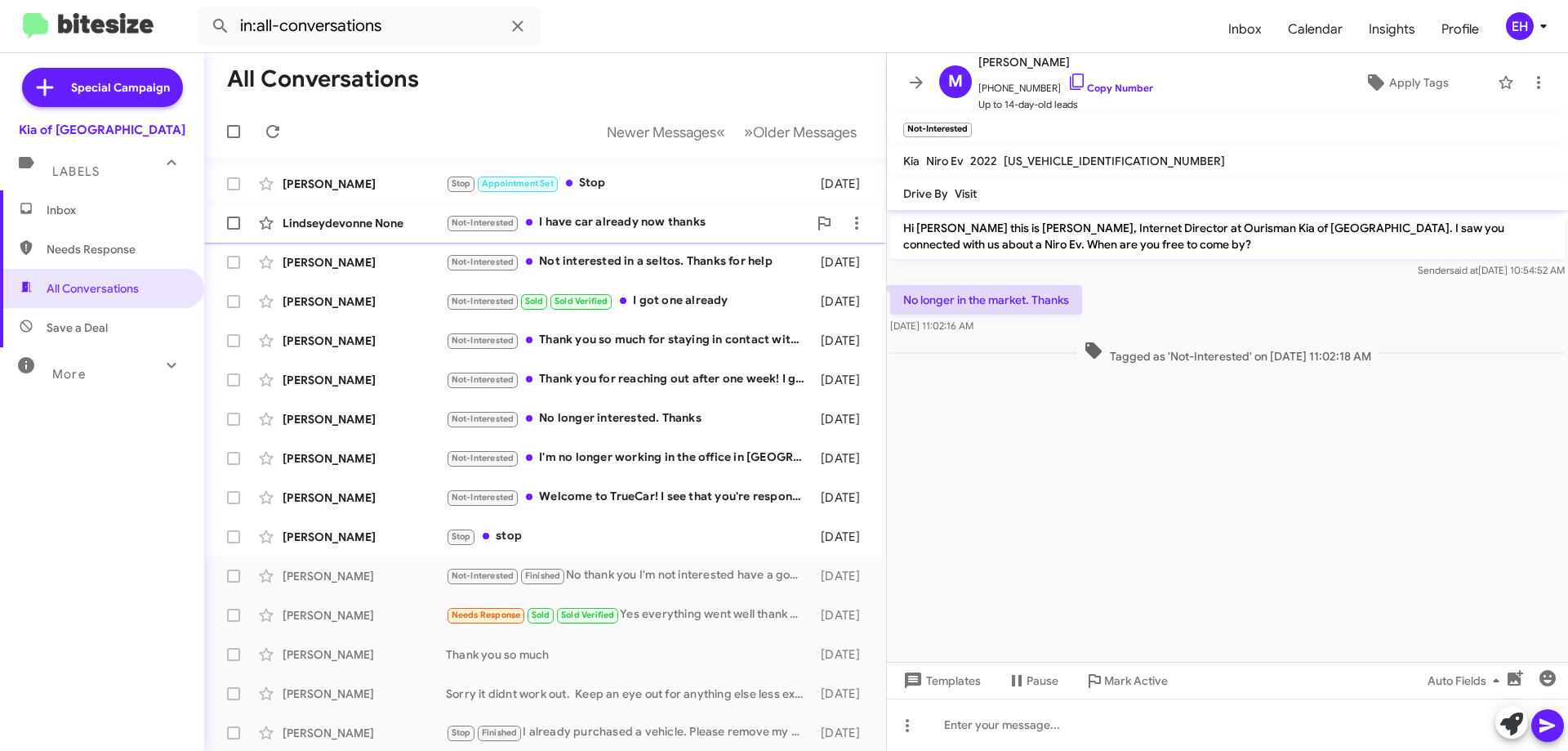
click at [614, 213] on div "Lindseydevonne None Not-Interested I have car already now thanks [DATE]" at bounding box center [546, 223] width 656 height 33
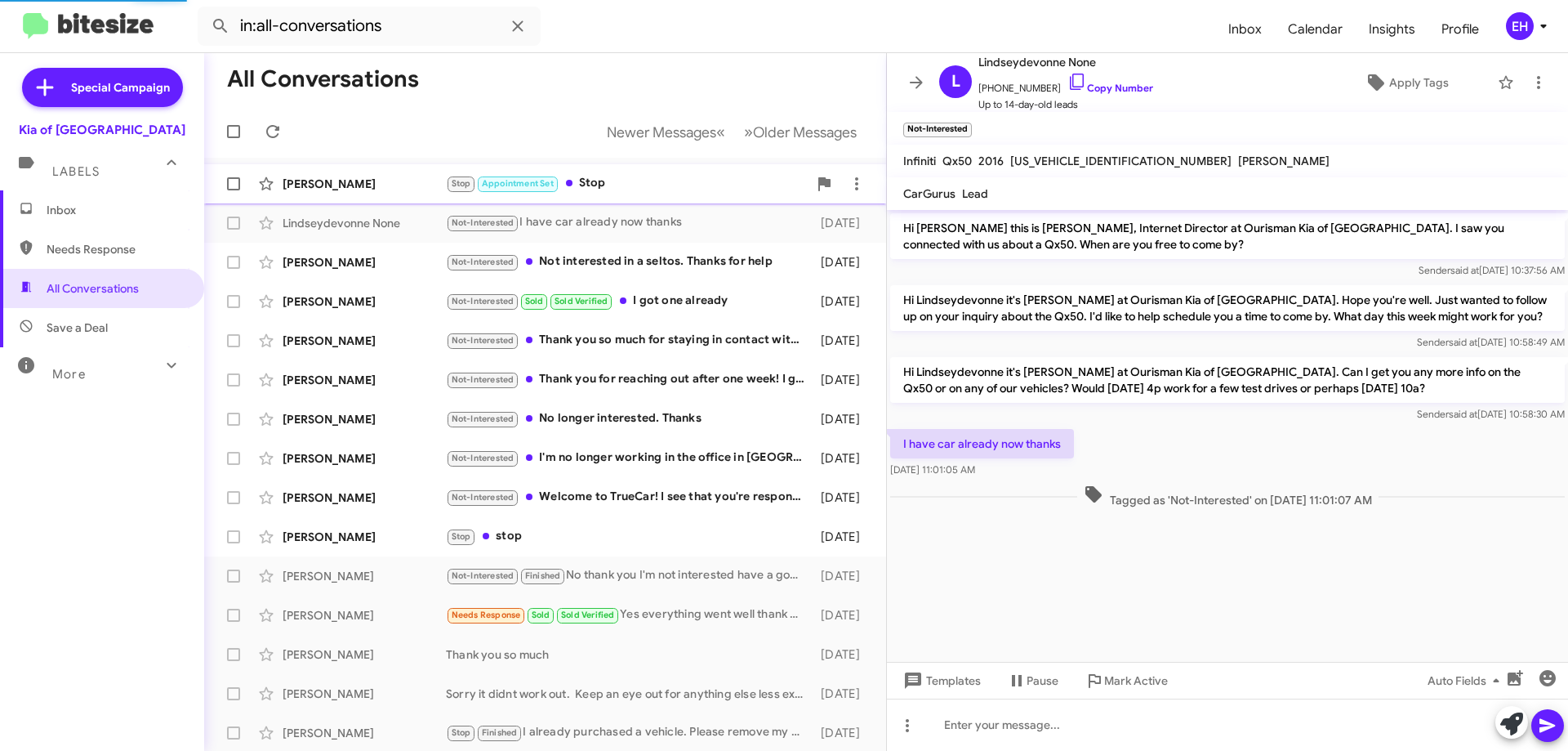
drag, startPoint x: 606, startPoint y: 190, endPoint x: 614, endPoint y: 173, distance: 18.8
click at [609, 184] on div "Stop Appointment Set Stop" at bounding box center [627, 183] width 362 height 18
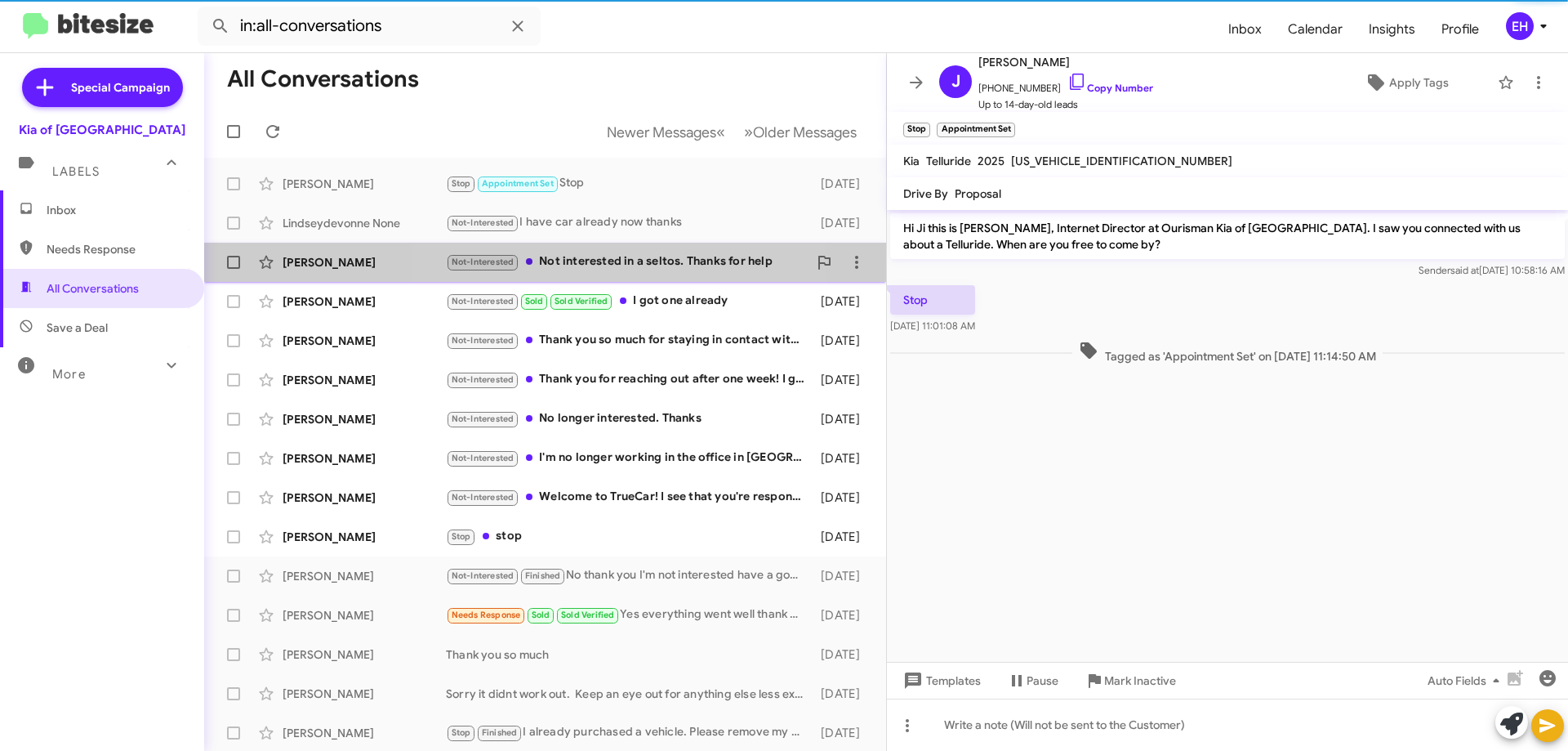
click at [623, 261] on div "Not-Interested Not interested in a seltos. Thanks for help" at bounding box center [627, 262] width 362 height 18
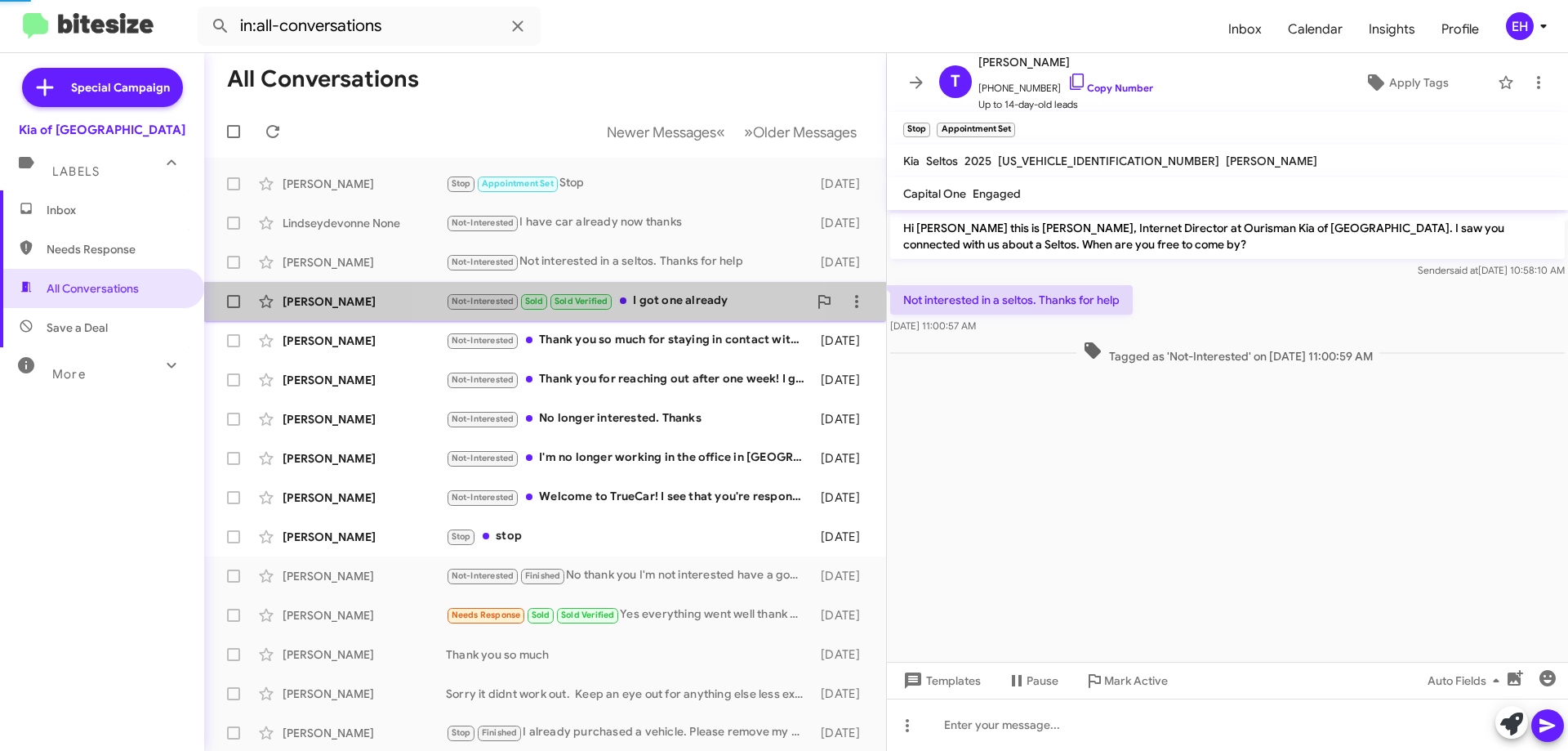
click at [636, 299] on div "Not-Interested Sold Sold Verified I got one already" at bounding box center [627, 301] width 362 height 18
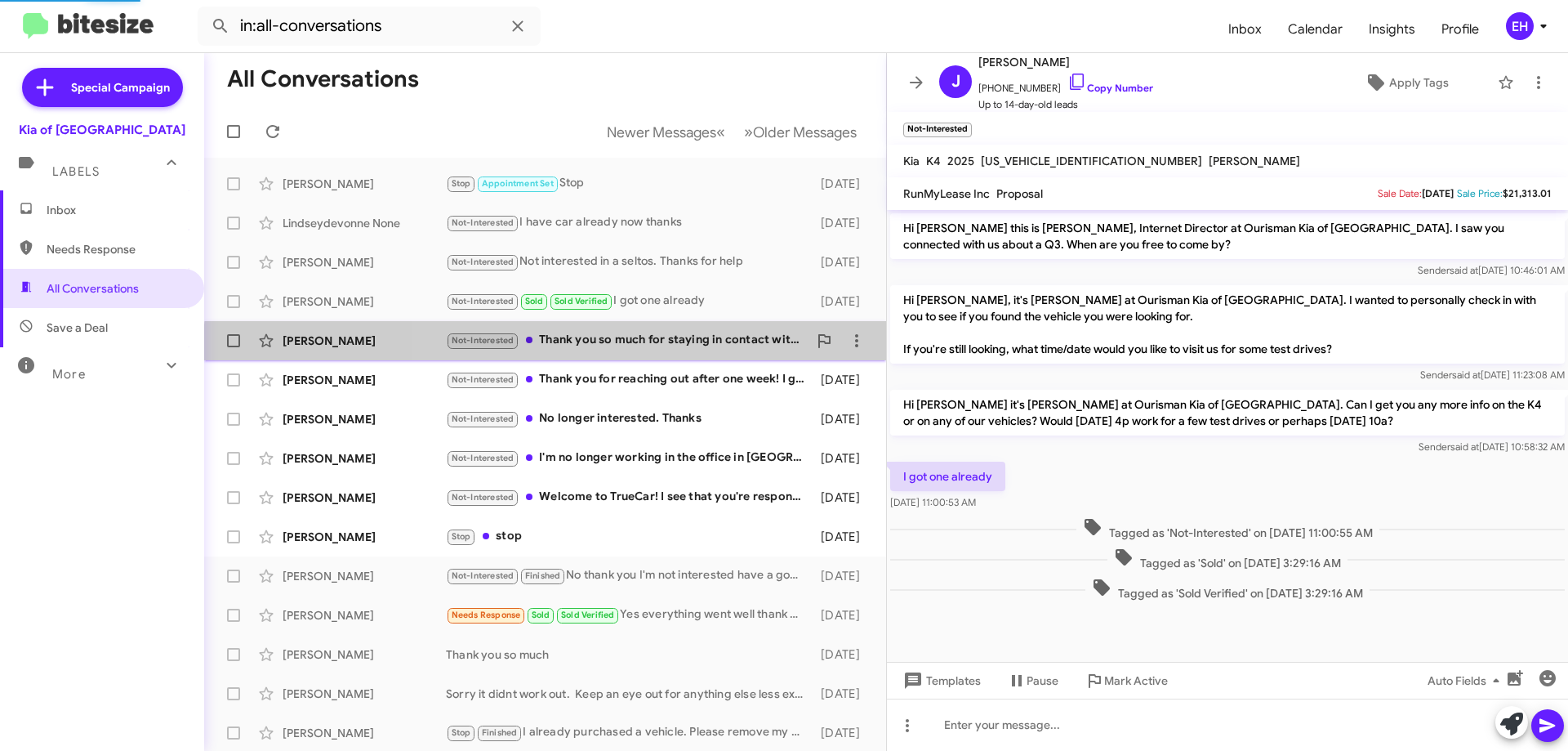
click at [662, 351] on div "[PERSON_NAME] Not-Interested Thank you so much for staying in contact with me. …" at bounding box center [546, 340] width 656 height 33
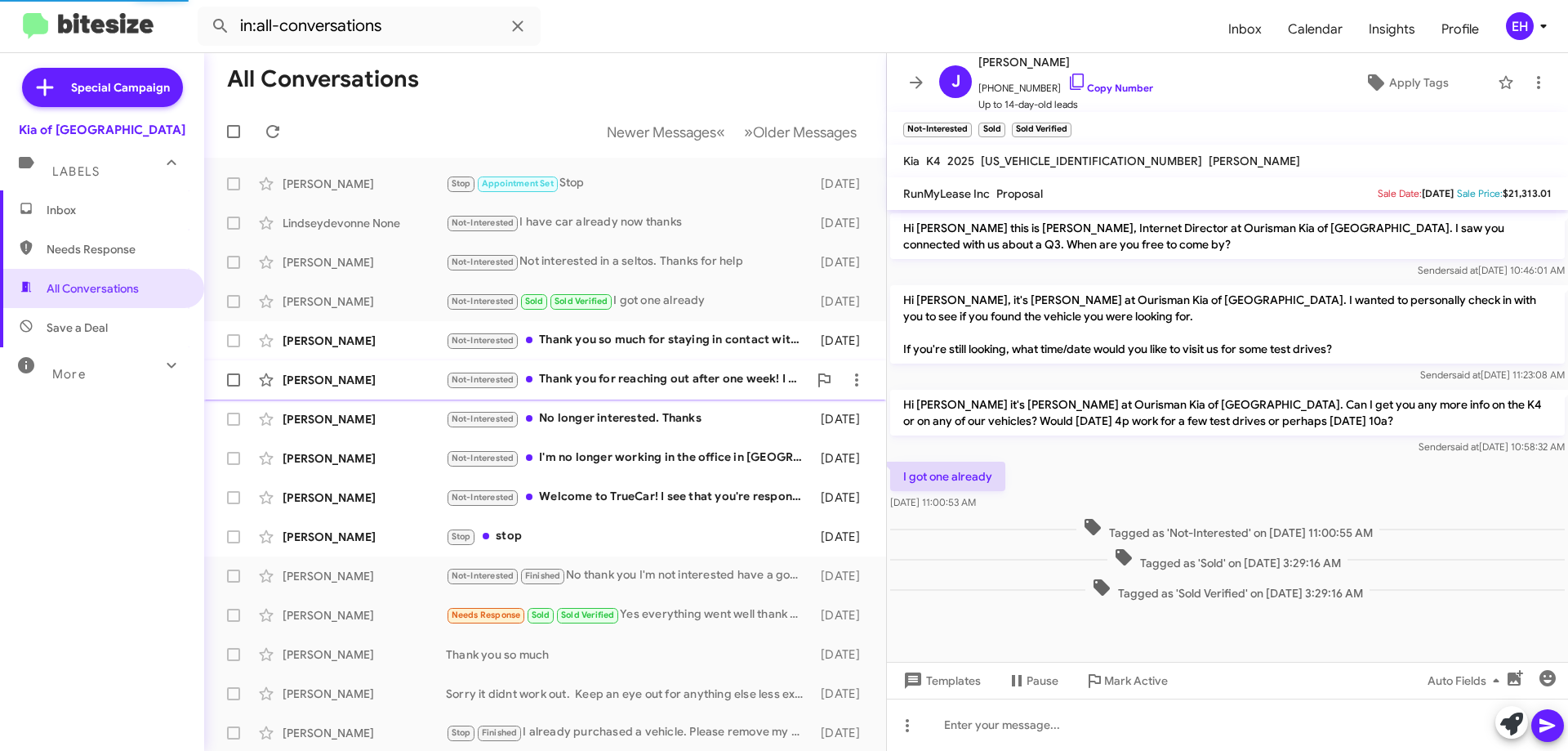
click at [662, 380] on div "Not-Interested Thank you for reaching out after one week! I got the car already…" at bounding box center [627, 379] width 362 height 18
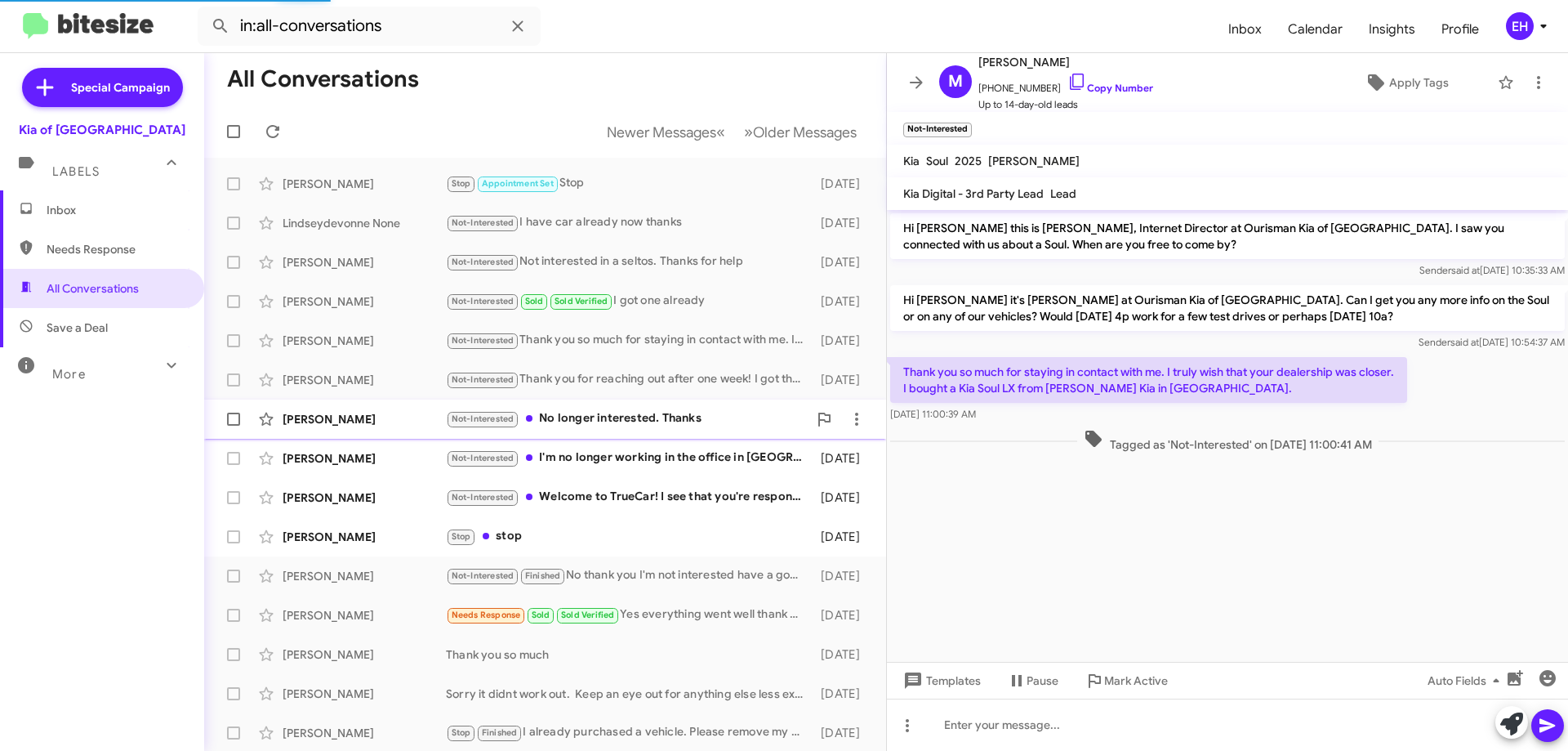
click at [670, 406] on div "[PERSON_NAME] Not-Interested No longer interested. Thanks [DATE]" at bounding box center [546, 419] width 656 height 33
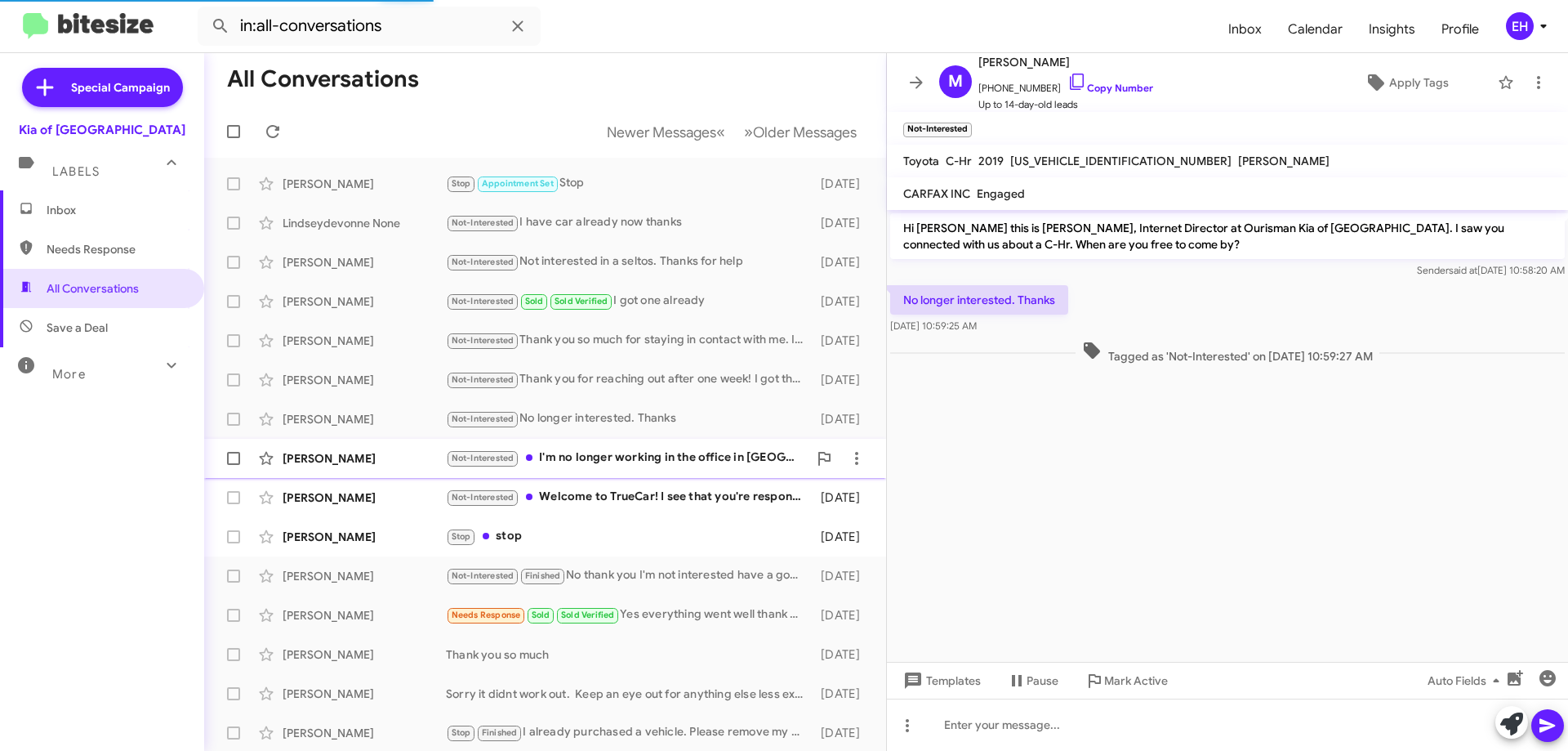
click at [671, 446] on div "[PERSON_NAME] Not-Interested I'm no longer working in the office in [GEOGRAPHIC…" at bounding box center [546, 458] width 656 height 33
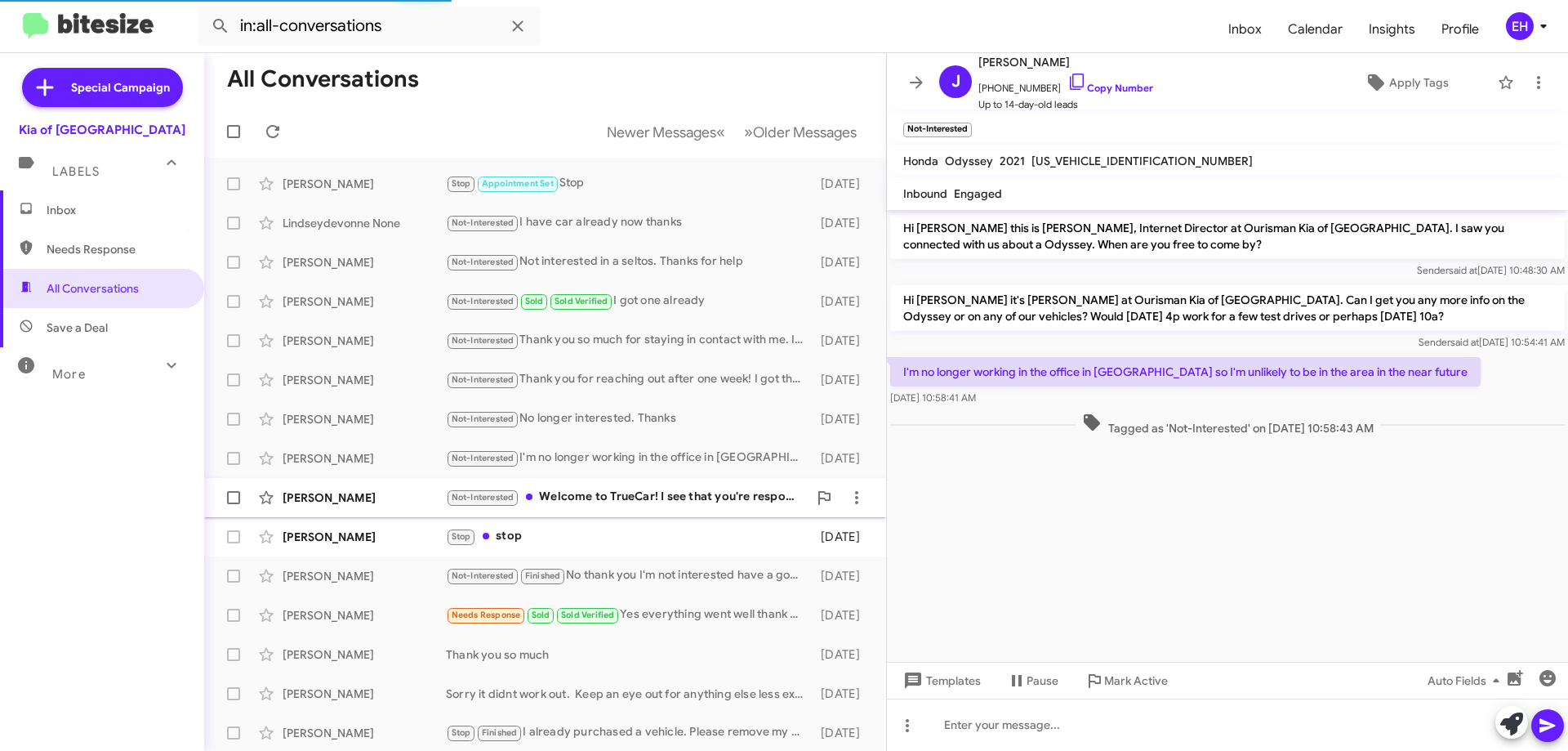
click at [669, 486] on div "[PERSON_NAME] Not-Interested Welcome to TrueCar! I see that you're responding t…" at bounding box center [546, 497] width 656 height 33
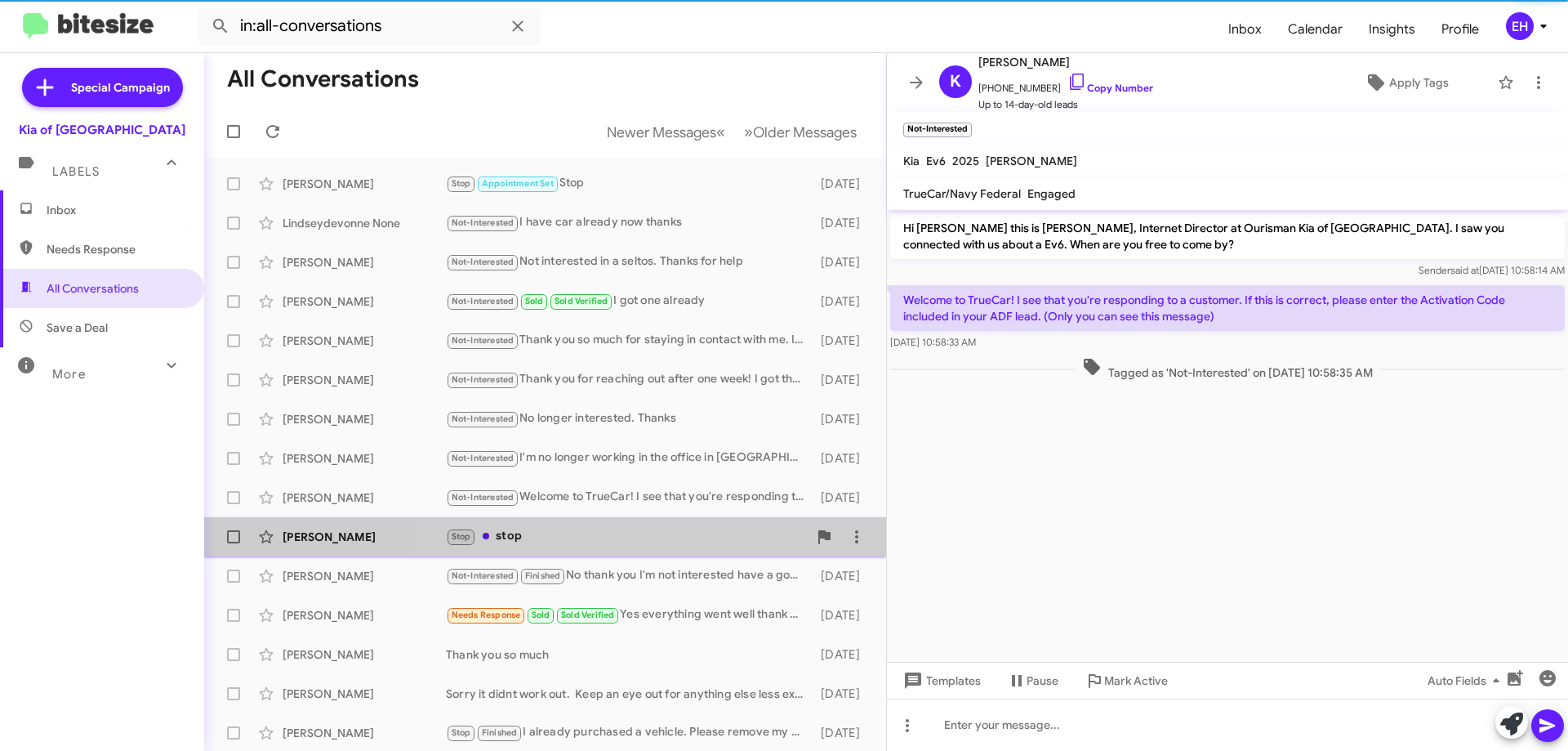
drag, startPoint x: 668, startPoint y: 529, endPoint x: 676, endPoint y: 534, distance: 9.4
click at [668, 531] on div "Stop stop" at bounding box center [627, 536] width 362 height 18
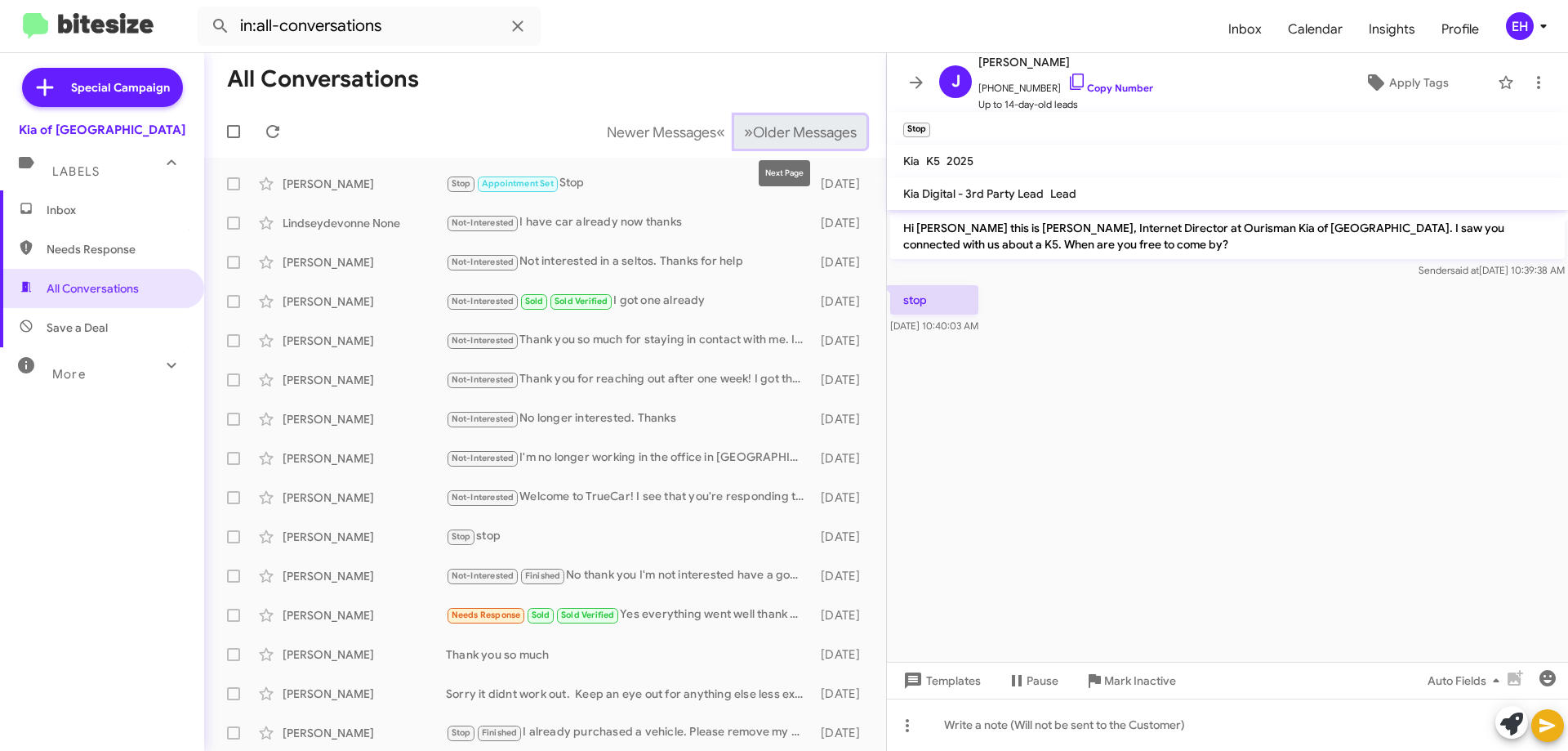
click at [794, 131] on span "Older Messages" at bounding box center [805, 131] width 104 height 18
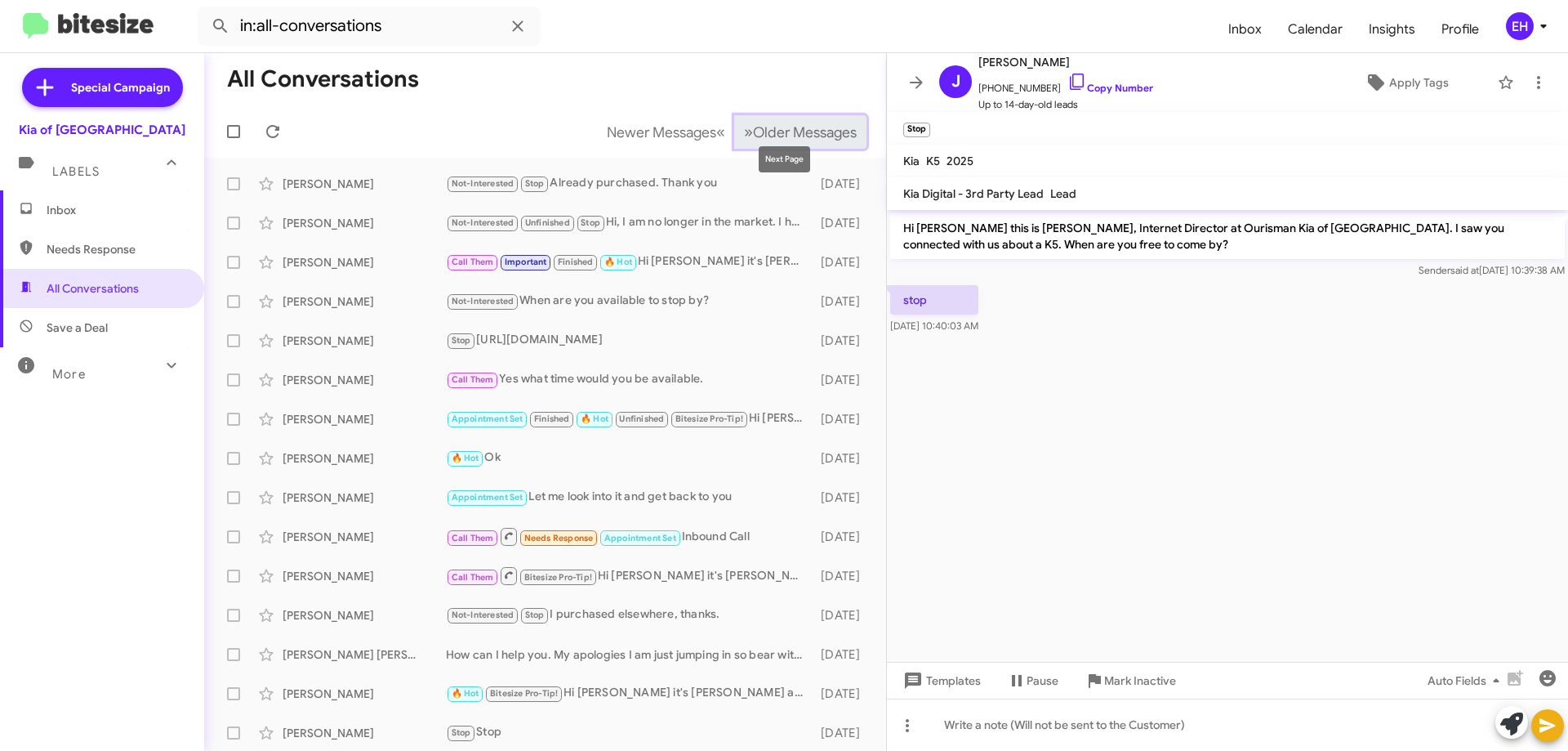
click at [789, 128] on span "Older Messages" at bounding box center [805, 131] width 104 height 18
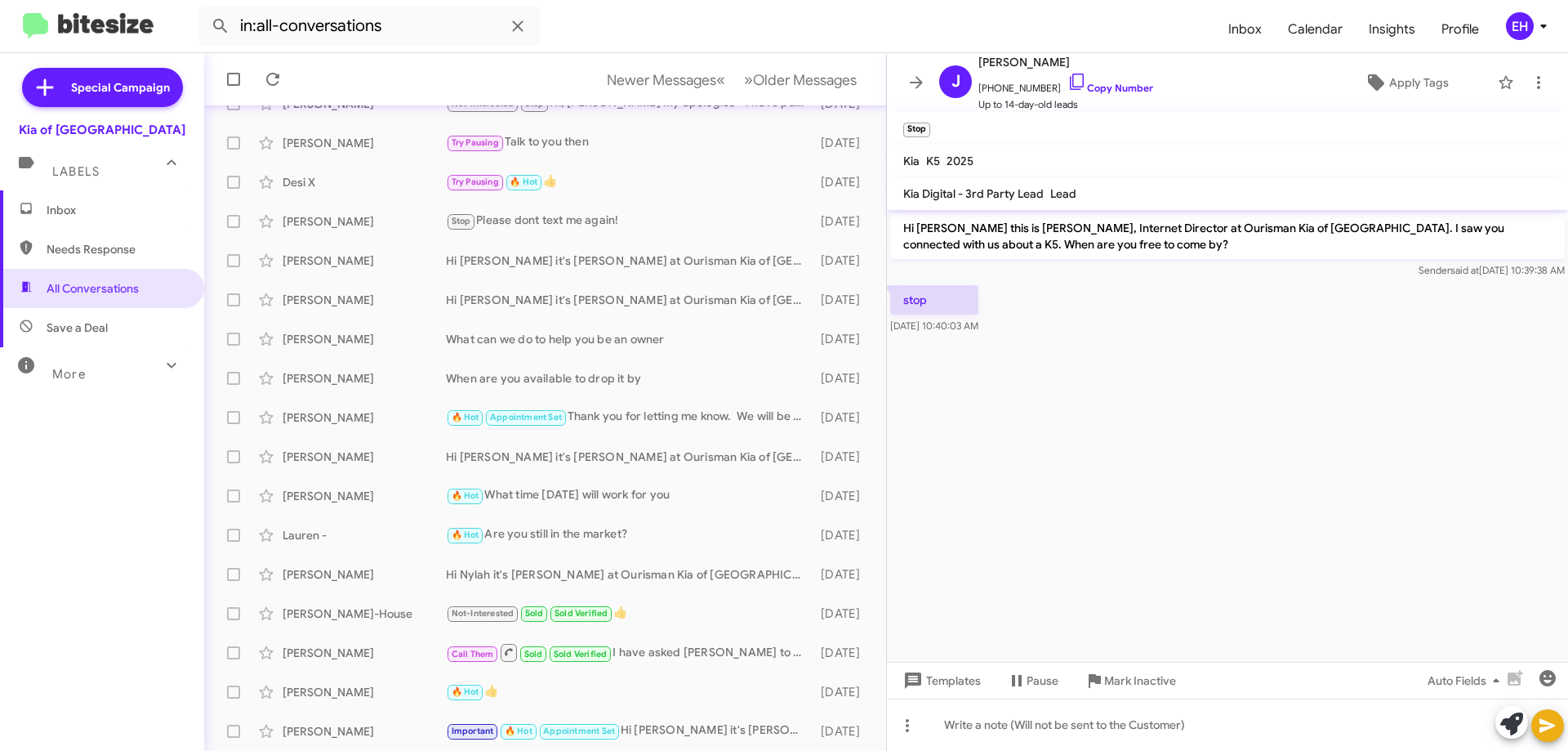
click at [47, 176] on div "Labels" at bounding box center [86, 165] width 146 height 30
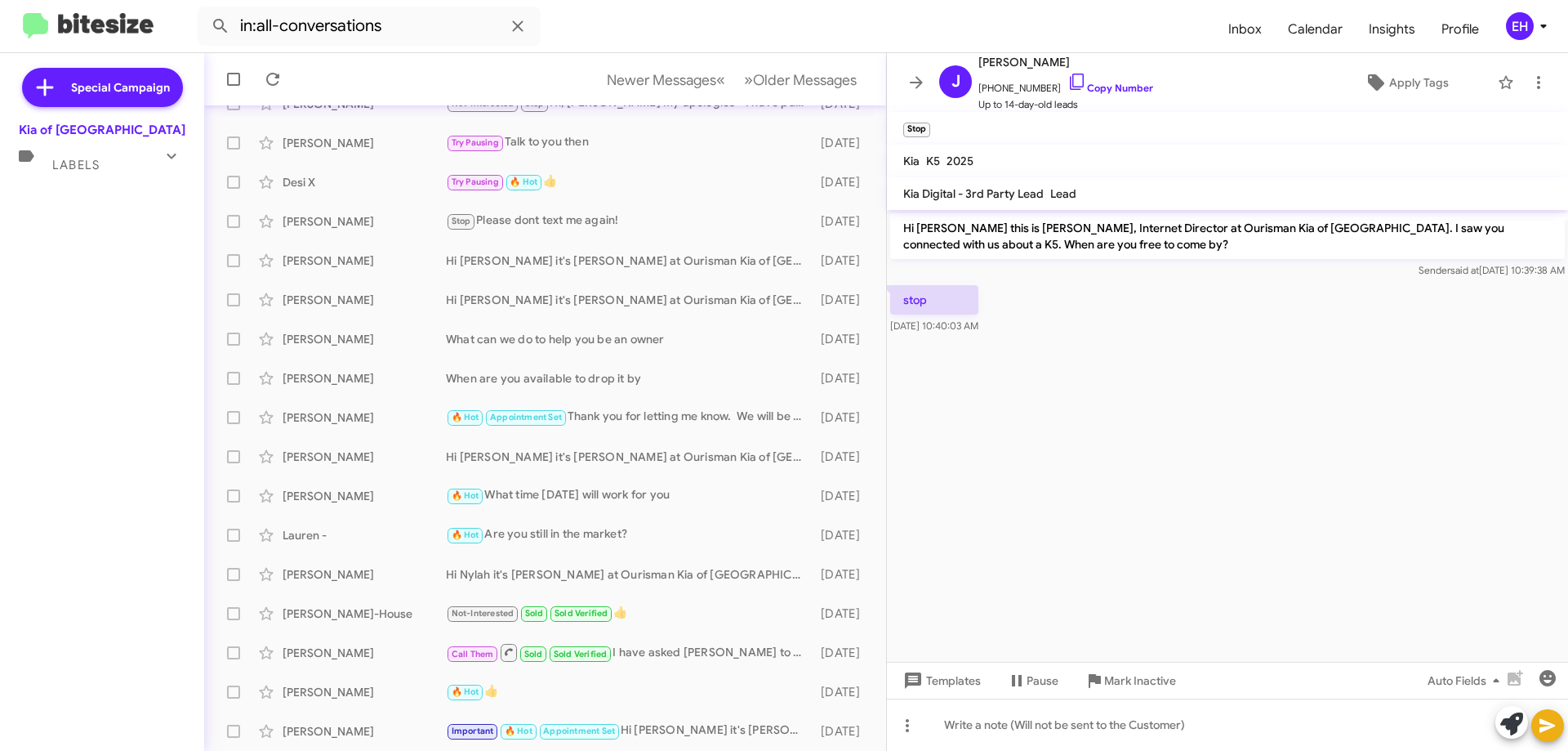
click at [71, 176] on mat-expansion-panel-header "Labels" at bounding box center [102, 157] width 204 height 39
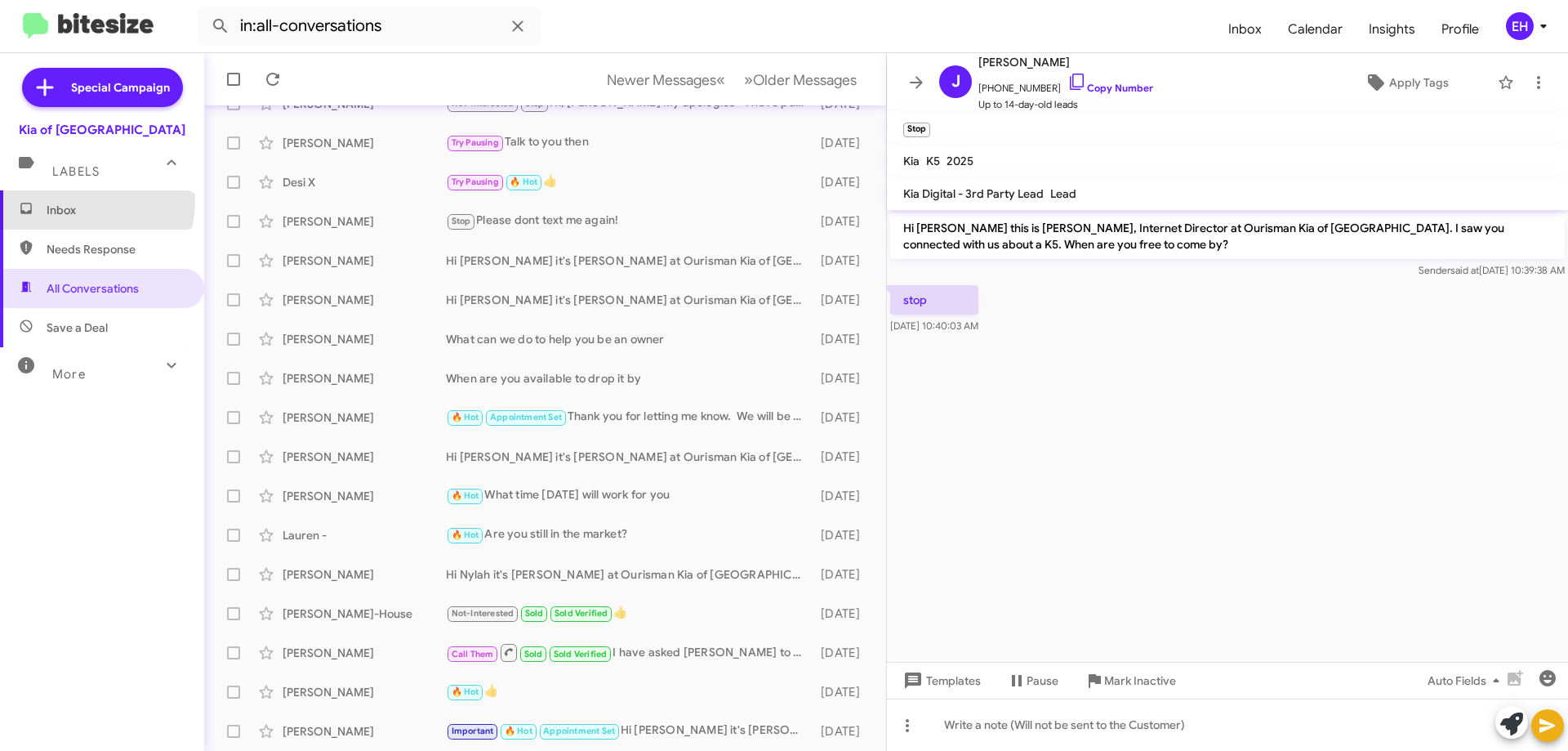
click at [75, 201] on span "Inbox" at bounding box center [102, 209] width 204 height 39
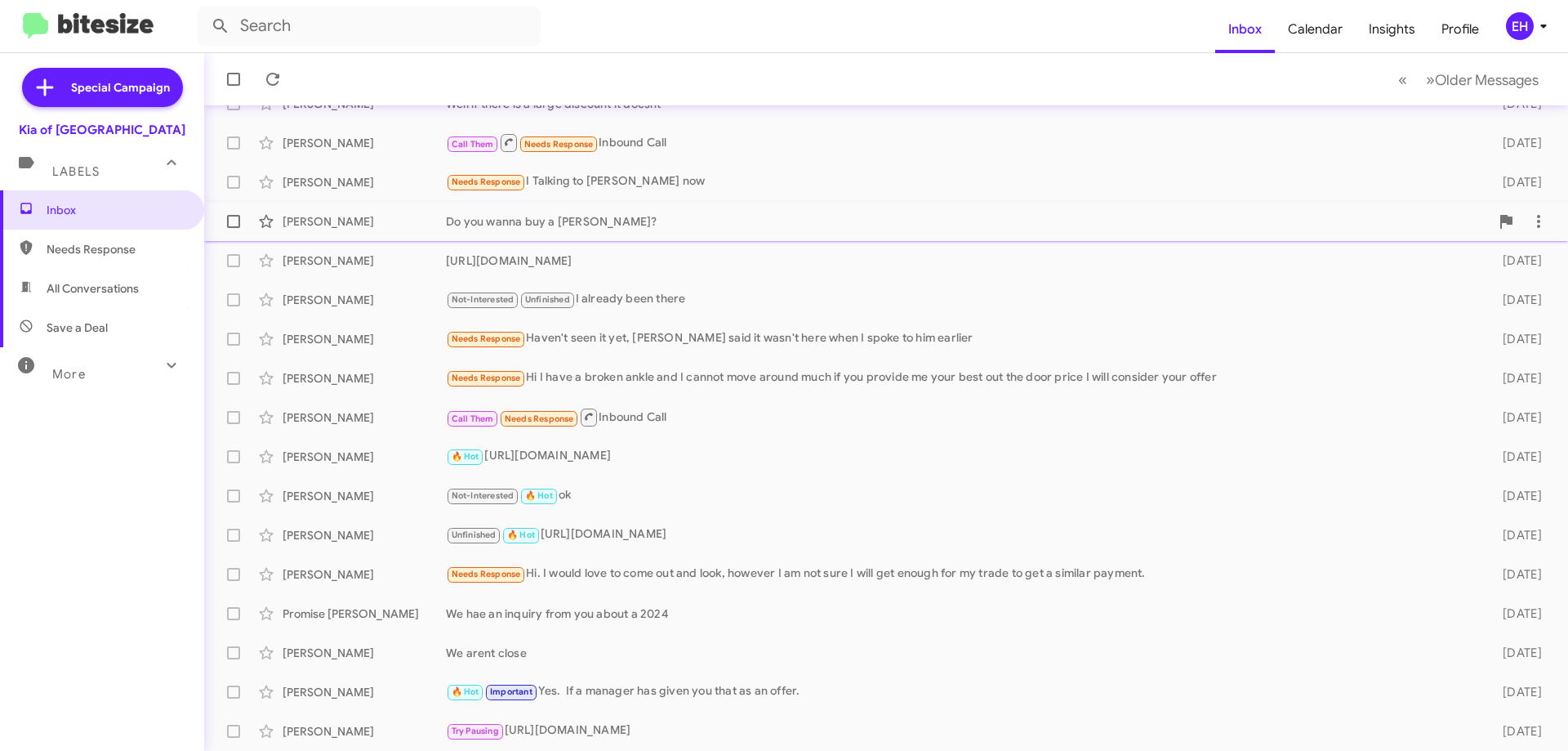
scroll to position [105, 0]
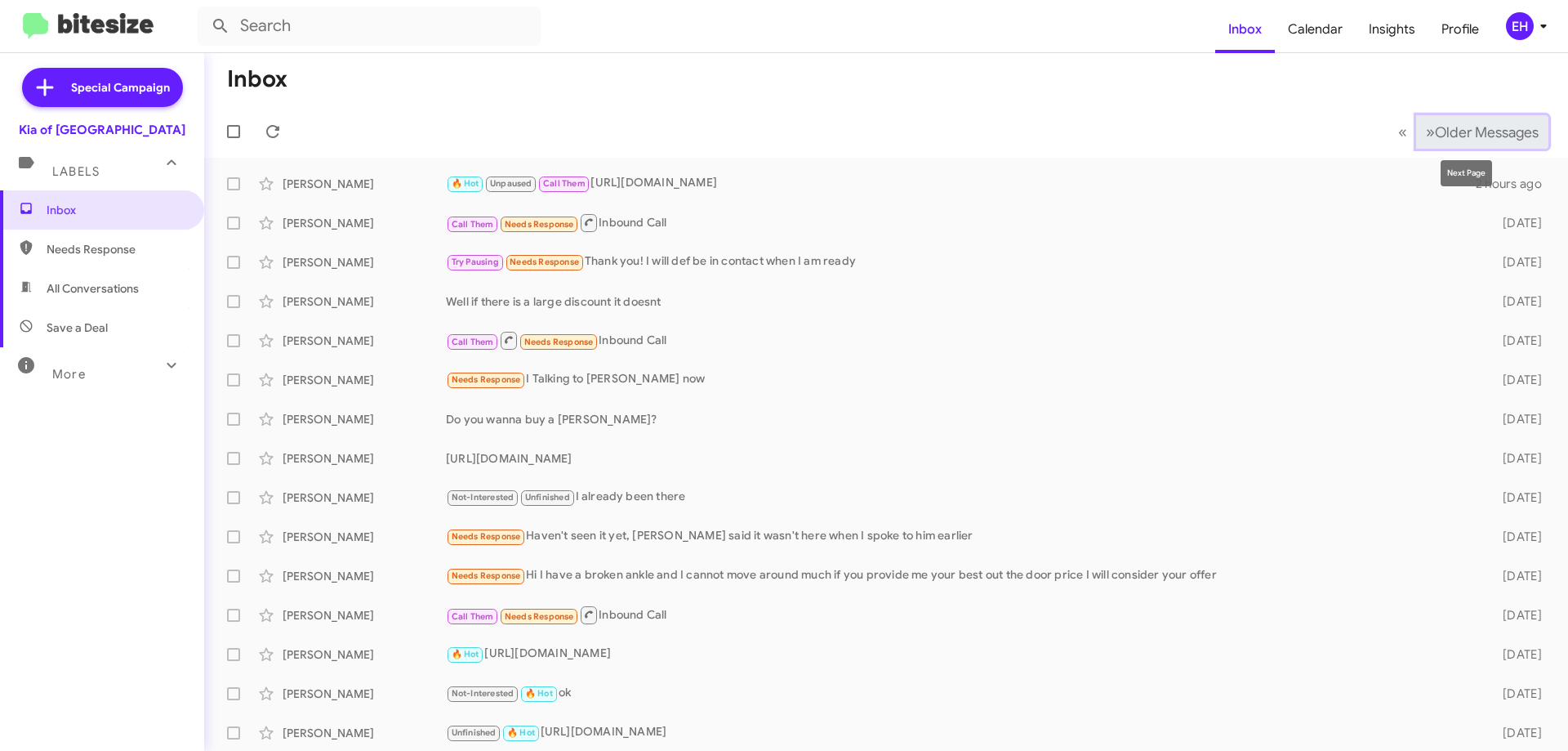
click at [1507, 128] on span "Older Messages" at bounding box center [1487, 131] width 104 height 18
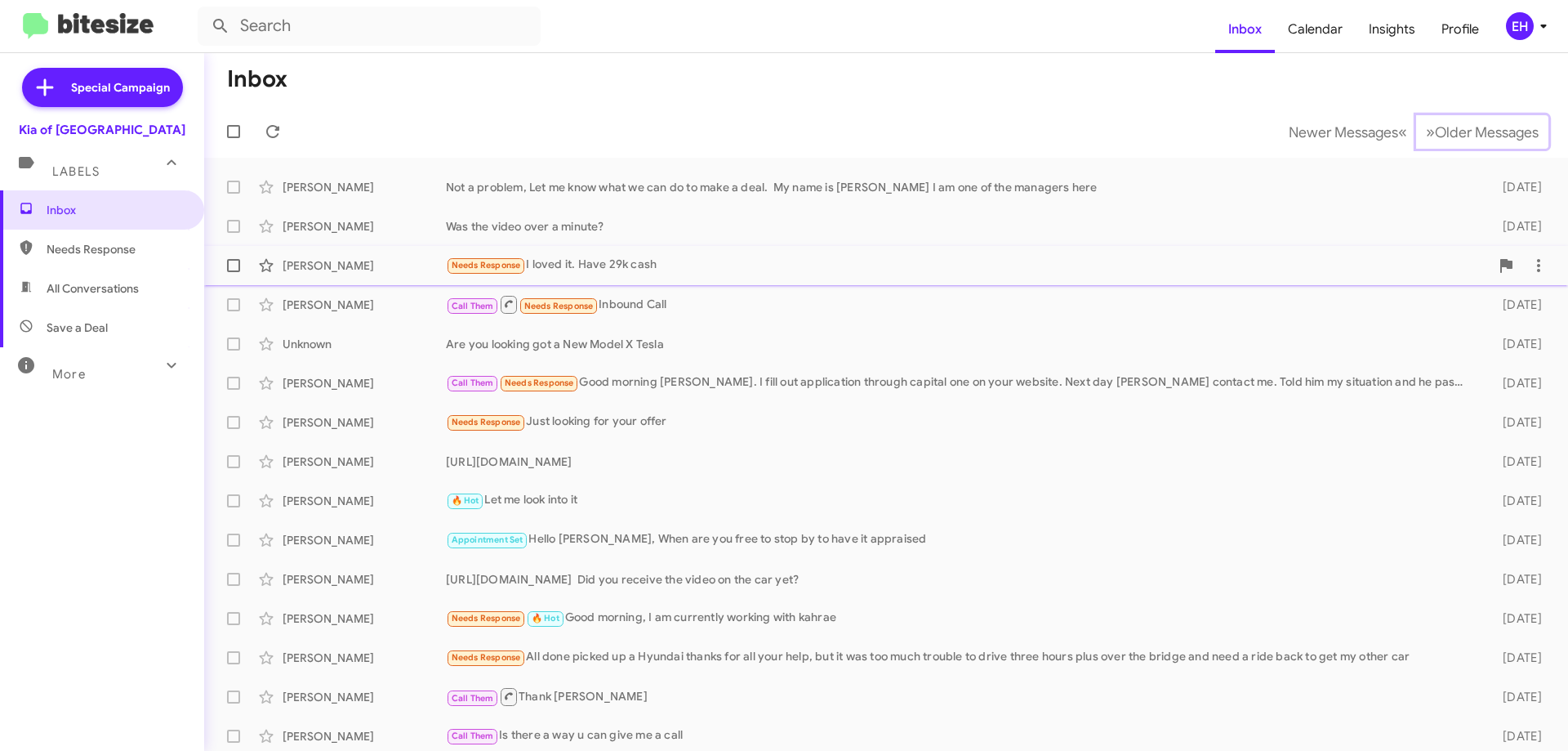
scroll to position [198, 0]
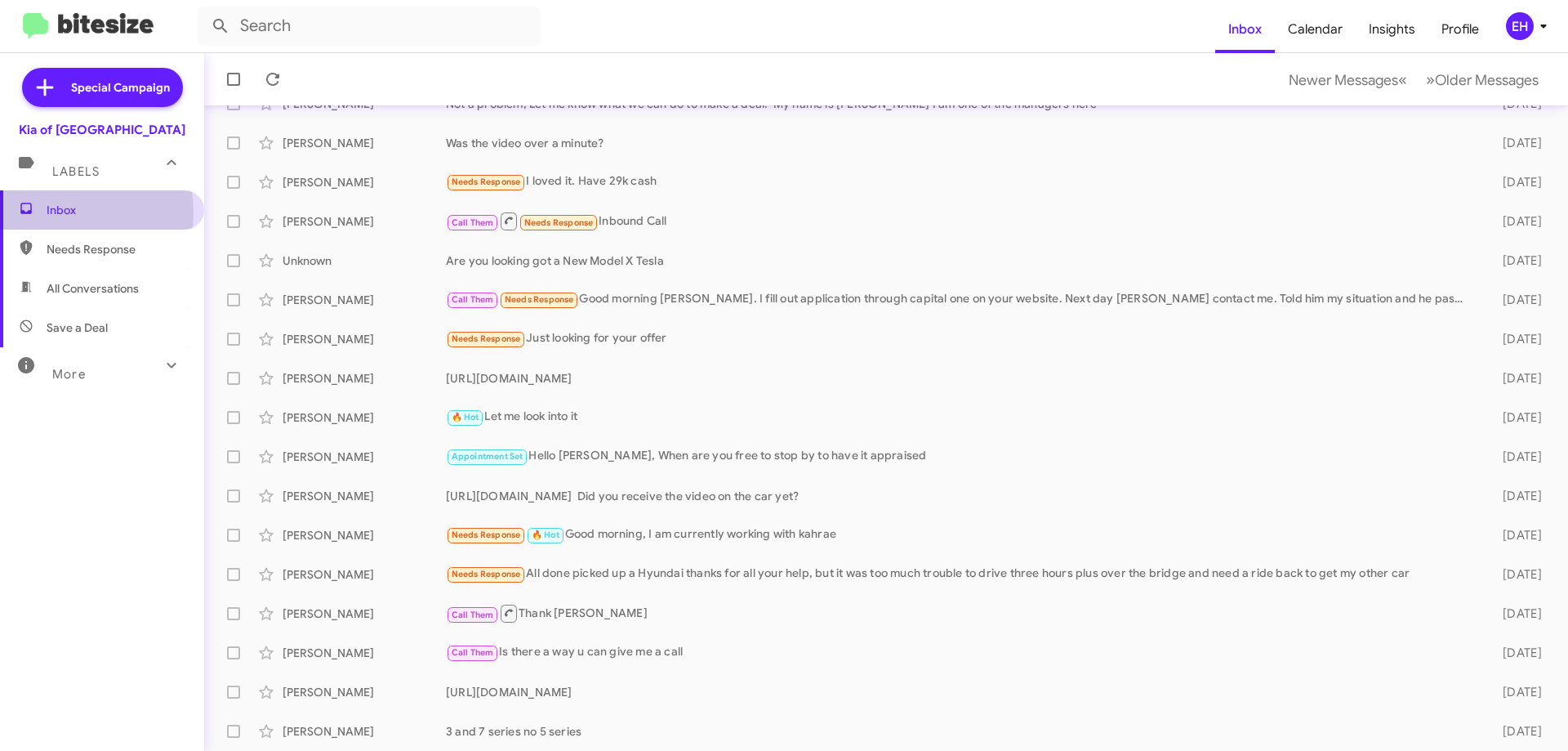
click at [62, 212] on span "Inbox" at bounding box center [116, 210] width 139 height 17
